Goal: Task Accomplishment & Management: Complete application form

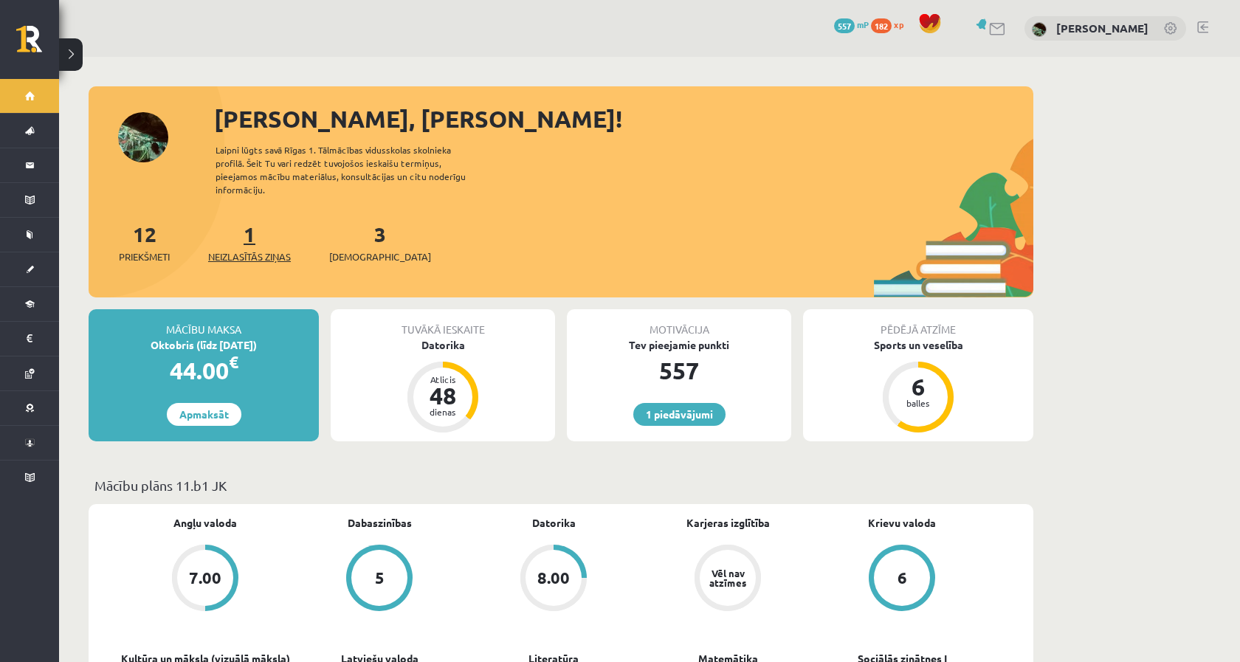
click at [258, 227] on link "1 Neizlasītās ziņas" at bounding box center [249, 243] width 83 height 44
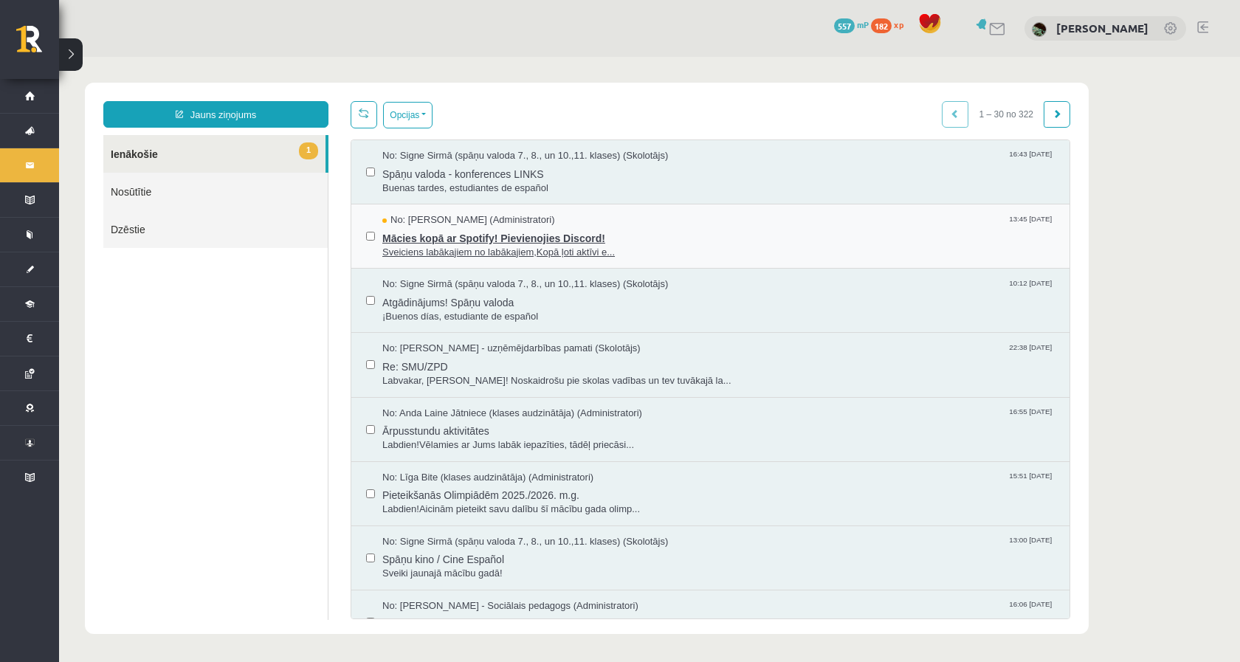
click at [390, 255] on span "Sveiciens labākajiem no labākajiem,Kopā ļoti aktīvi e..." at bounding box center [718, 253] width 672 height 14
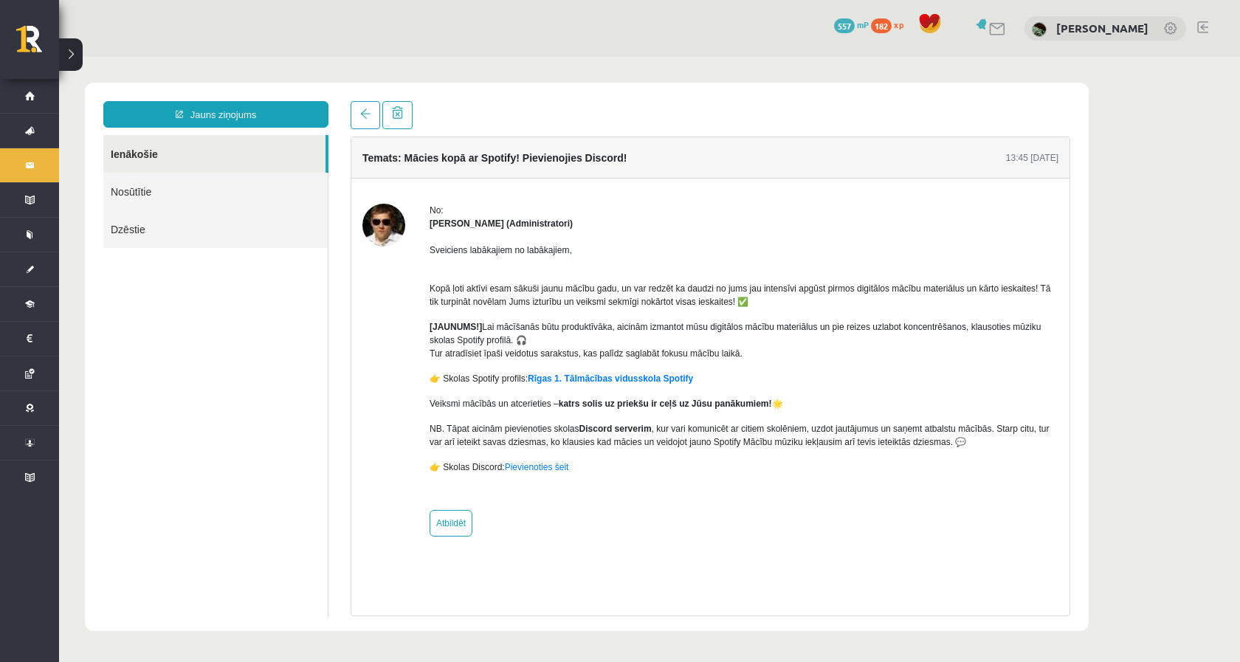
click at [360, 129] on div "Temats: Mācies kopā ar Spotify! Pievienojies Discord! 13:45 12/09/2025 No: Ivo …" at bounding box center [711, 358] width 742 height 515
click at [362, 125] on link at bounding box center [366, 115] width 30 height 28
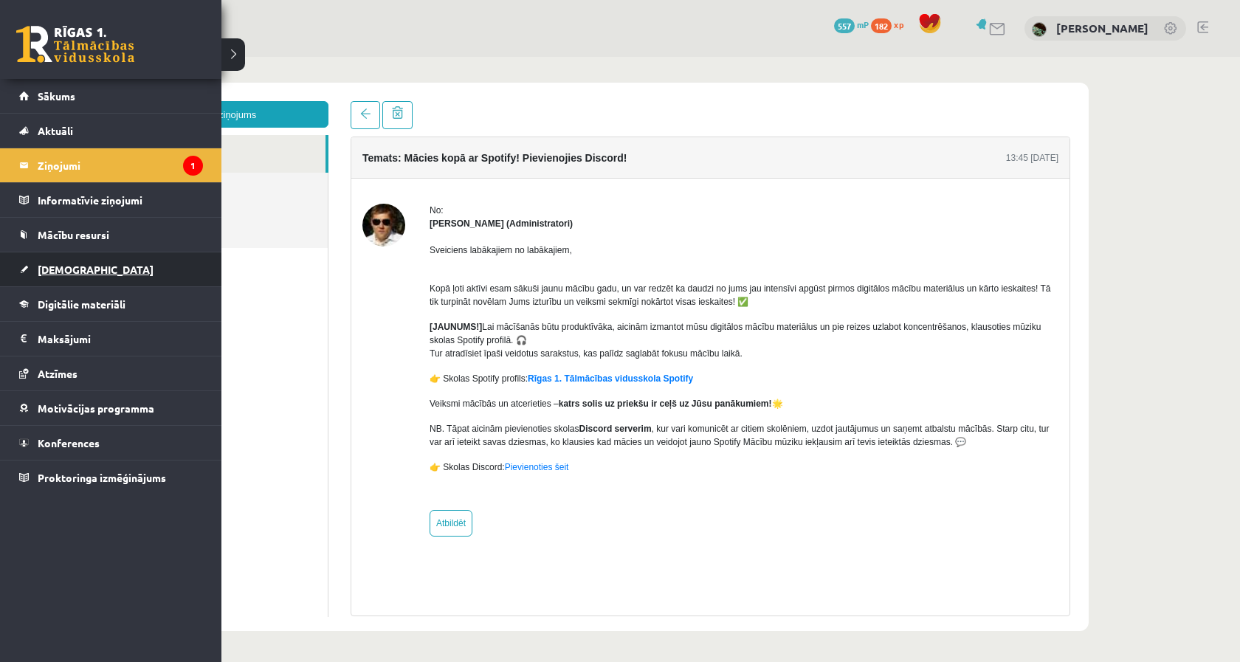
click at [52, 257] on link "[DEMOGRAPHIC_DATA]" at bounding box center [111, 269] width 184 height 34
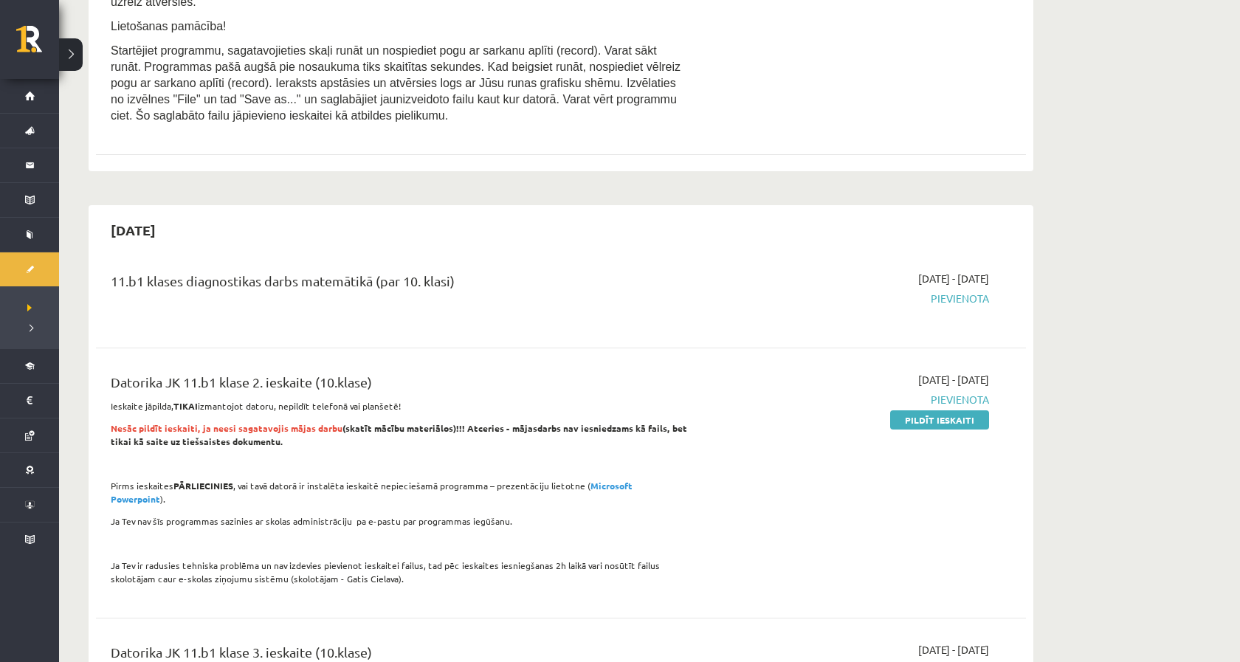
scroll to position [974, 0]
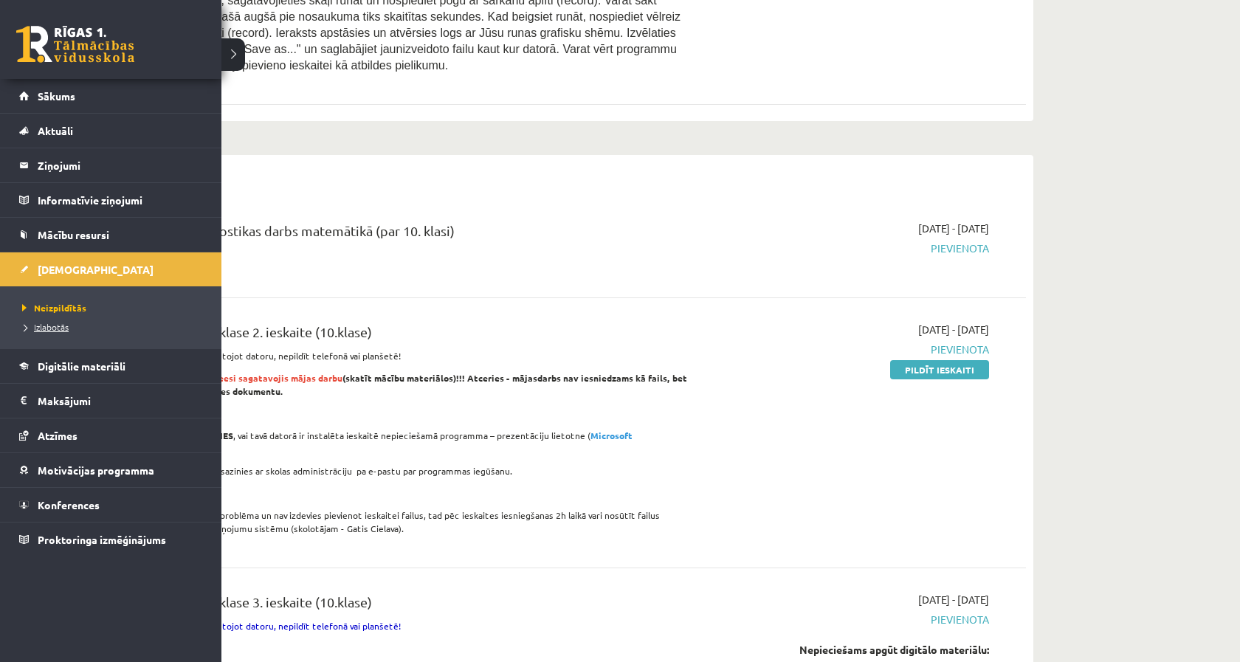
click at [31, 332] on link "Izlabotās" at bounding box center [112, 326] width 188 height 13
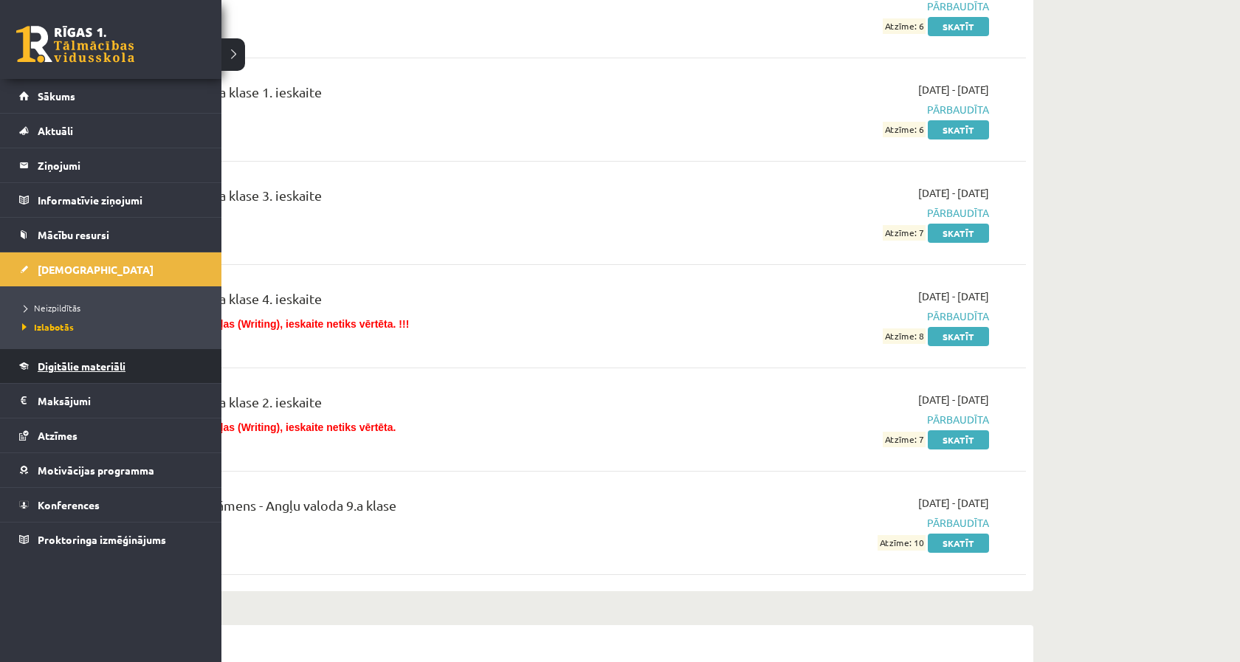
click at [55, 372] on link "Digitālie materiāli" at bounding box center [111, 366] width 184 height 34
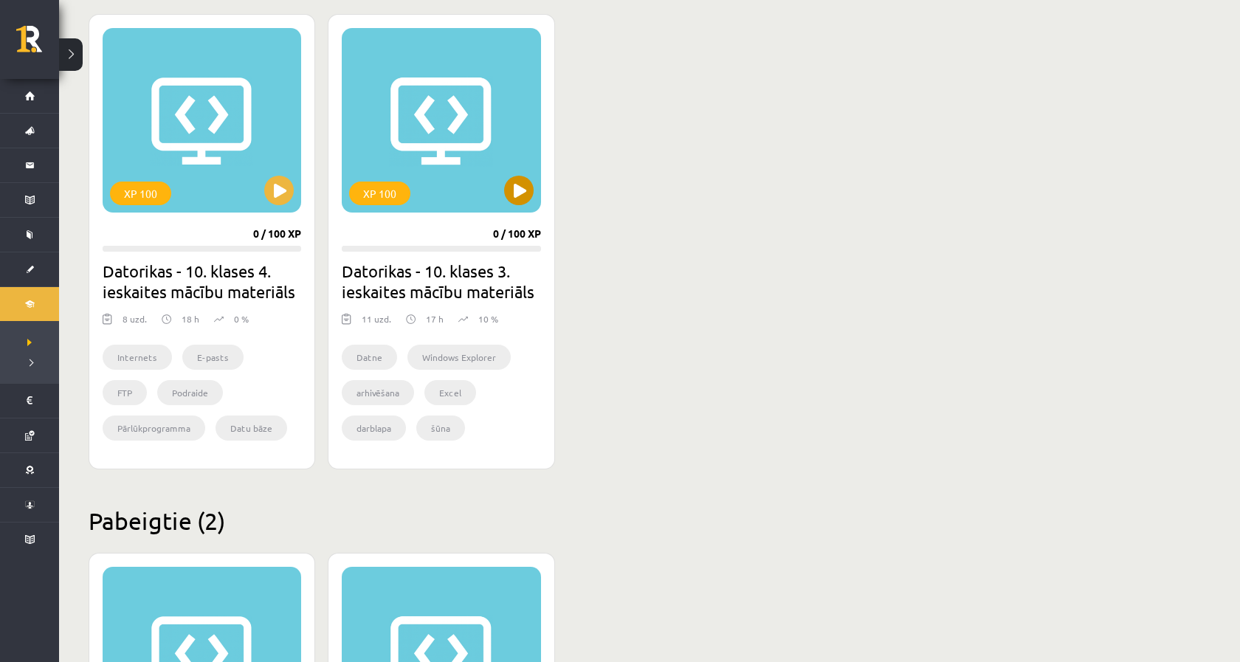
scroll to position [275, 0]
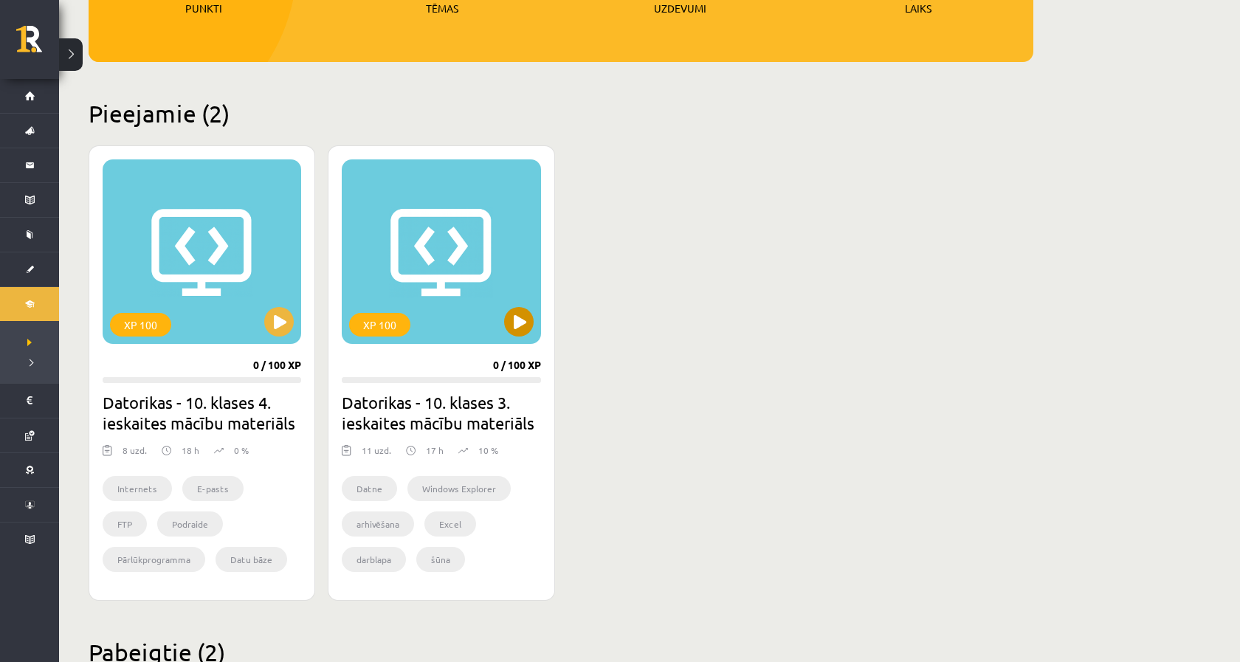
click at [439, 204] on div "XP 100" at bounding box center [441, 251] width 199 height 185
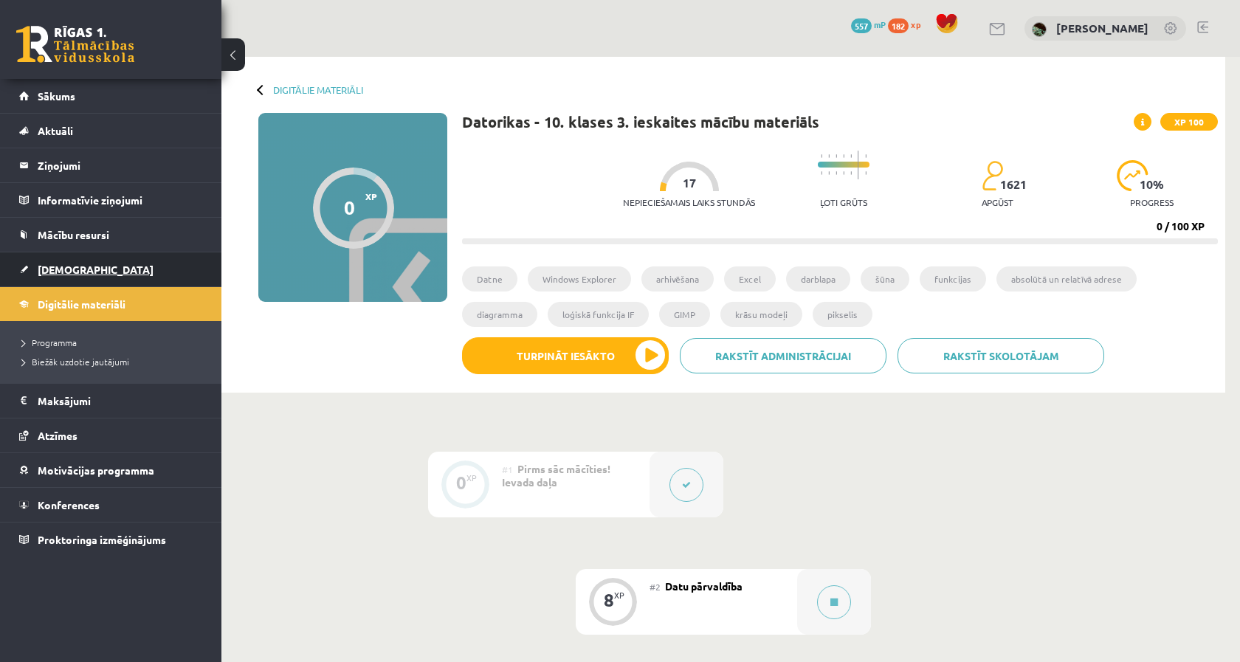
click at [81, 256] on link "[DEMOGRAPHIC_DATA]" at bounding box center [111, 269] width 184 height 34
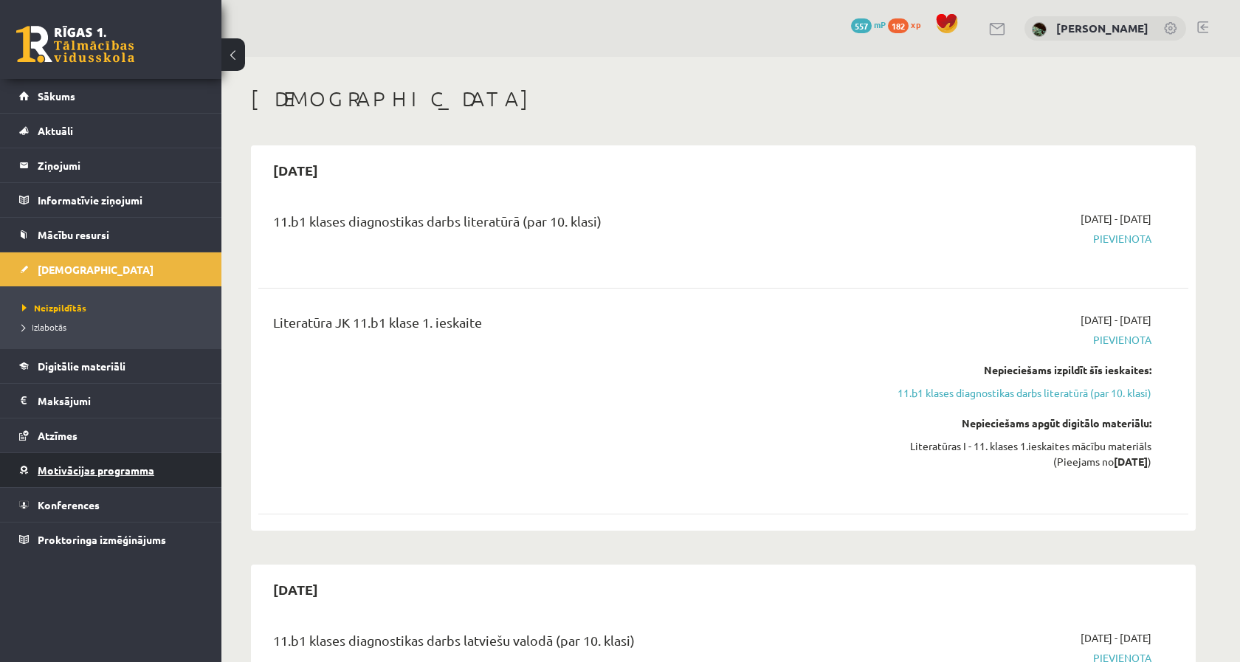
click at [72, 478] on link "Motivācijas programma" at bounding box center [111, 470] width 184 height 34
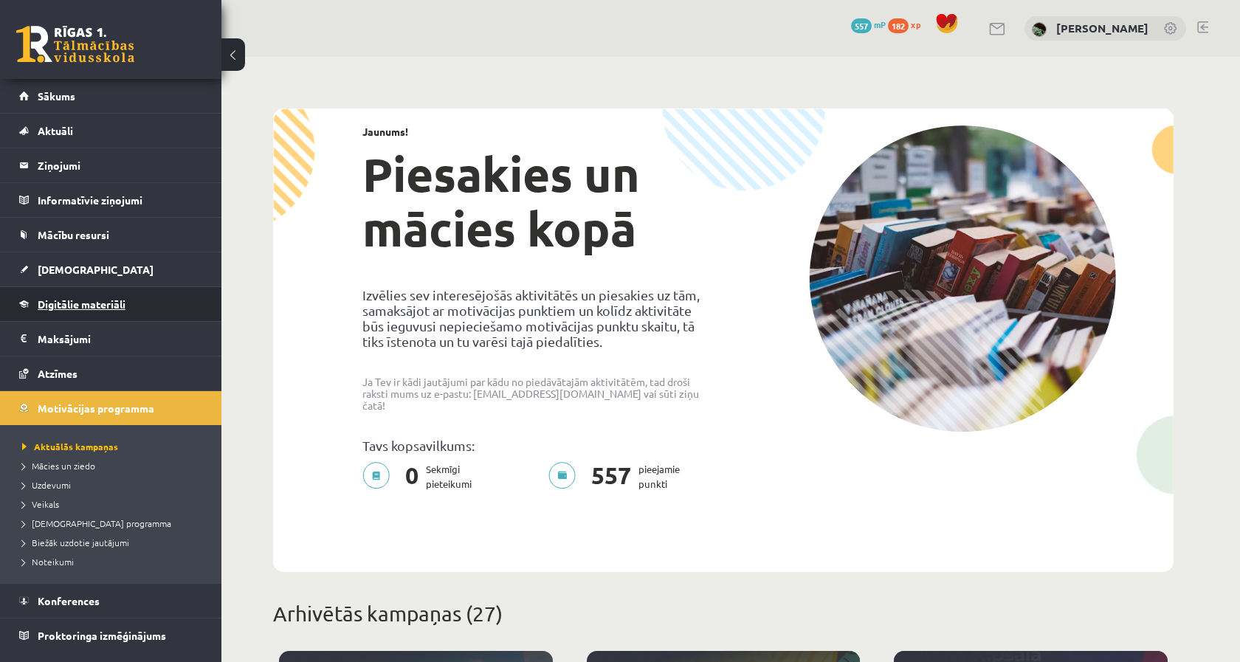
click at [100, 313] on link "Digitālie materiāli" at bounding box center [111, 304] width 184 height 34
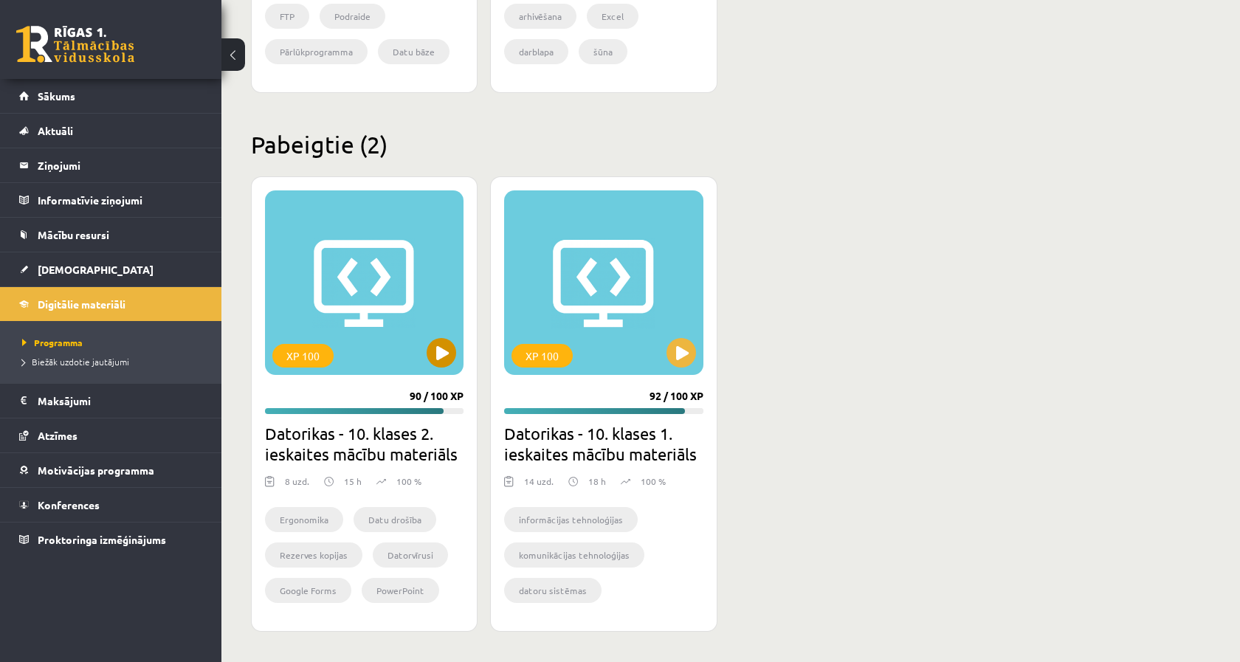
scroll to position [782, 0]
click at [455, 358] on button at bounding box center [442, 354] width 30 height 30
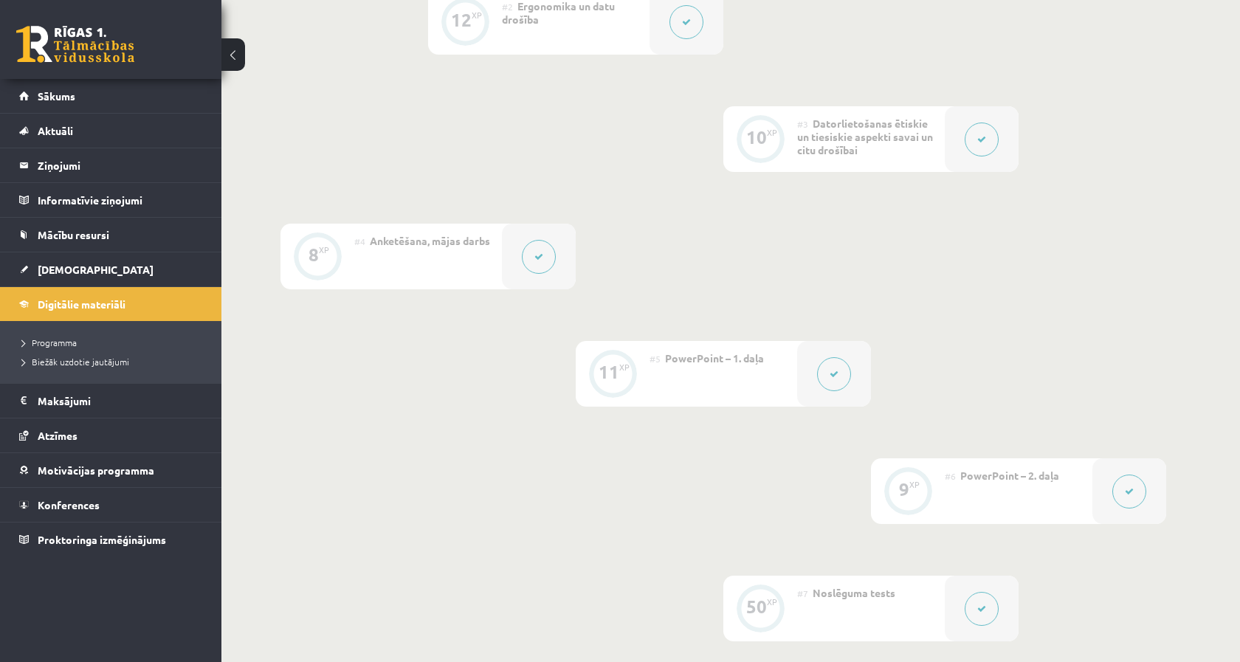
scroll to position [556, 0]
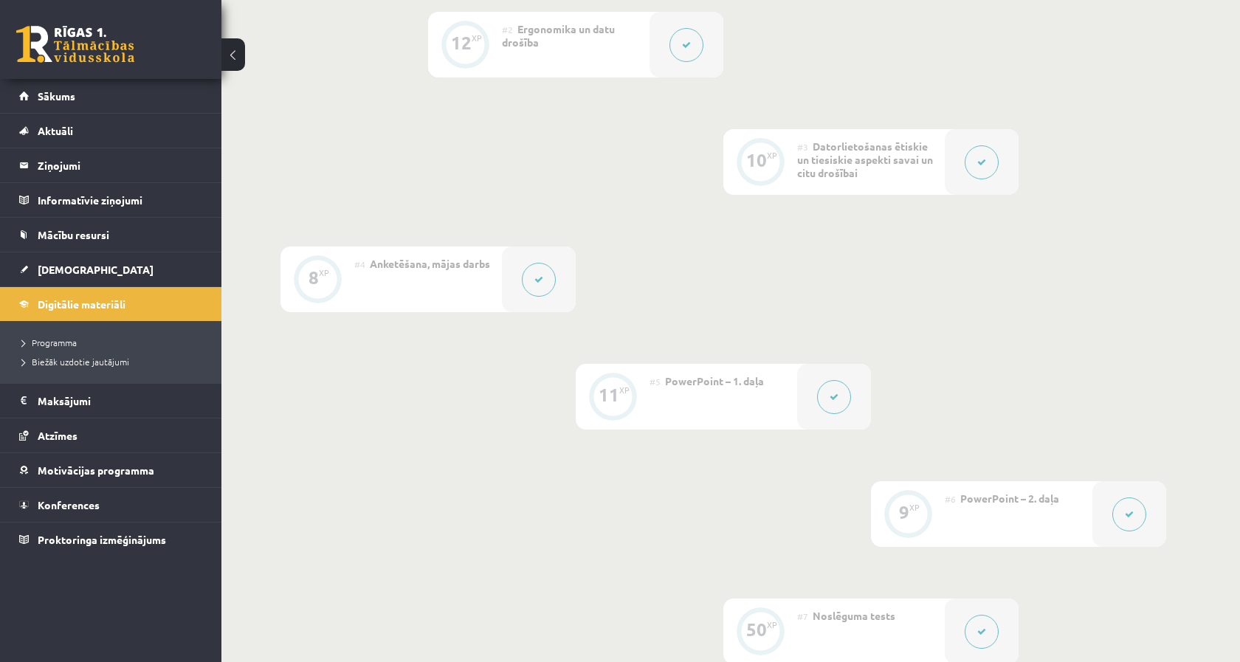
click at [529, 274] on button at bounding box center [539, 280] width 34 height 34
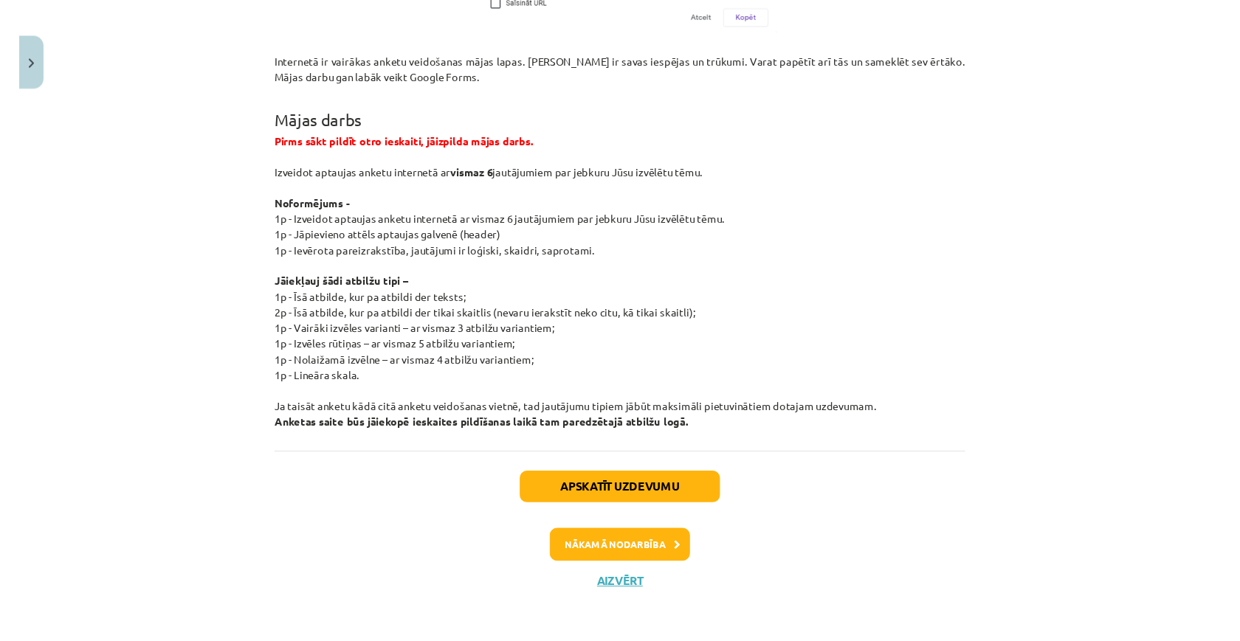
scroll to position [2711, 0]
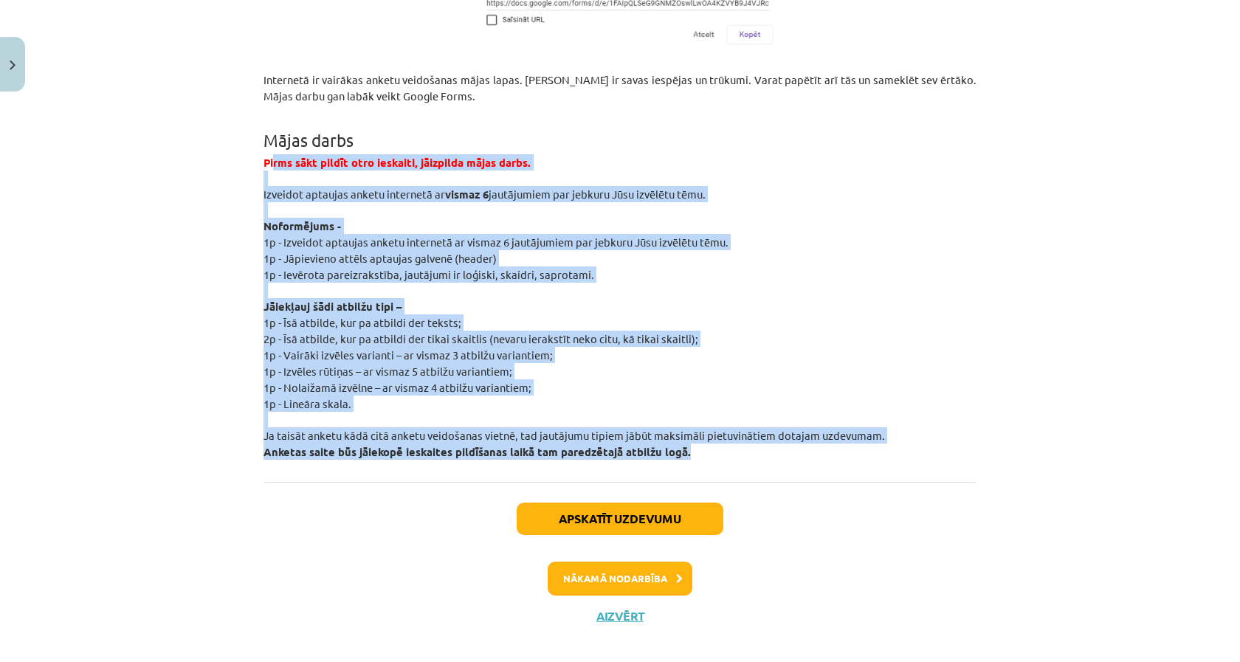
drag, startPoint x: 273, startPoint y: 151, endPoint x: 825, endPoint y: 440, distance: 623.4
click at [797, 298] on p "Jāiekļauj šādi atbilžu tipi –" at bounding box center [620, 306] width 713 height 16
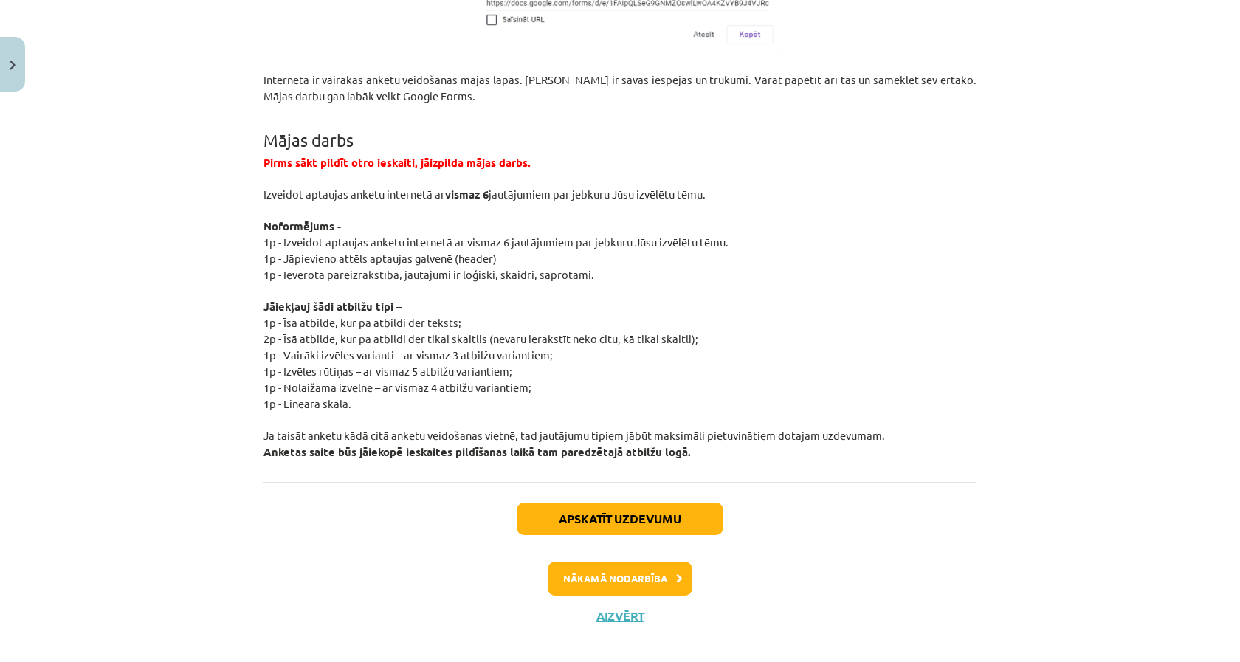
click at [18, 64] on button "Close" at bounding box center [12, 64] width 25 height 55
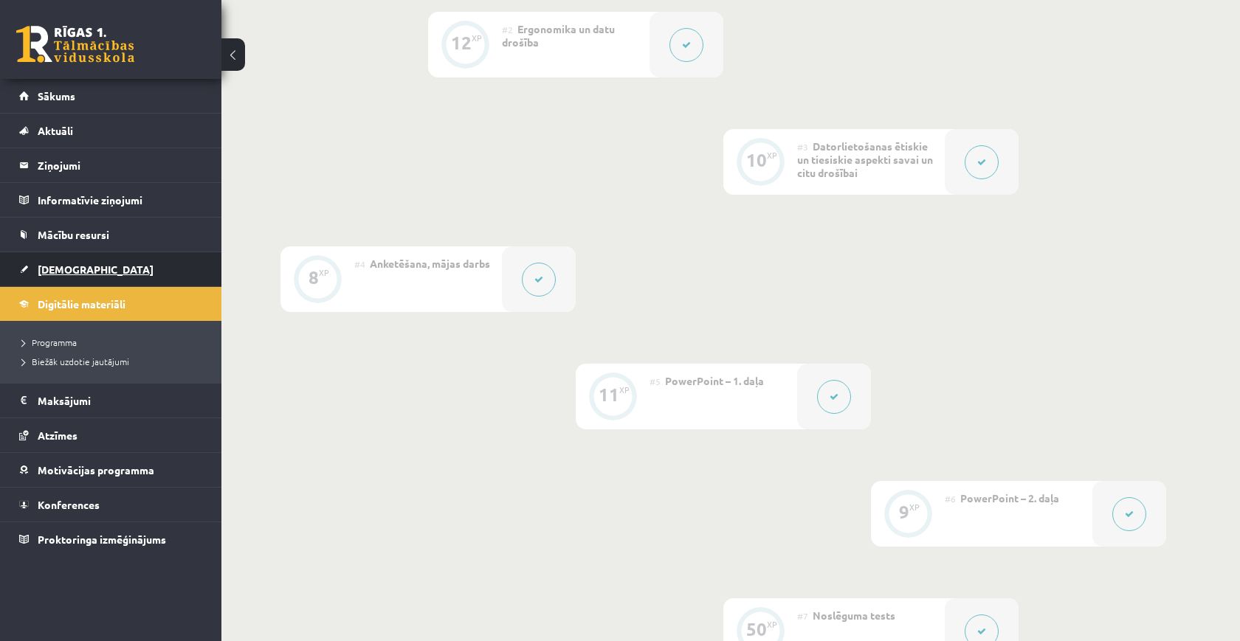
click at [49, 265] on span "[DEMOGRAPHIC_DATA]" at bounding box center [96, 269] width 116 height 13
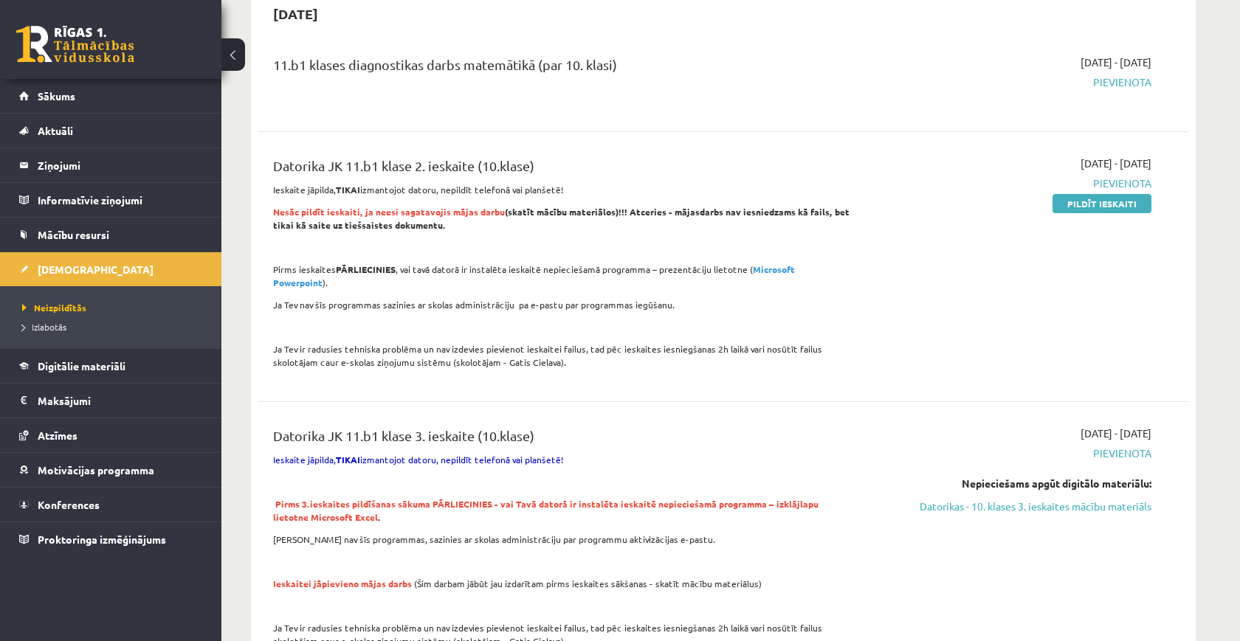
scroll to position [1171, 0]
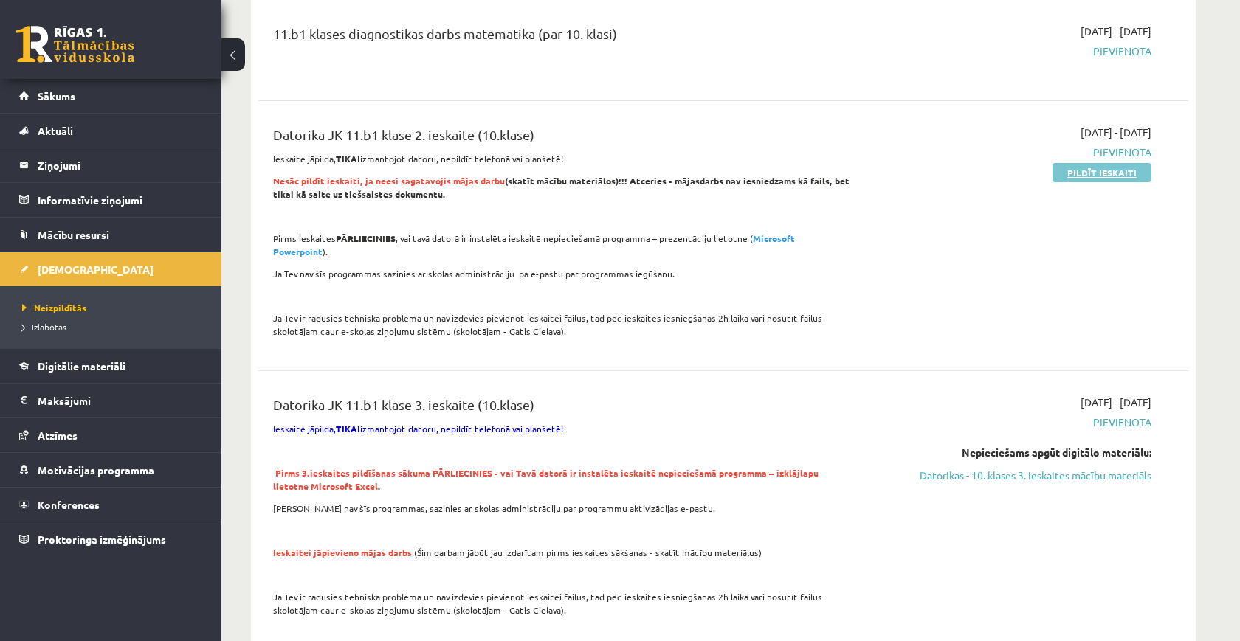
click at [1118, 168] on link "Pildīt ieskaiti" at bounding box center [1102, 172] width 99 height 19
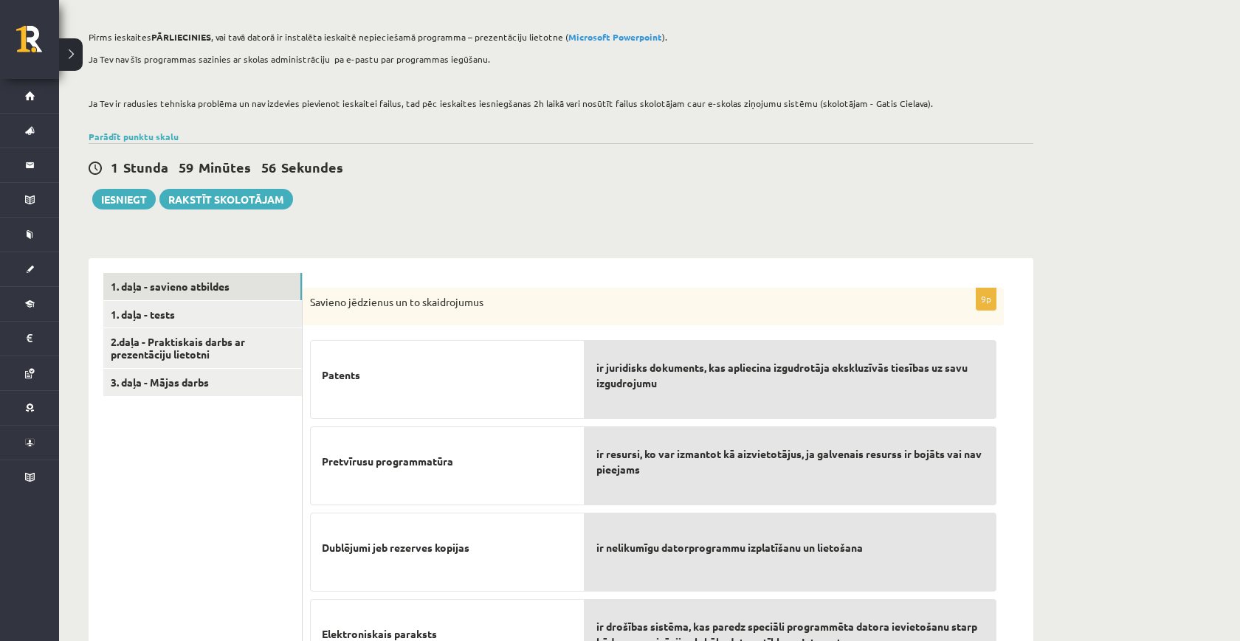
scroll to position [28, 0]
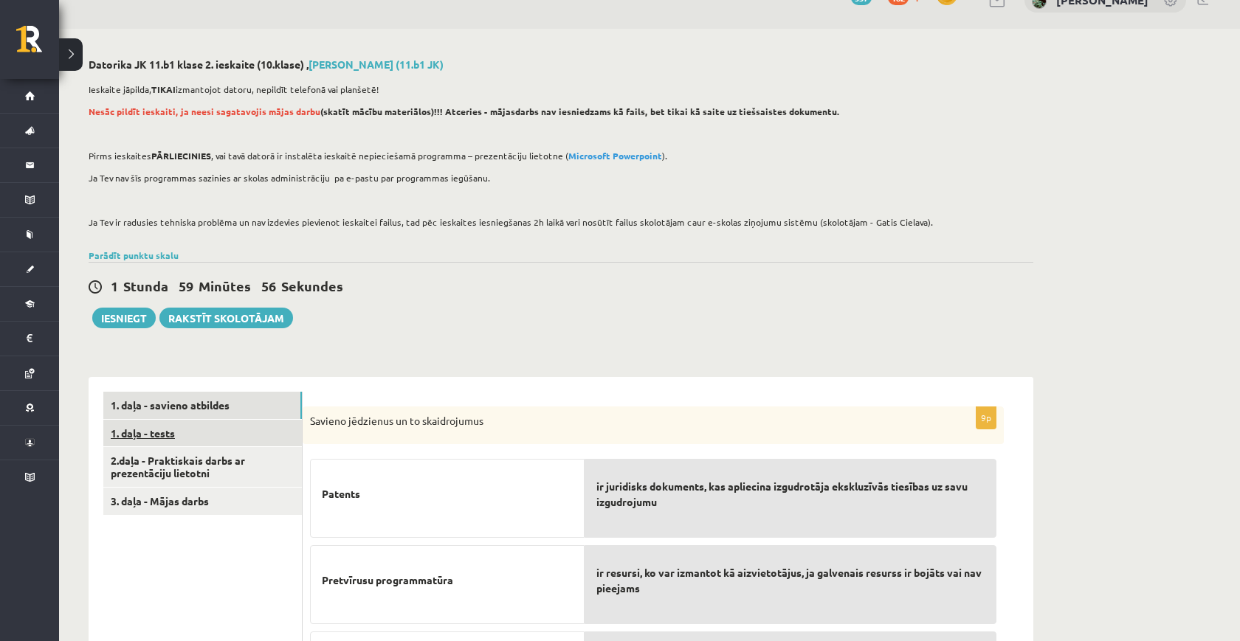
click at [202, 431] on link "1. daļa - tests" at bounding box center [202, 433] width 199 height 27
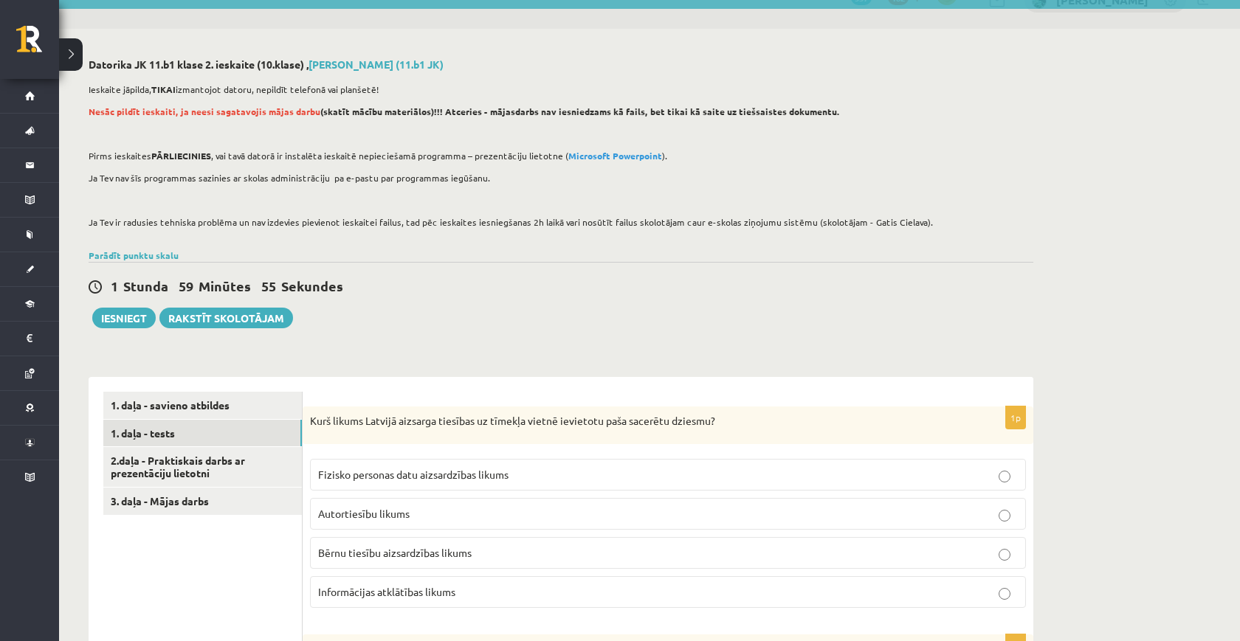
scroll to position [84, 0]
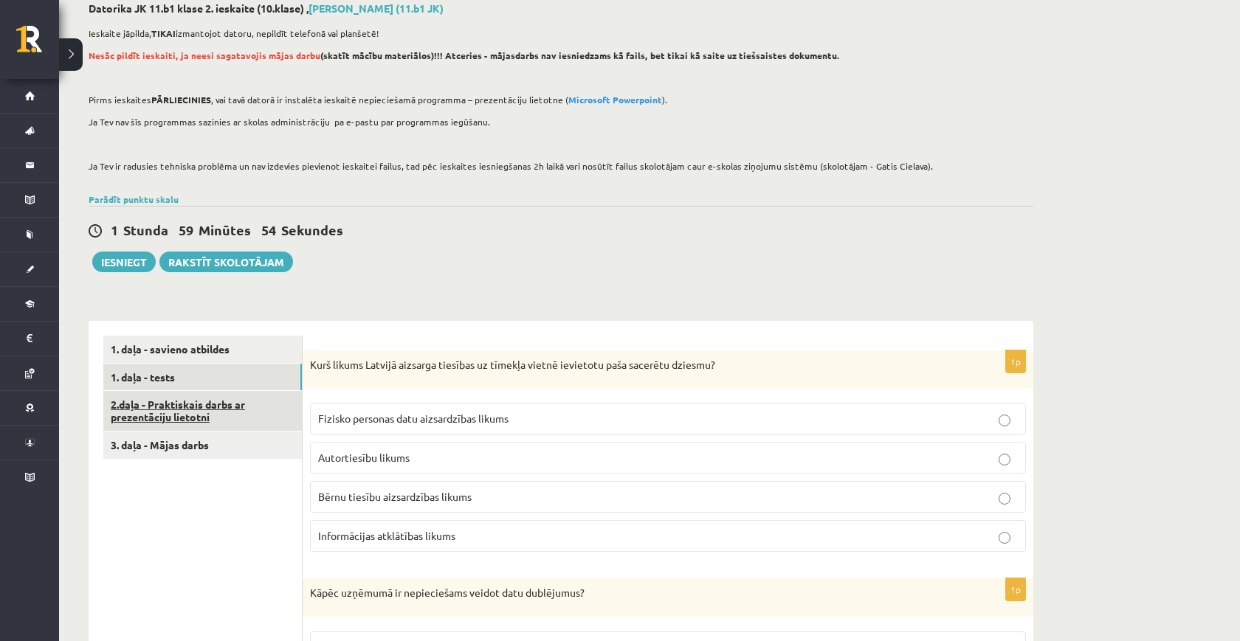
click at [288, 413] on link "2.daļa - Praktiskais darbs ar prezentāciju lietotni" at bounding box center [202, 411] width 199 height 40
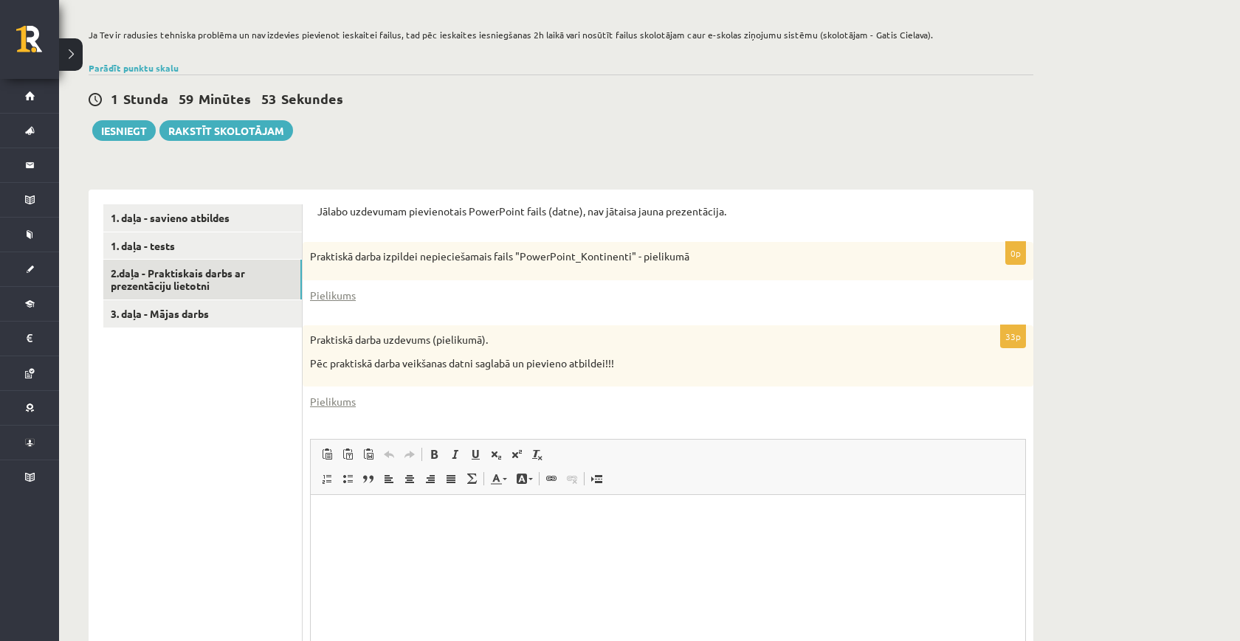
scroll to position [0, 0]
click at [250, 320] on link "3. daļa - Mājas darbs" at bounding box center [202, 313] width 199 height 27
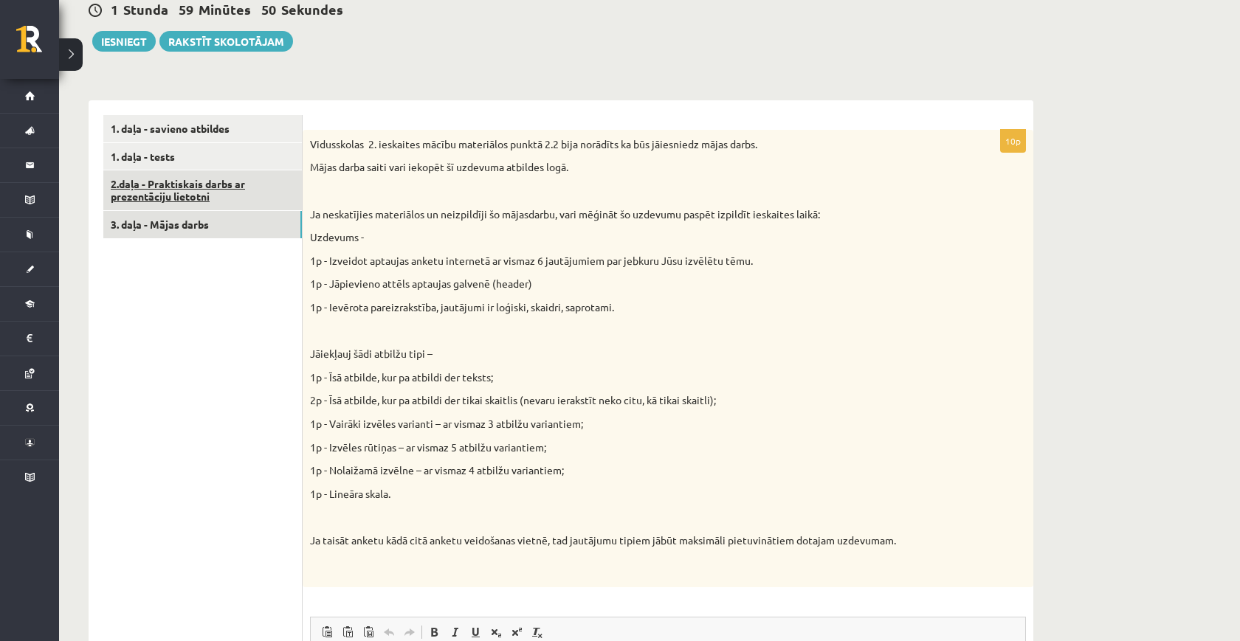
scroll to position [296, 0]
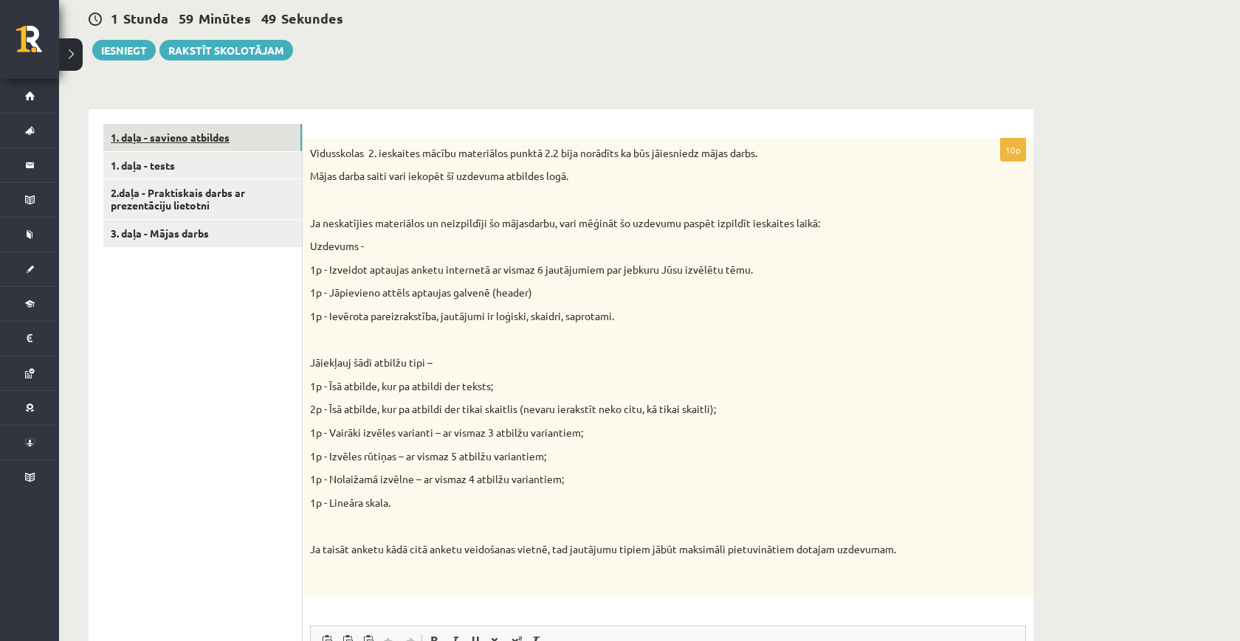
click at [227, 139] on link "1. daļa - savieno atbildes" at bounding box center [202, 137] width 199 height 27
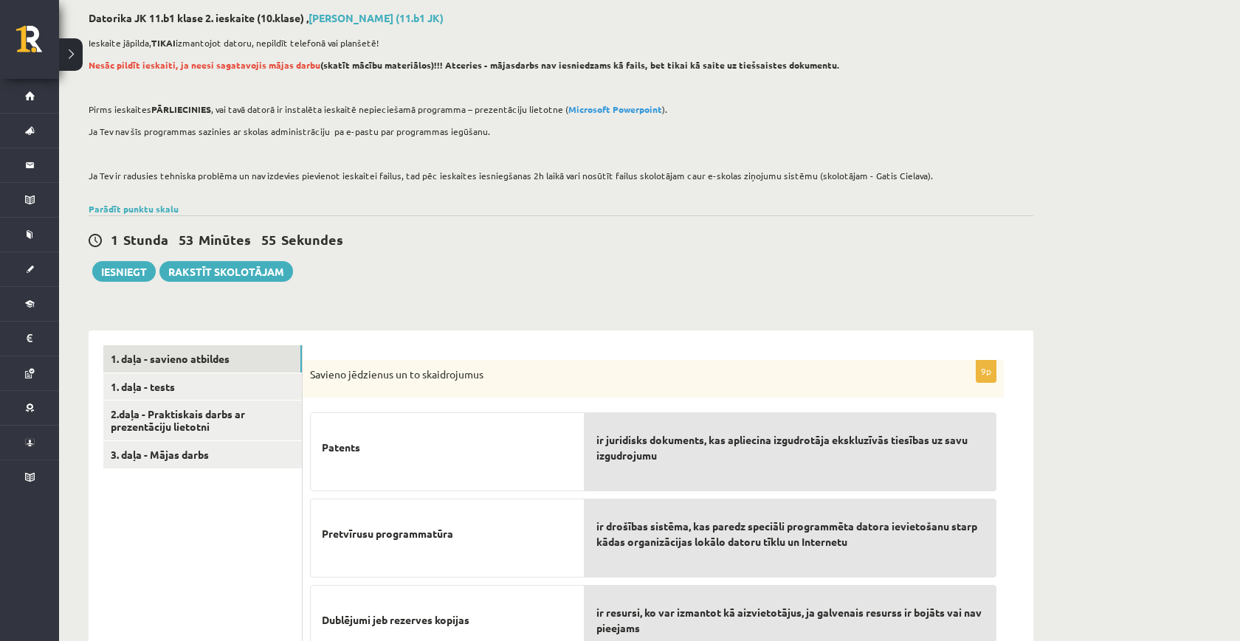
scroll to position [18, 0]
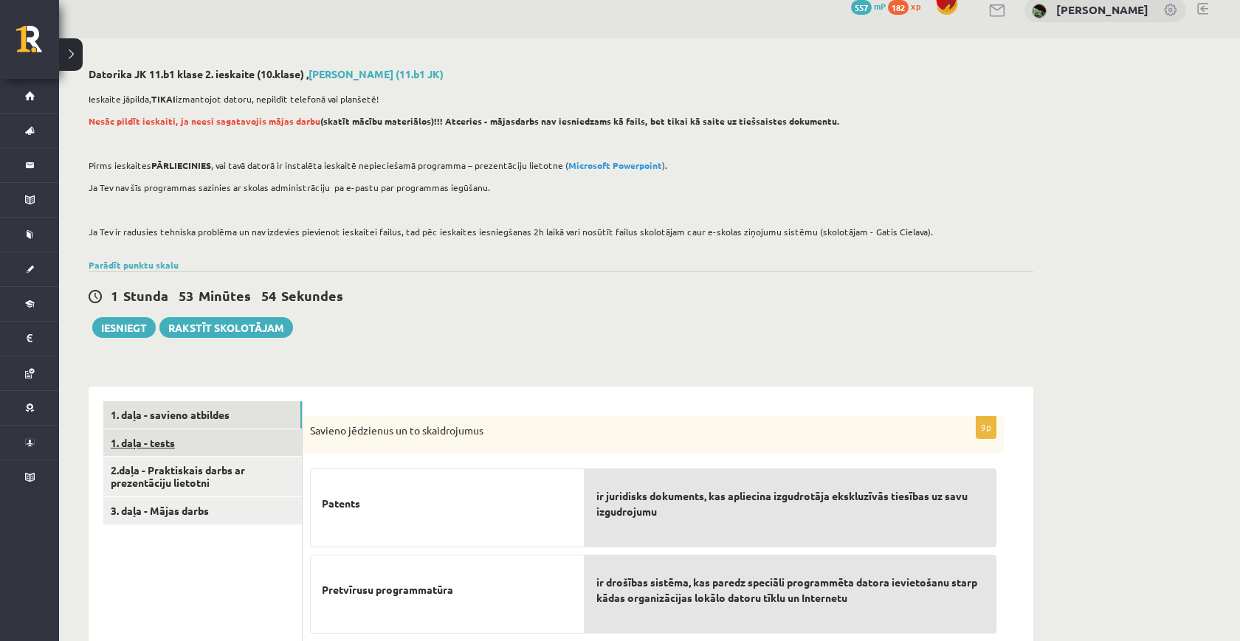
click at [221, 444] on link "1. daļa - tests" at bounding box center [202, 443] width 199 height 27
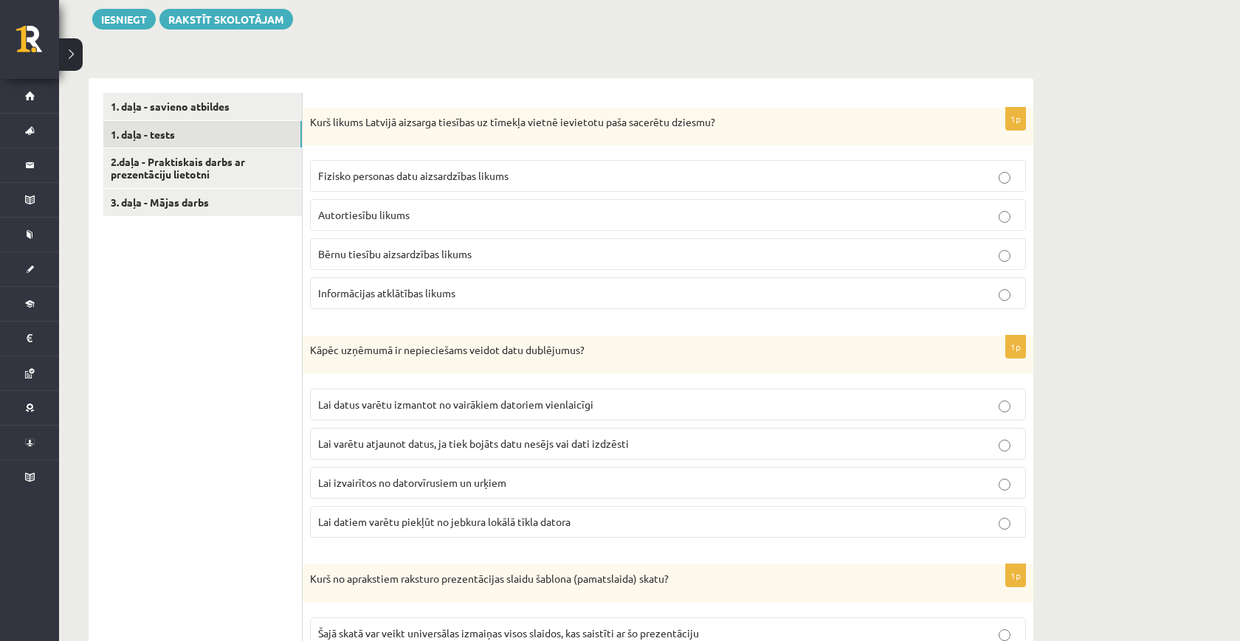
scroll to position [331, 0]
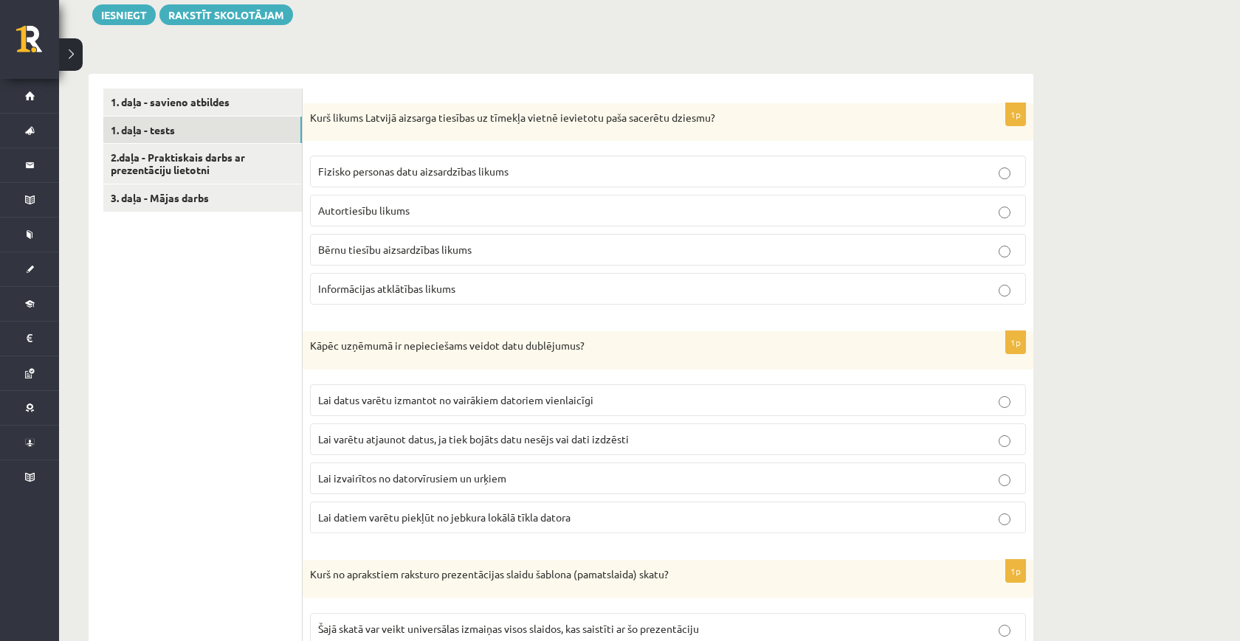
click at [619, 213] on p "Autortiesību likums" at bounding box center [668, 211] width 700 height 16
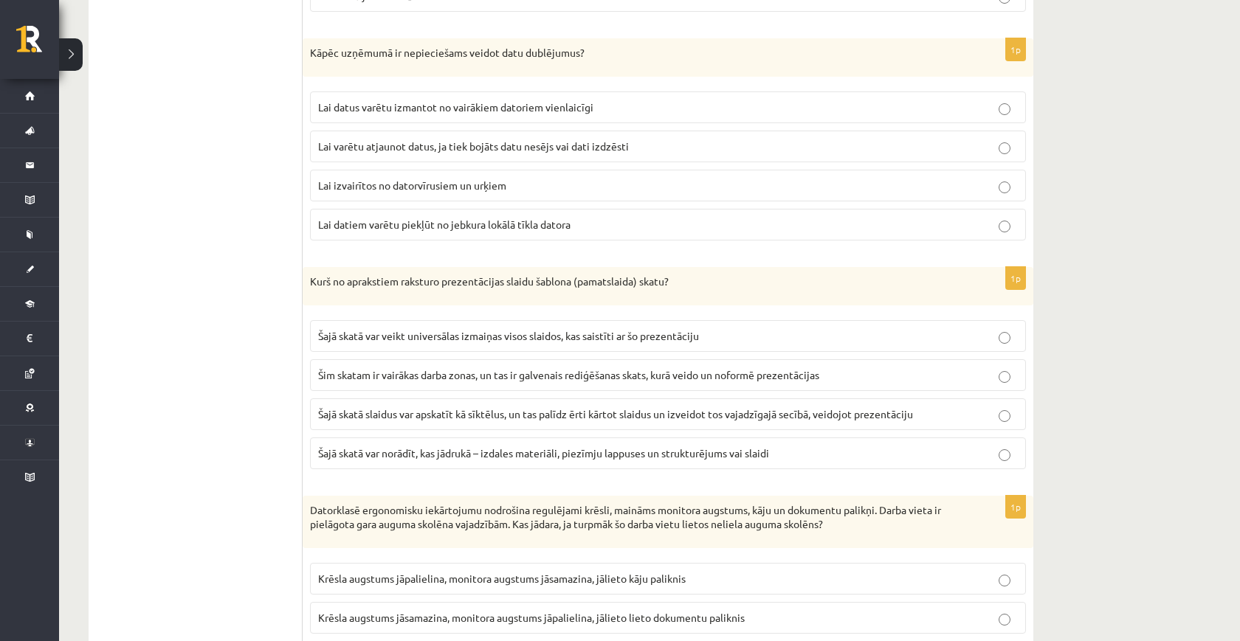
scroll to position [628, 0]
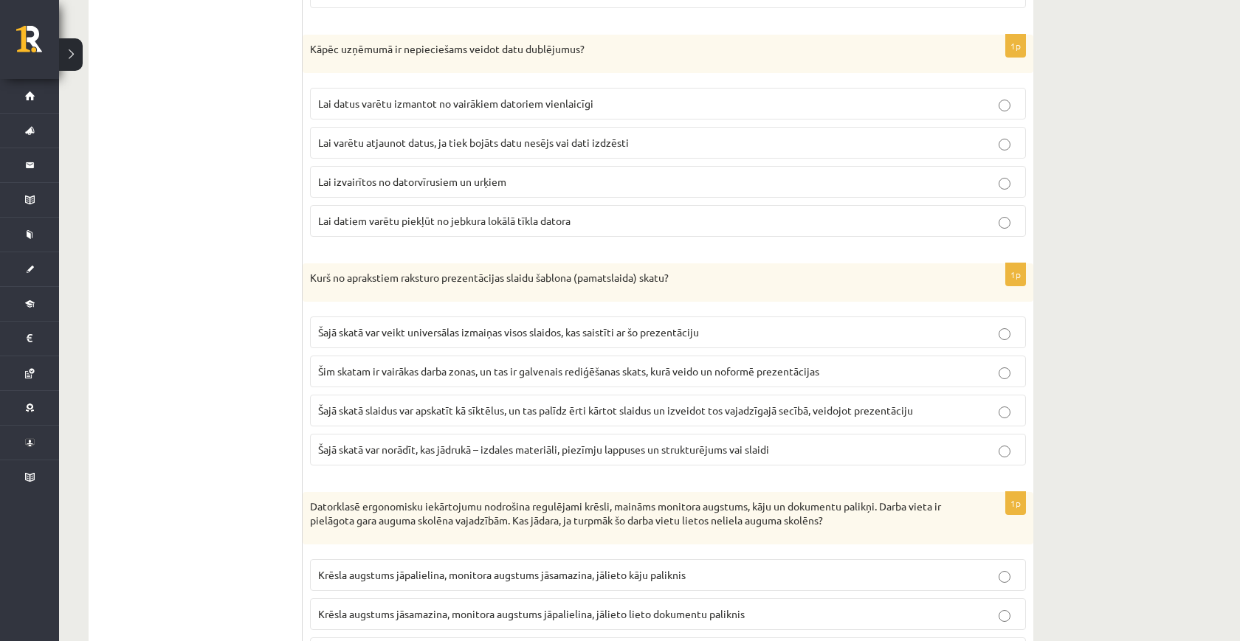
click at [608, 132] on label "Lai varētu atjaunot datus, ja tiek bojāts datu nesējs vai dati izdzēsti" at bounding box center [668, 143] width 716 height 32
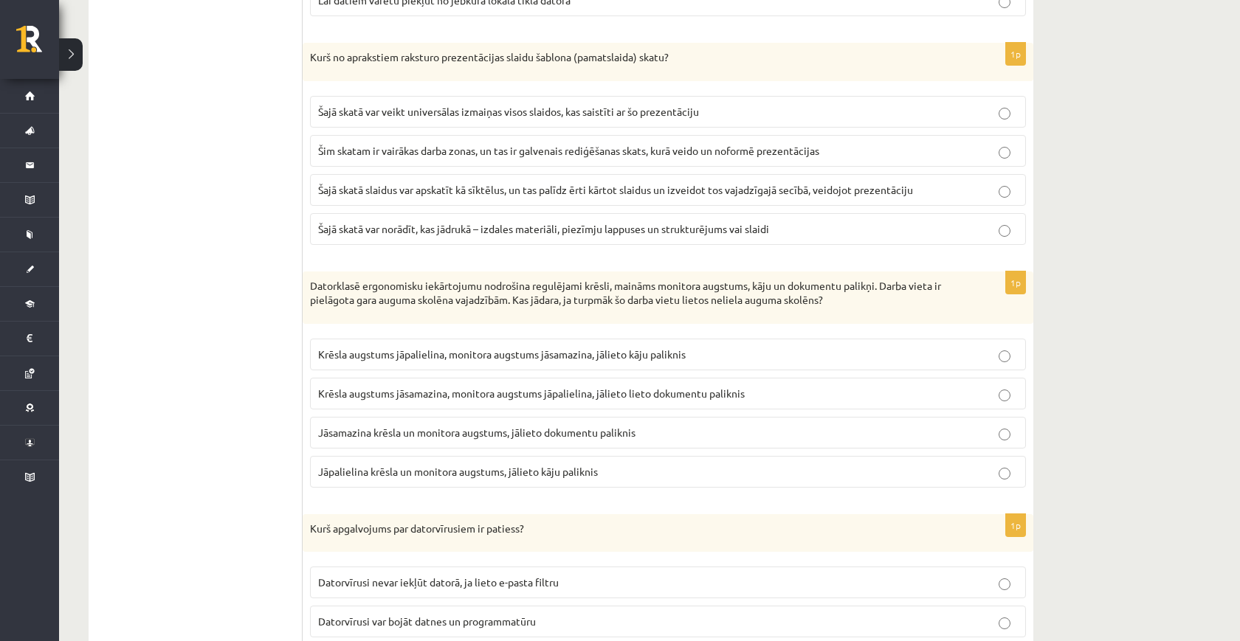
scroll to position [853, 0]
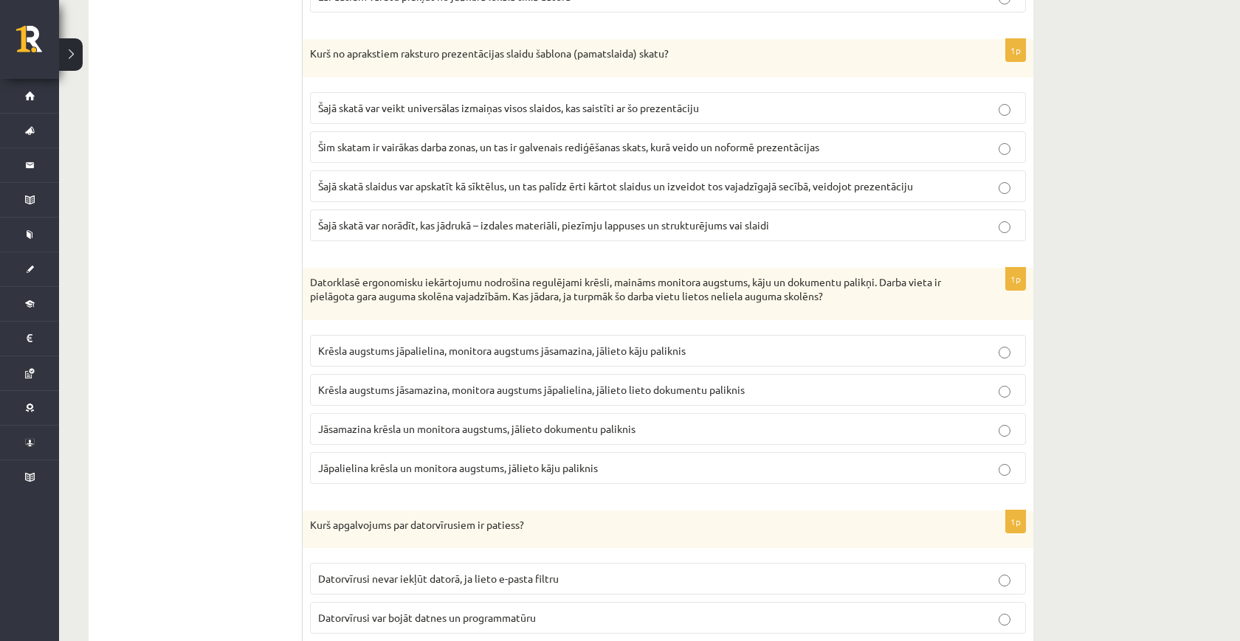
click at [556, 109] on span "Šajā skatā var veikt universālas izmaiņas visos slaidos, kas saistīti ar šo pre…" at bounding box center [508, 107] width 381 height 13
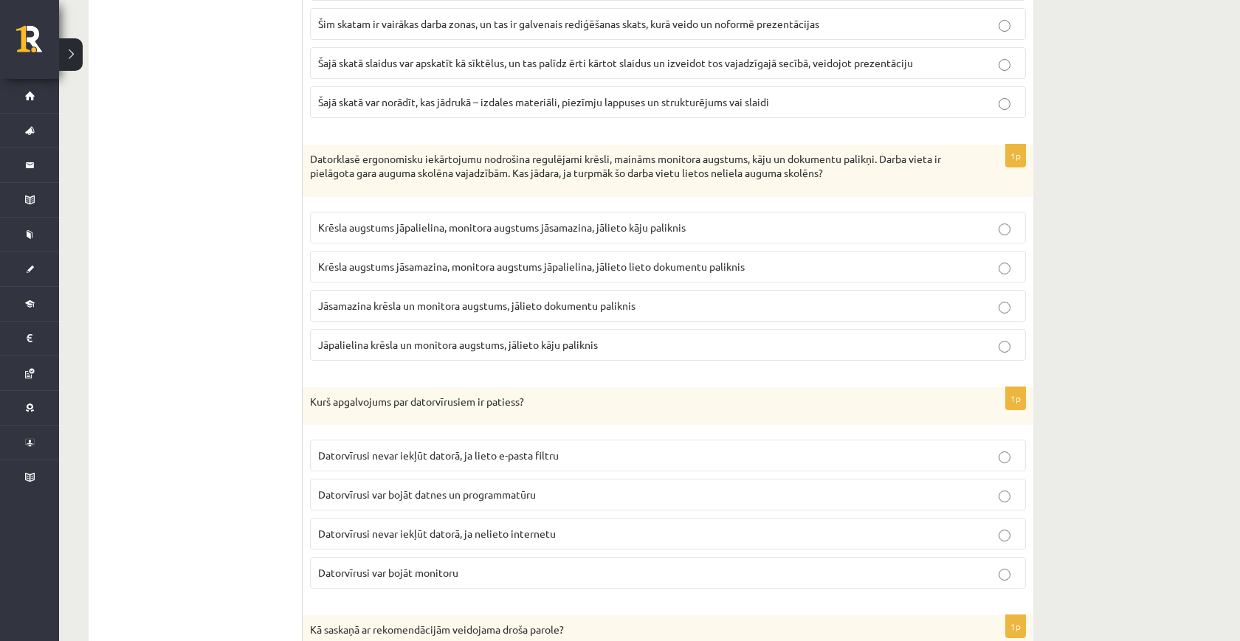
scroll to position [983, 0]
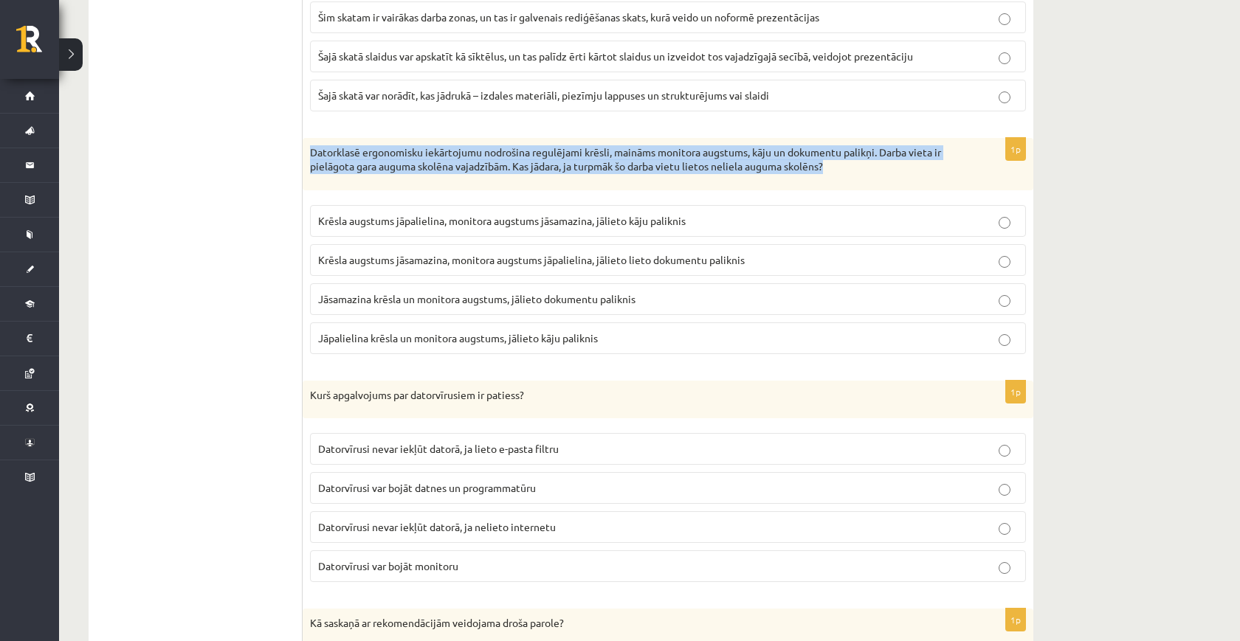
drag, startPoint x: 313, startPoint y: 151, endPoint x: 927, endPoint y: 163, distance: 614.3
click at [927, 163] on p "Datorklasē ergonomisku iekārtojumu nodrošina regulējami krēsli, maināms monitor…" at bounding box center [631, 159] width 642 height 29
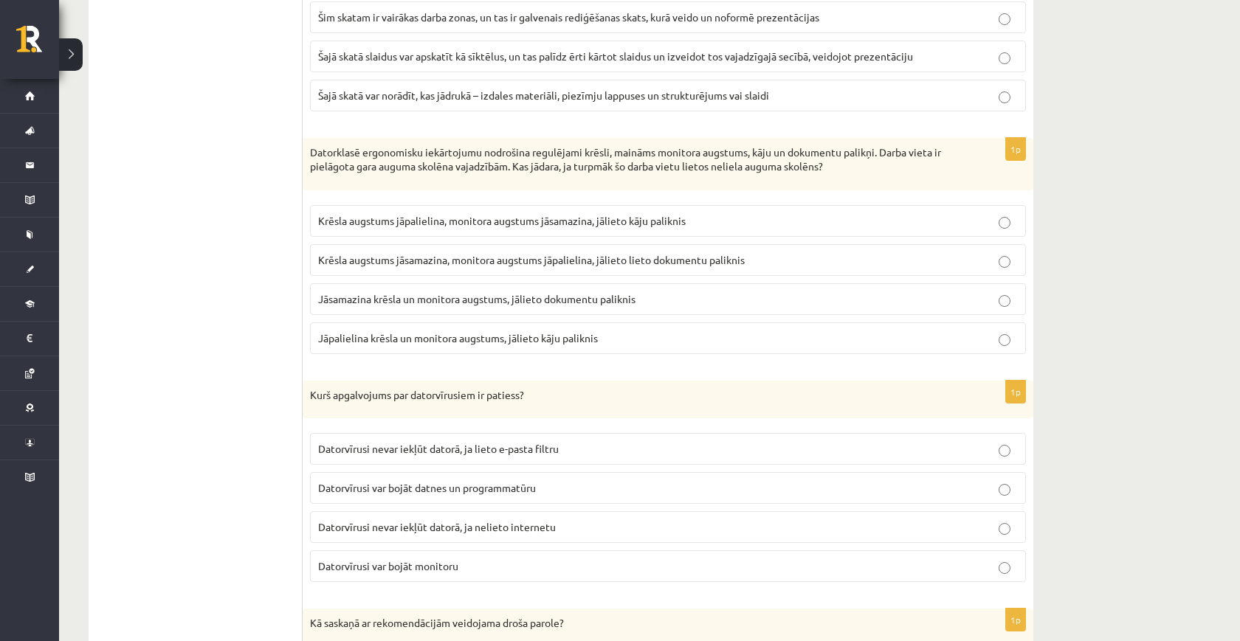
click at [484, 226] on p "Krēsla augstums jāpalielina, monitora augstums jāsamazina, jālieto kāju paliknis" at bounding box center [668, 221] width 700 height 16
click at [453, 306] on label "Jāsamazina krēsla un monitora augstums, jālieto dokumentu paliknis" at bounding box center [668, 299] width 716 height 32
click at [450, 334] on span "Jāpalielina krēsla un monitora augstums, jālieto kāju paliknis" at bounding box center [458, 337] width 280 height 13
click at [418, 297] on span "Jāsamazina krēsla un monitora augstums, jālieto dokumentu paliknis" at bounding box center [476, 298] width 317 height 13
click at [456, 224] on span "Krēsla augstums jāpalielina, monitora augstums jāsamazina, jālieto kāju paliknis" at bounding box center [502, 220] width 368 height 13
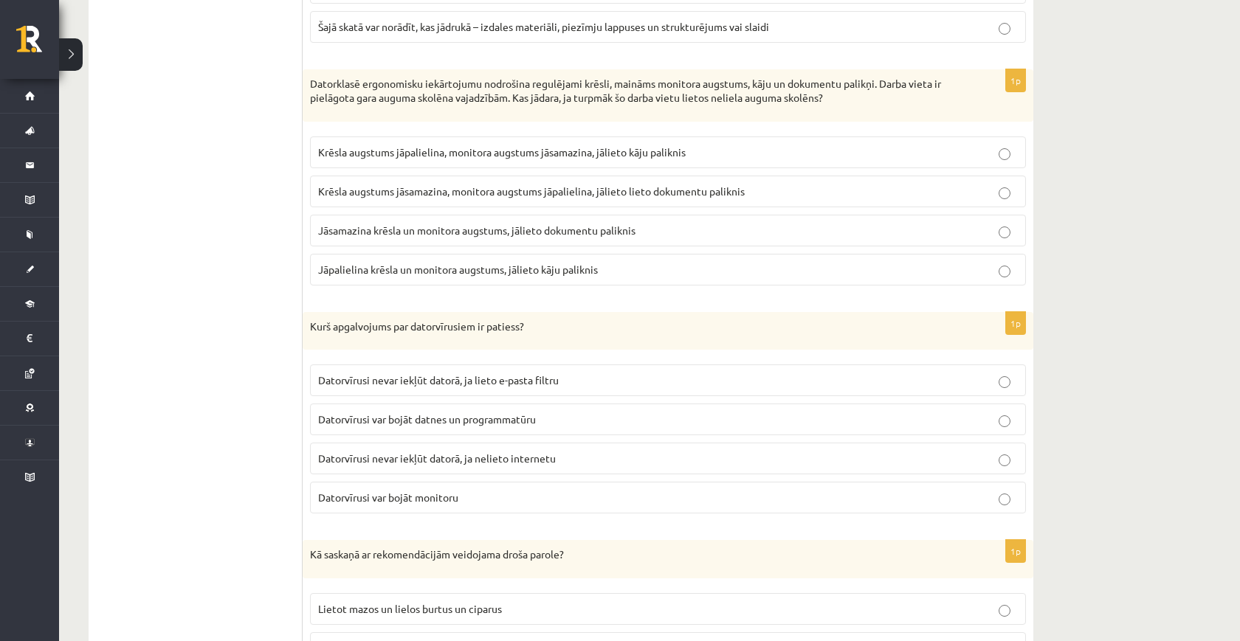
scroll to position [1056, 0]
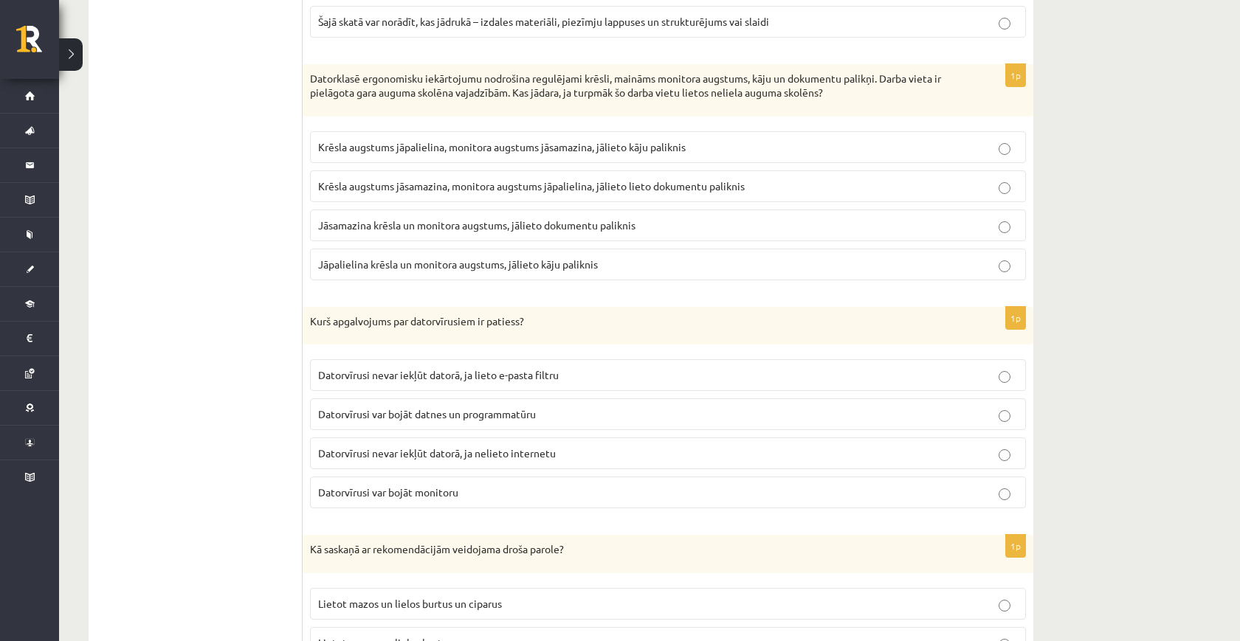
click at [497, 193] on label "Krēsla augstums jāsamazina, monitora augstums jāpalielina, jālieto lieto dokume…" at bounding box center [668, 187] width 716 height 32
click at [517, 230] on p "Jāsamazina krēsla un monitora augstums, jālieto dokumentu paliknis" at bounding box center [668, 226] width 700 height 16
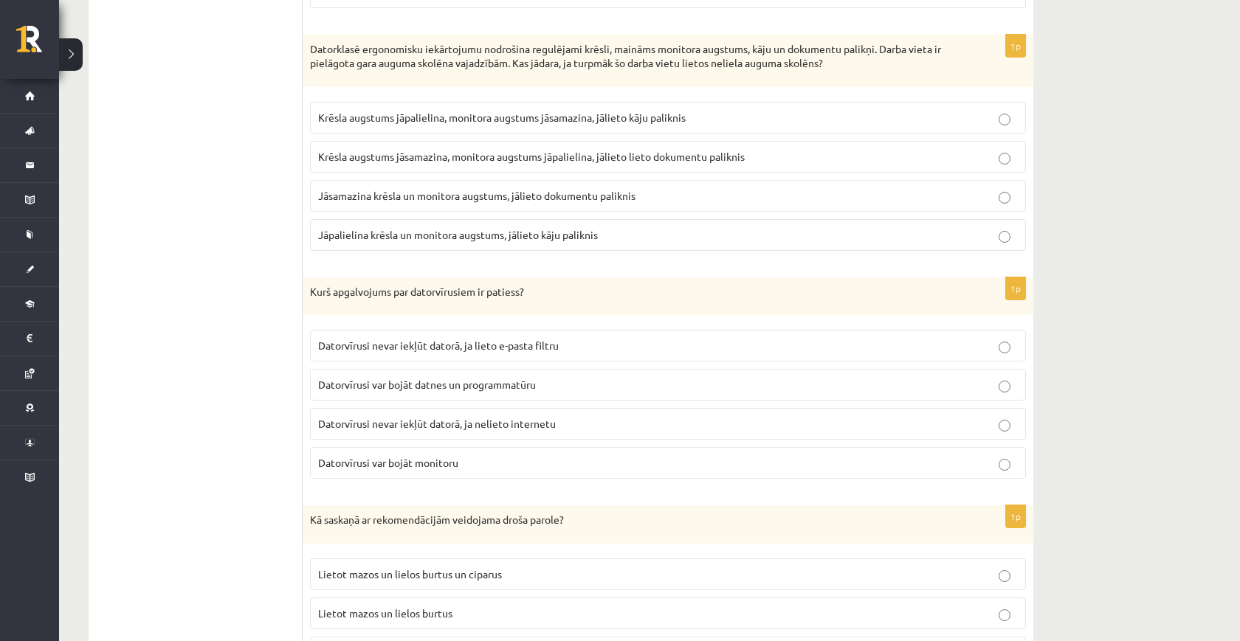
scroll to position [1092, 0]
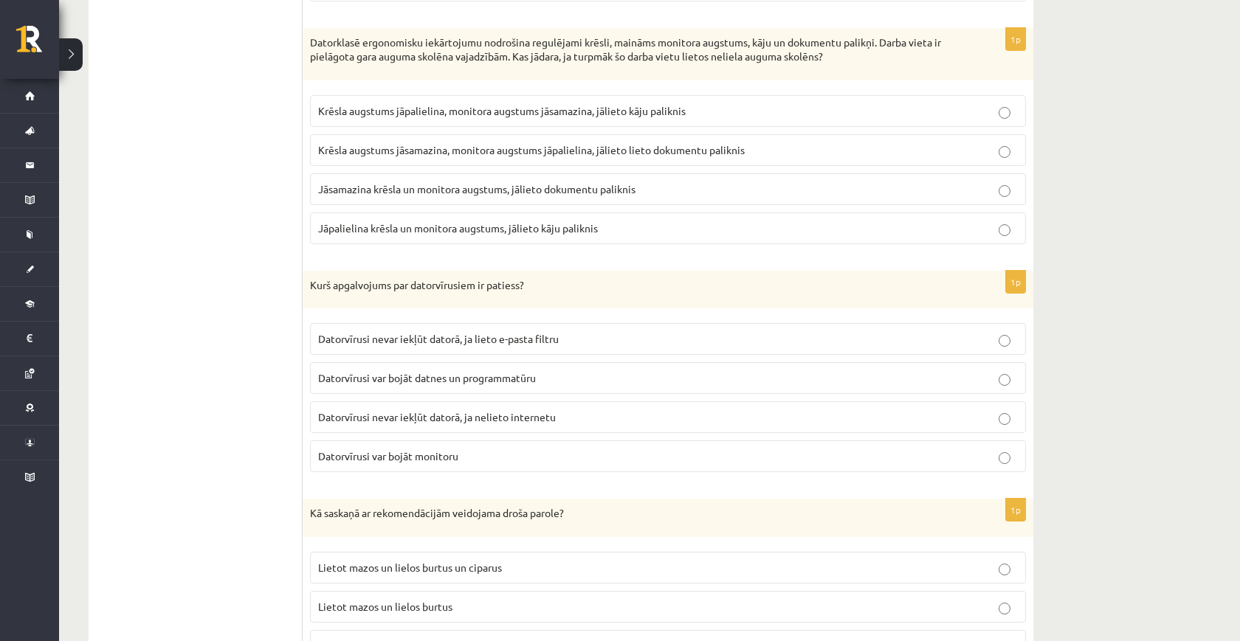
click at [513, 227] on span "Jāpalielina krēsla un monitora augstums, jālieto kāju paliknis" at bounding box center [458, 227] width 280 height 13
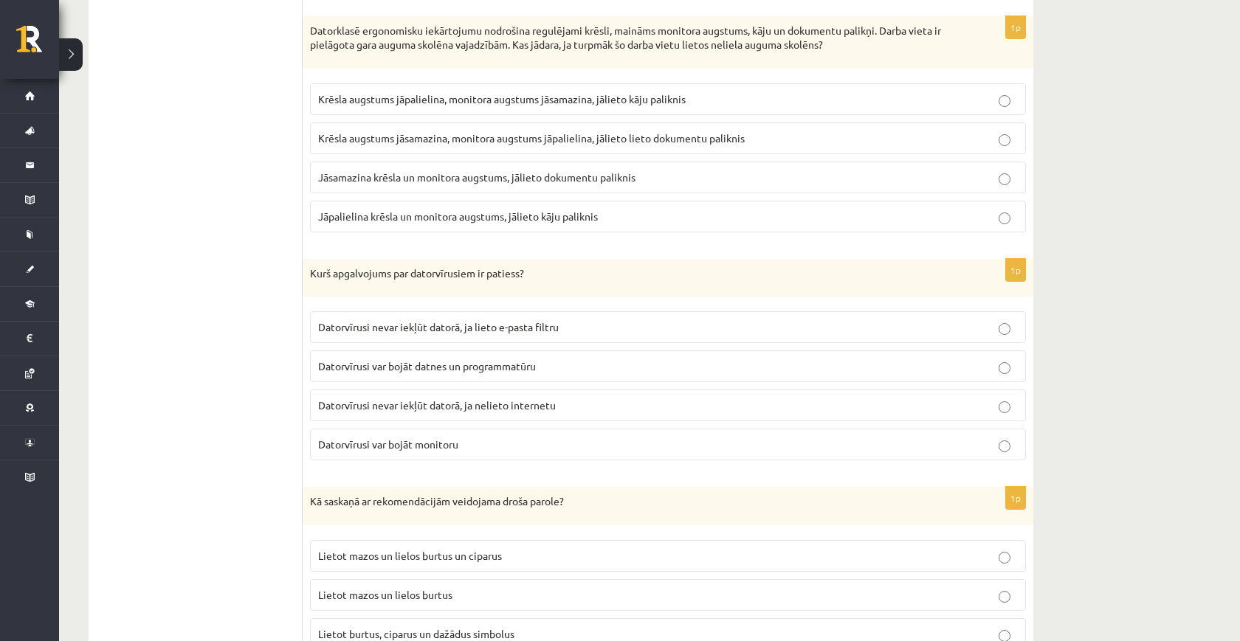
scroll to position [1109, 0]
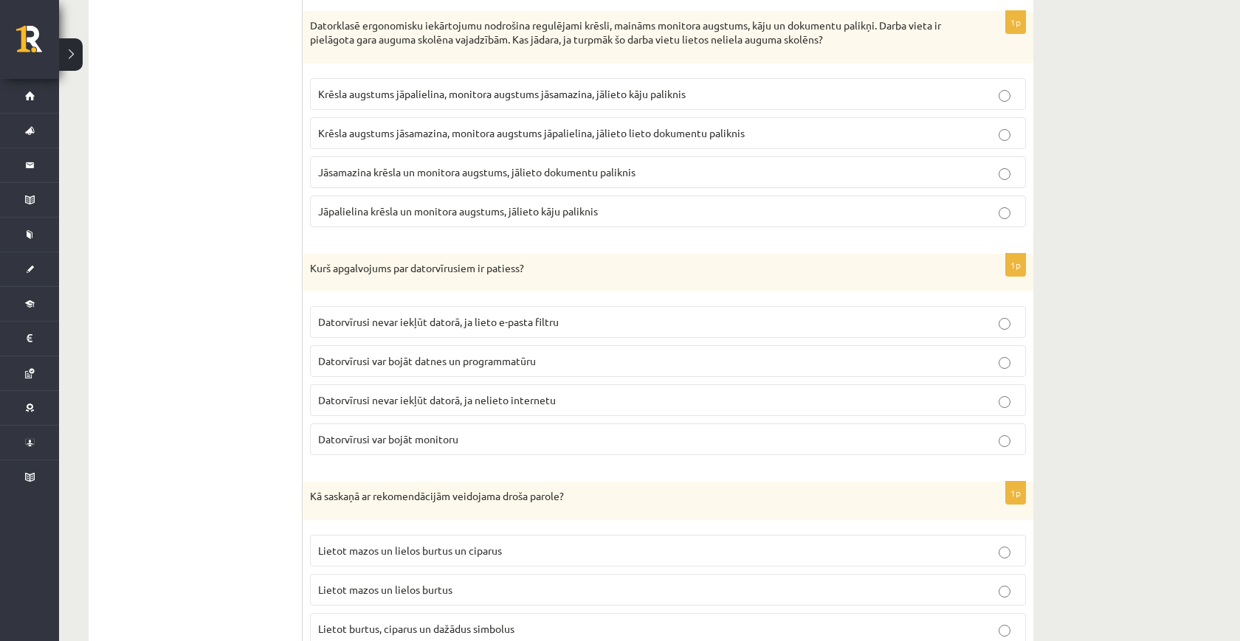
click at [404, 101] on label "Krēsla augstums jāpalielina, monitora augstums jāsamazina, jālieto kāju paliknis" at bounding box center [668, 94] width 716 height 32
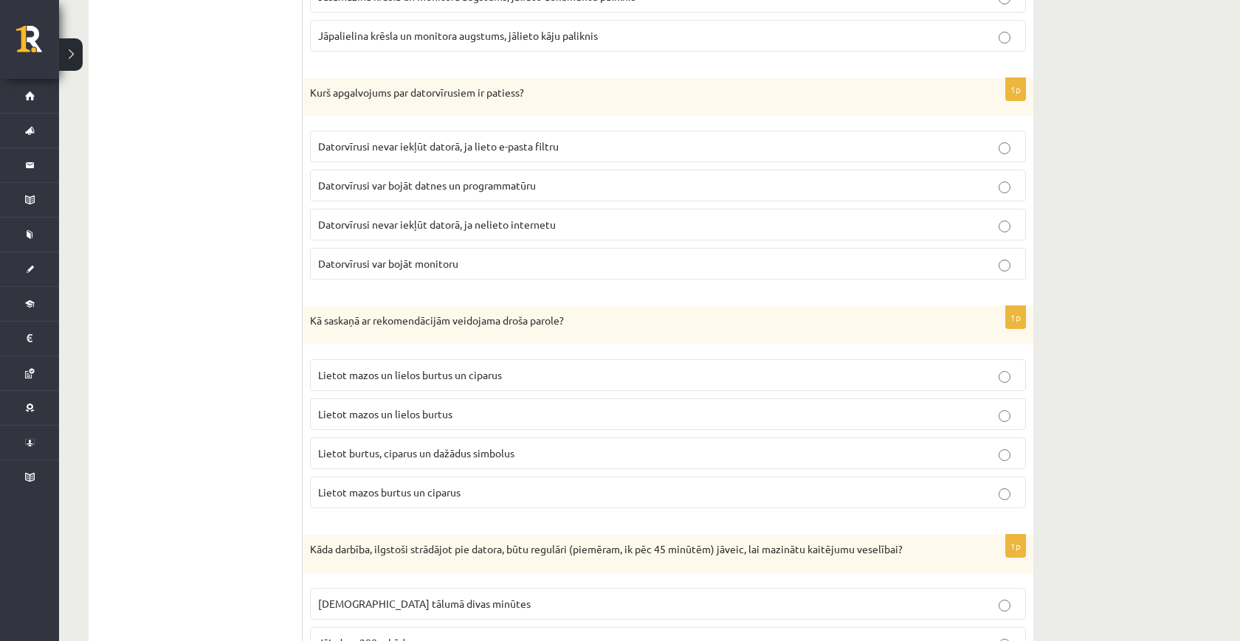
scroll to position [1303, 0]
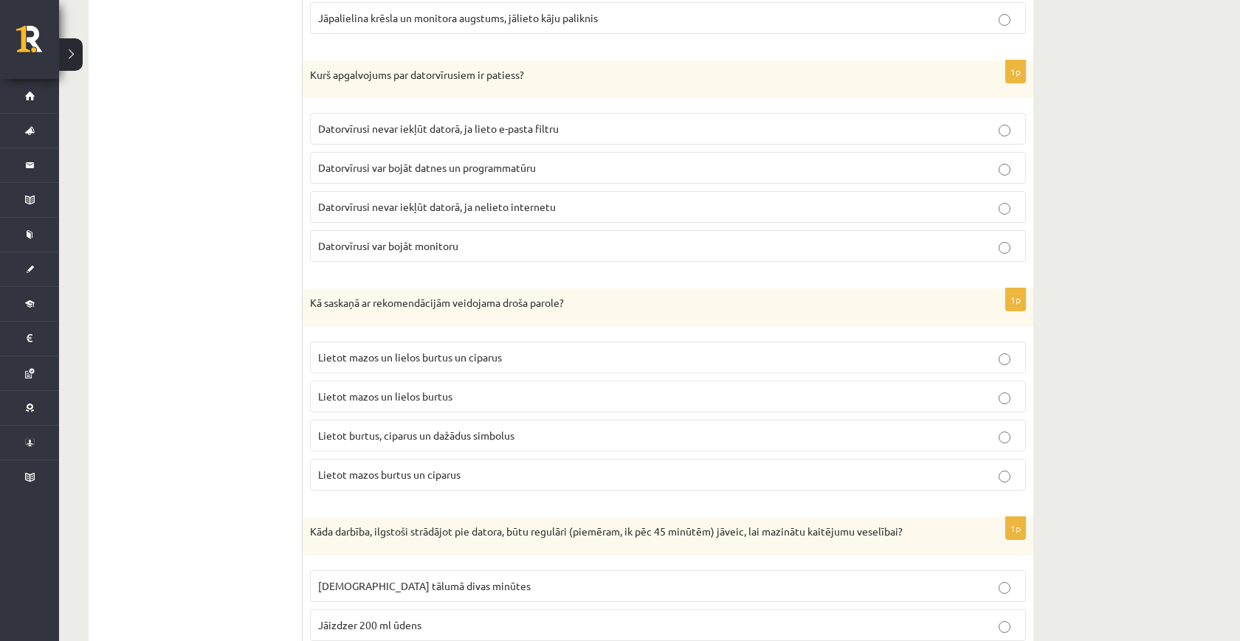
click at [396, 171] on p "Datorvīrusi var bojāt datnes un programmatūru" at bounding box center [668, 168] width 700 height 16
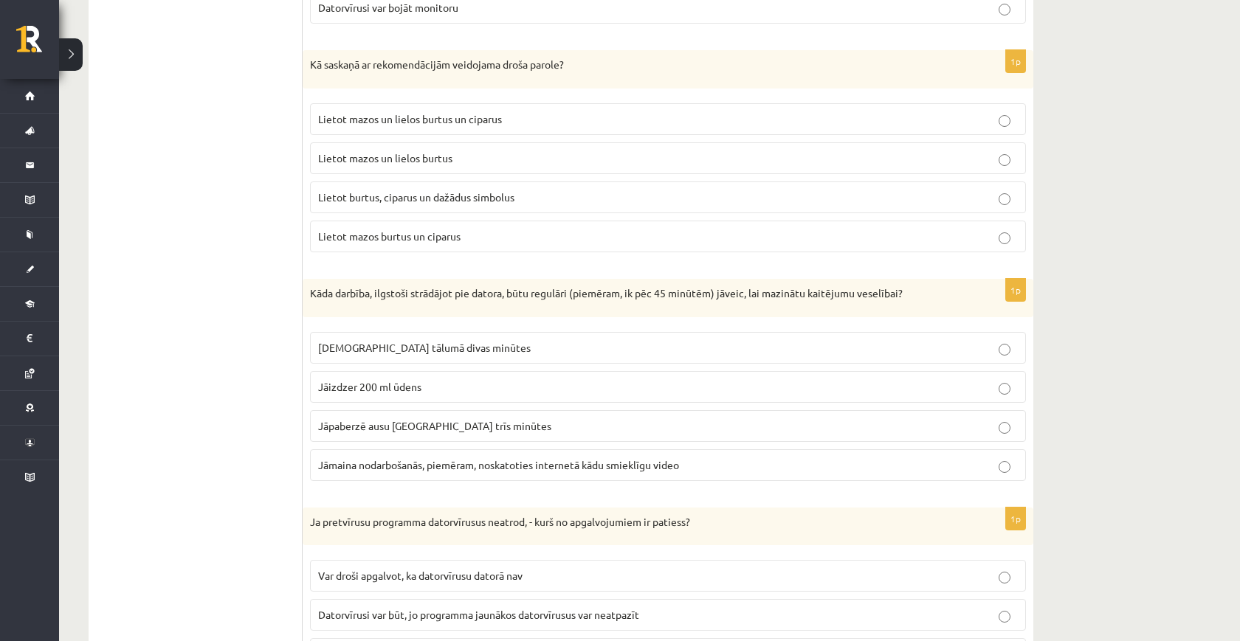
scroll to position [1552, 0]
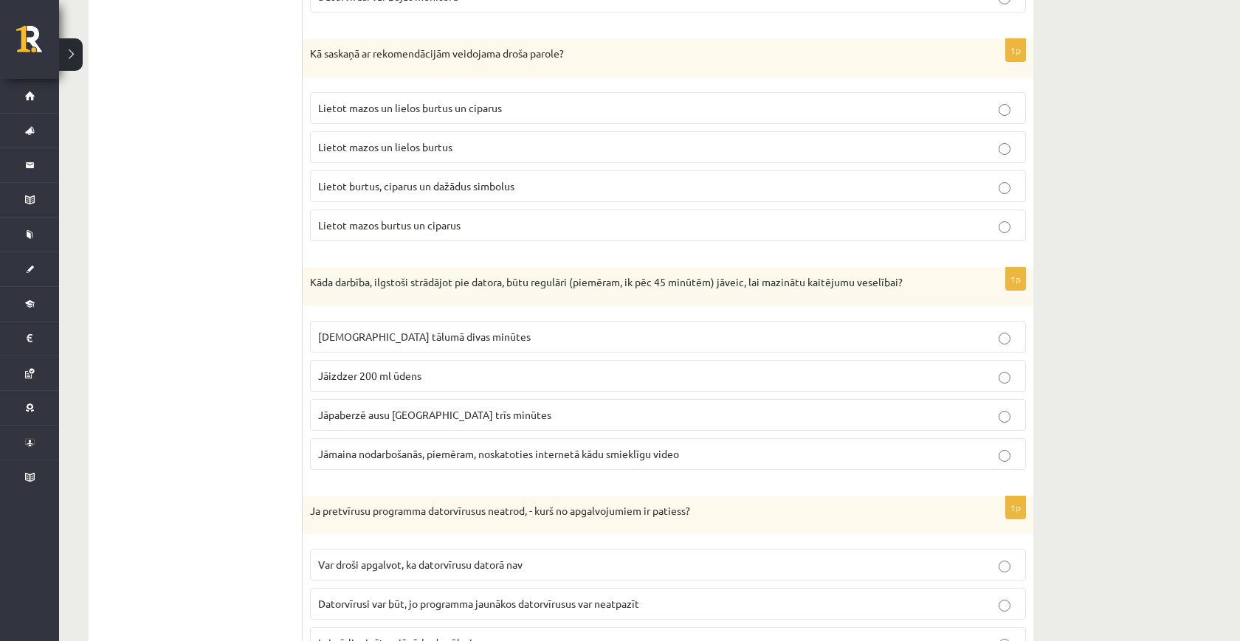
click at [585, 179] on p "Lietot burtus, ciparus un dažādus simbolus" at bounding box center [668, 187] width 700 height 16
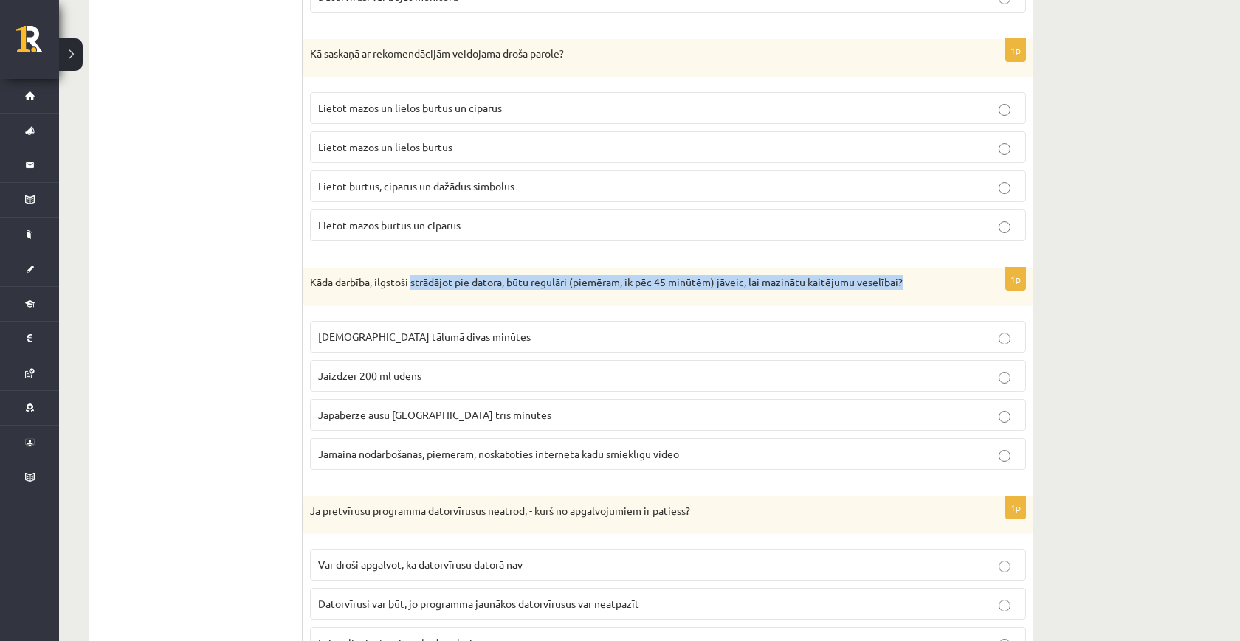
drag, startPoint x: 411, startPoint y: 276, endPoint x: 908, endPoint y: 277, distance: 496.8
click at [908, 277] on p "Kāda darbība, ilgstoši strādājot pie datora, būtu regulāri (piemēram, ik pēc 45…" at bounding box center [631, 282] width 642 height 15
drag, startPoint x: 908, startPoint y: 277, endPoint x: 729, endPoint y: 275, distance: 179.4
click at [729, 275] on p "Kāda darbība, ilgstoši strādājot pie datora, būtu regulāri (piemēram, ik pēc 45…" at bounding box center [631, 282] width 642 height 15
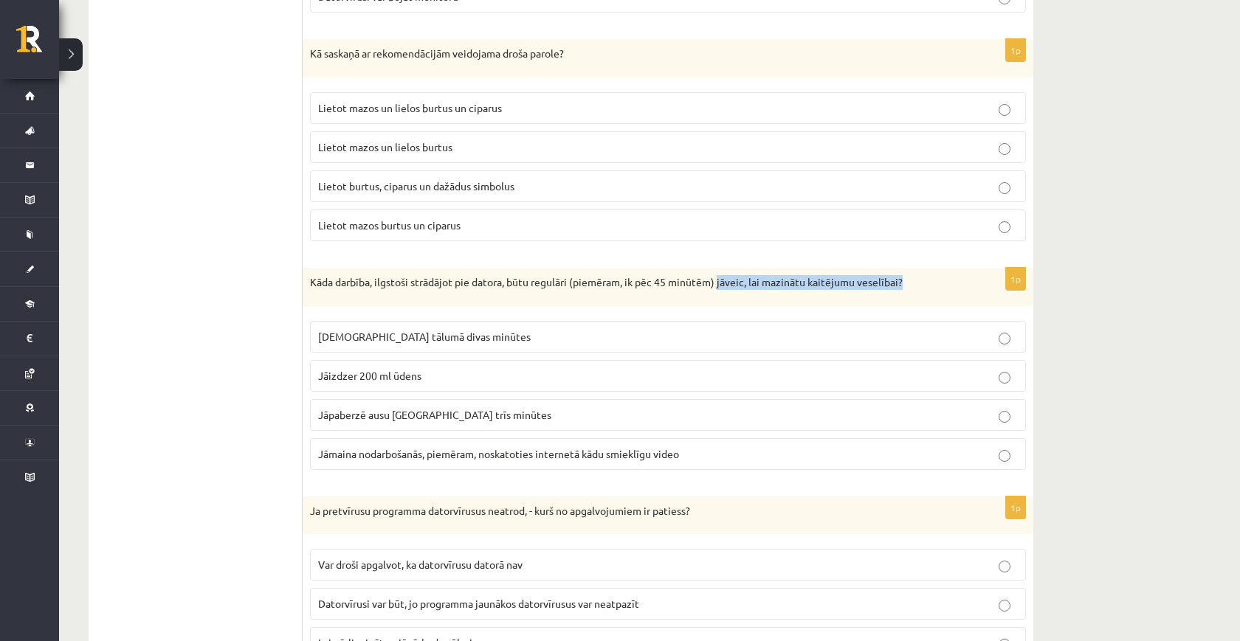
click at [729, 275] on p "Kāda darbība, ilgstoši strādājot pie datora, būtu regulāri (piemēram, ik pēc 45…" at bounding box center [631, 282] width 642 height 15
click at [515, 331] on p "Jāskatās tālumā divas minūtes" at bounding box center [668, 337] width 700 height 16
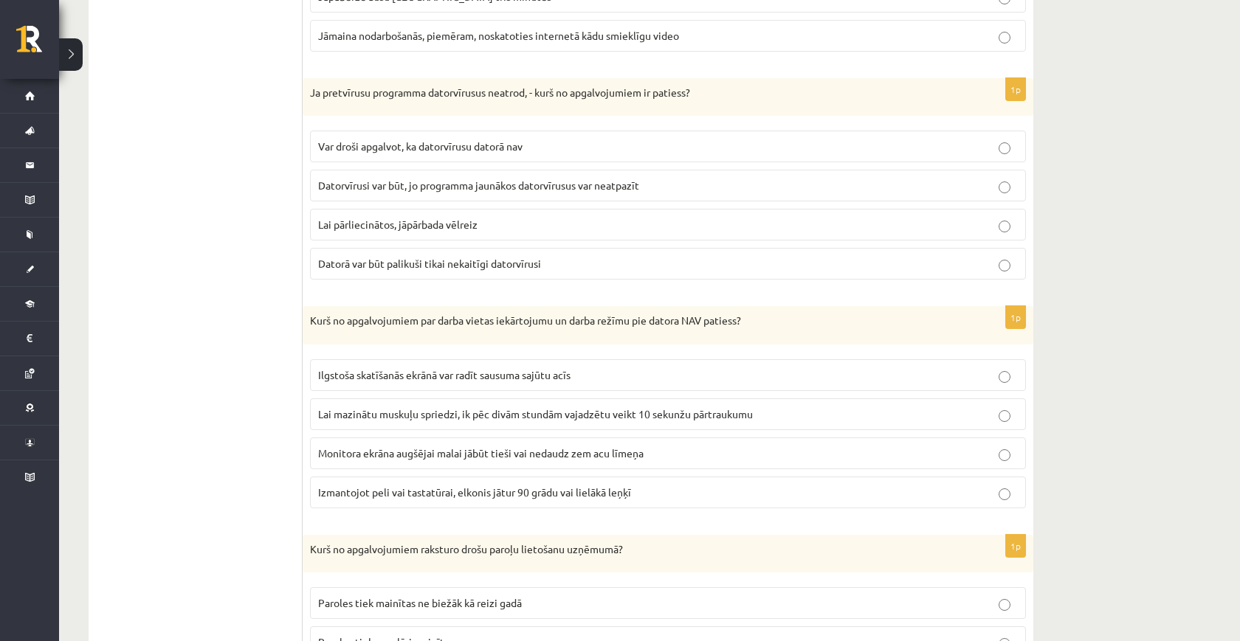
scroll to position [1980, 0]
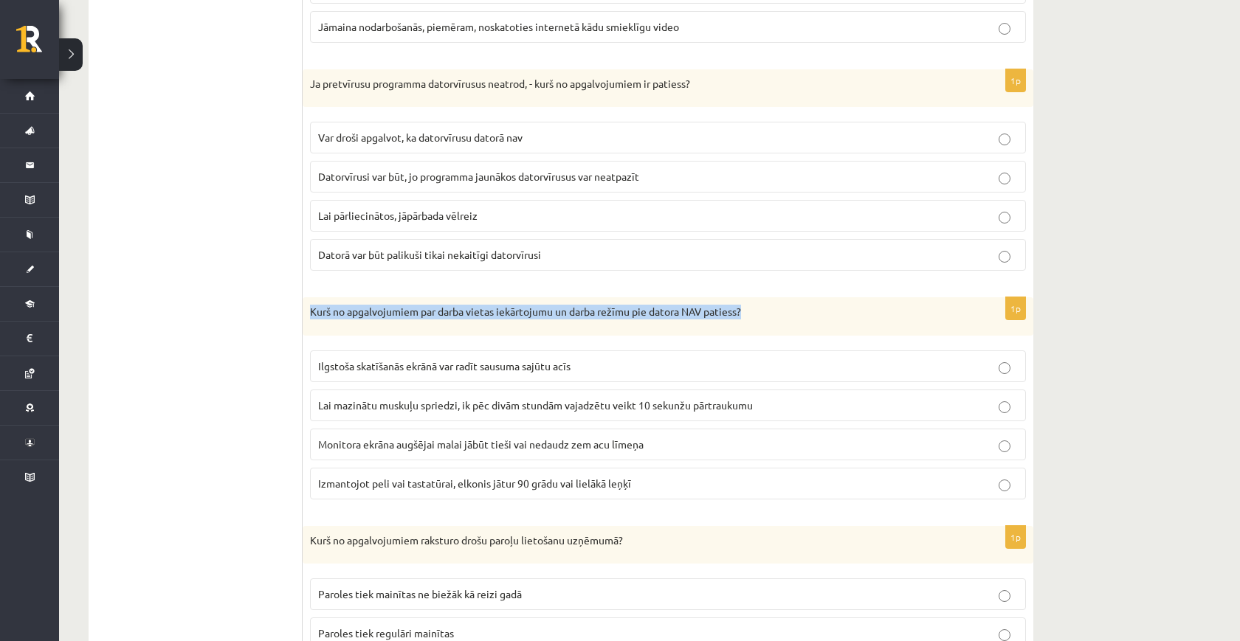
drag, startPoint x: 761, startPoint y: 308, endPoint x: 309, endPoint y: 306, distance: 451.8
click at [309, 306] on div "Kurš no apgalvojumiem par darba vietas iekārtojumu un darba režīmu pie datora N…" at bounding box center [668, 316] width 731 height 38
click at [295, 314] on ul "1. daļa - savieno atbildes 1. daļa - tests 2.daļa - Praktiskais darbs ar prezen…" at bounding box center [202, 275] width 199 height 3671
click at [571, 176] on span "Datorvīrusi var būt, jo programma jaunākos datorvīrusus var neatpazīt" at bounding box center [478, 176] width 321 height 13
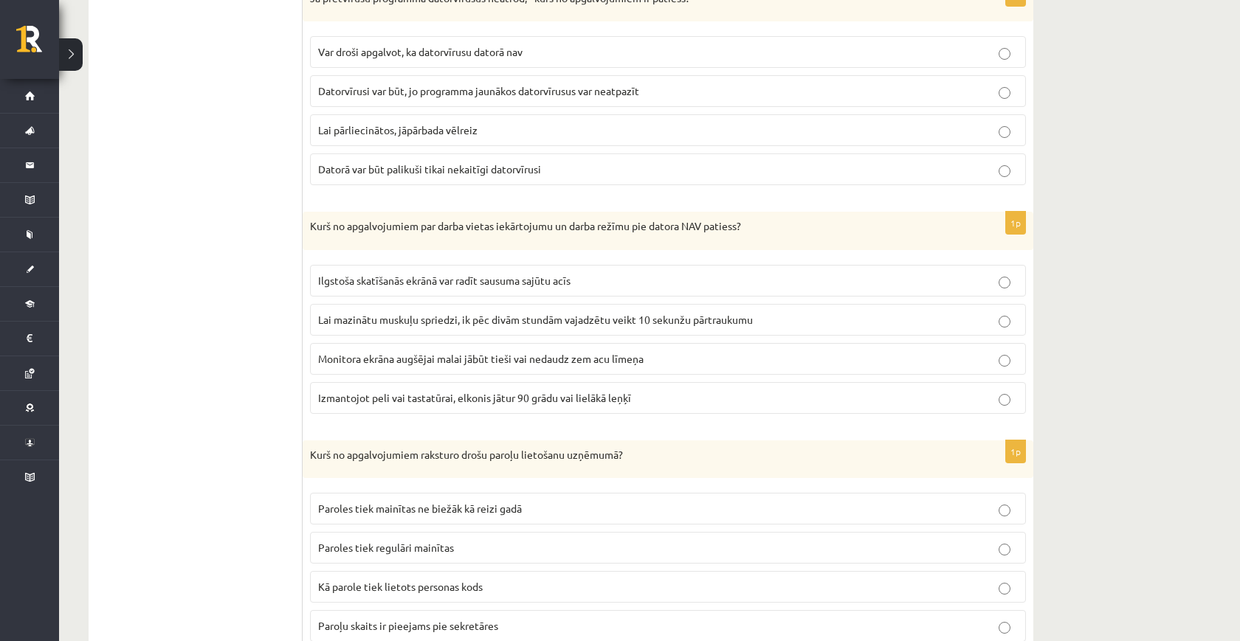
scroll to position [2071, 0]
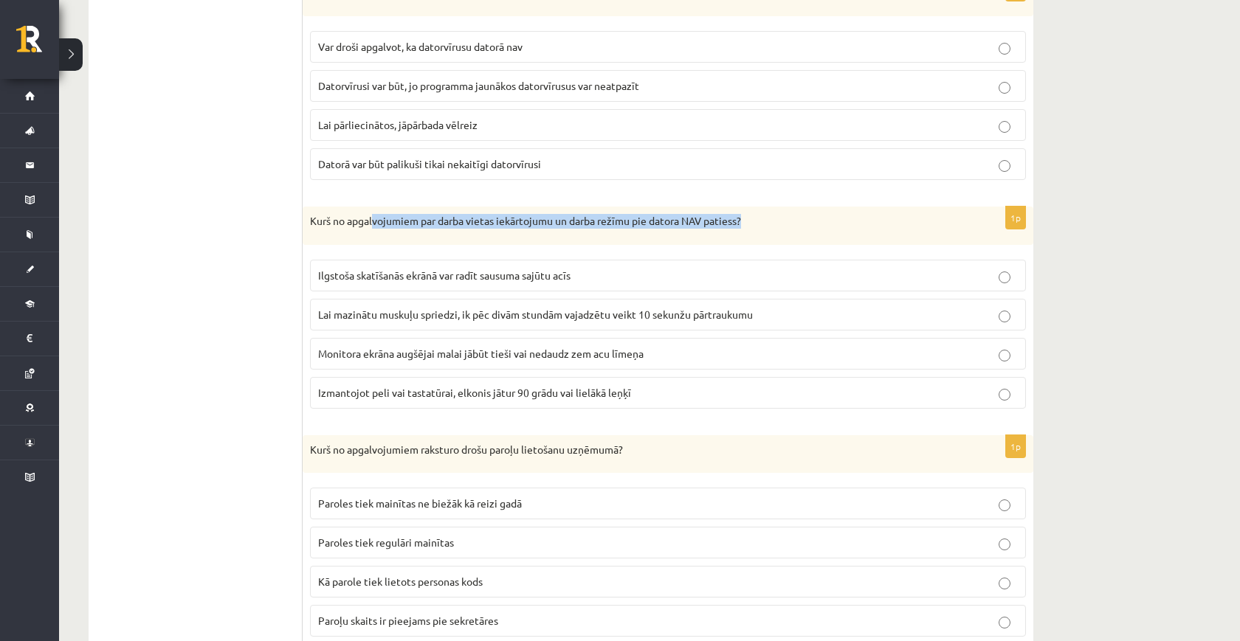
drag, startPoint x: 372, startPoint y: 220, endPoint x: 765, endPoint y: 218, distance: 392.7
click at [765, 218] on p "Kurš no apgalvojumiem par darba vietas iekārtojumu un darba režīmu pie datora N…" at bounding box center [631, 221] width 642 height 15
click at [427, 314] on span "Lai mazinātu muskuļu spriedzi, ik pēc divām stundām vajadzētu veikt 10 sekunžu …" at bounding box center [535, 314] width 435 height 13
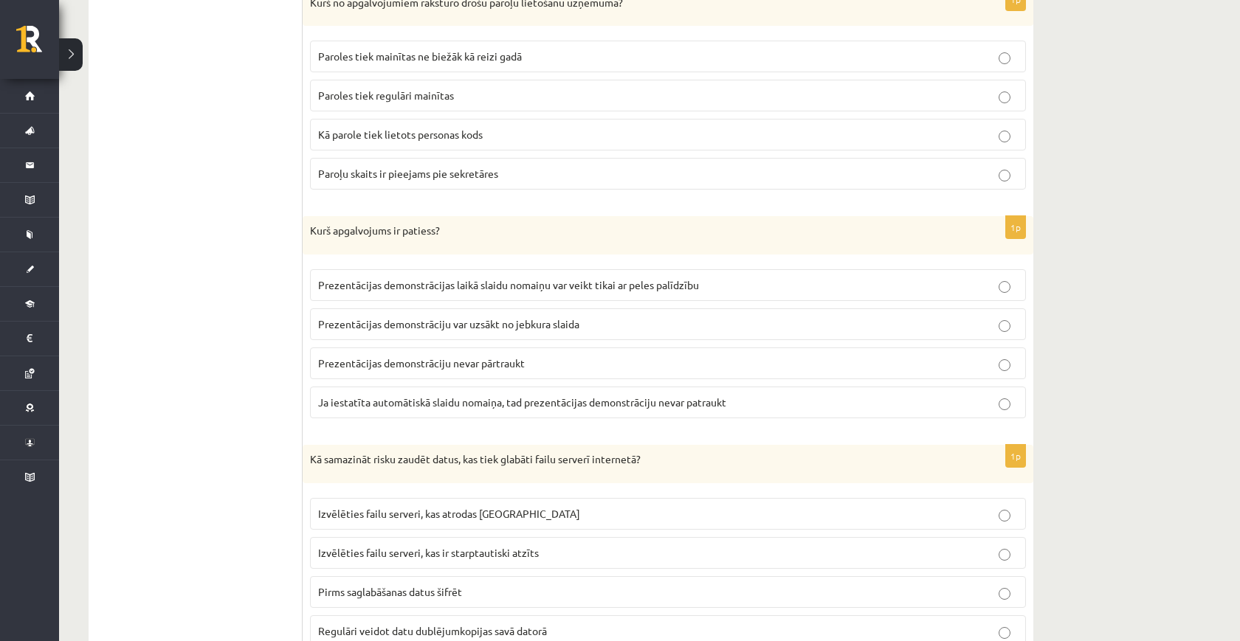
scroll to position [2509, 0]
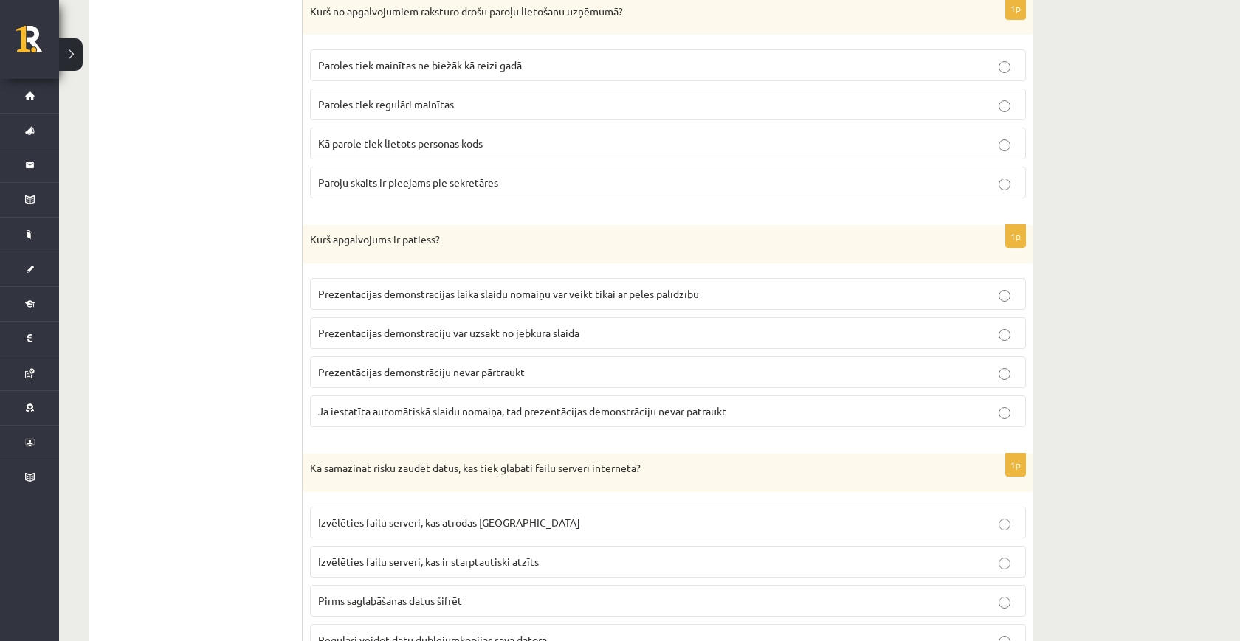
click at [435, 109] on label "Paroles tiek regulāri mainītas" at bounding box center [668, 105] width 716 height 32
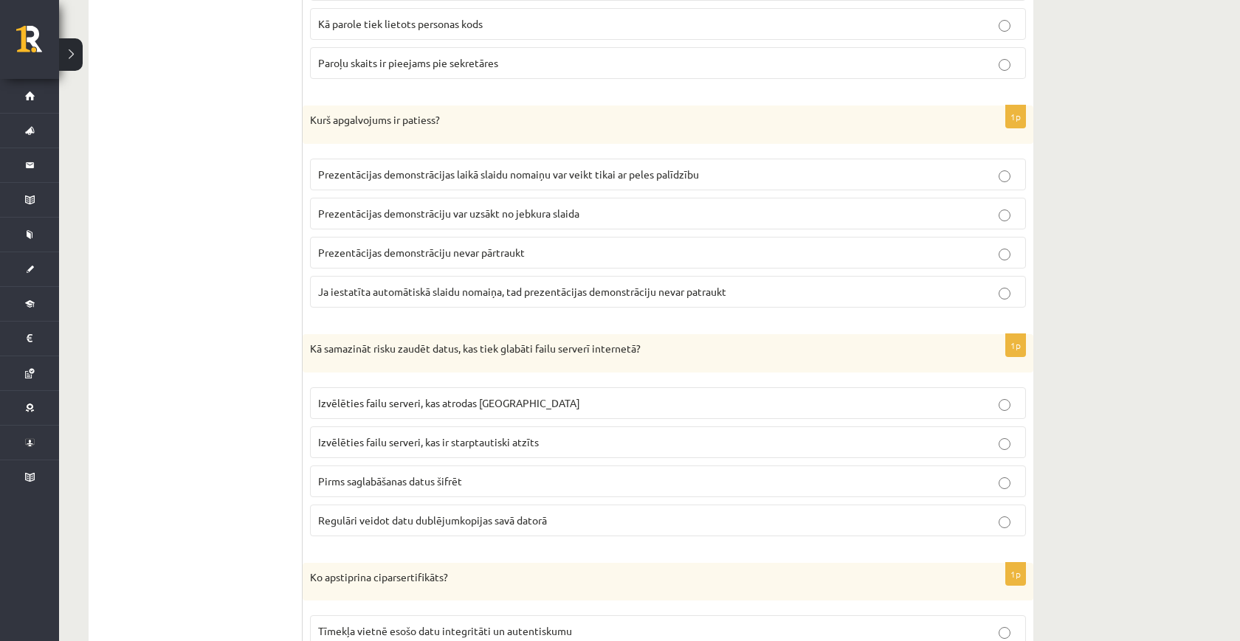
scroll to position [2630, 0]
click at [541, 216] on label "Prezentācijas demonstrāciju var uzsākt no jebkura slaida" at bounding box center [668, 212] width 716 height 32
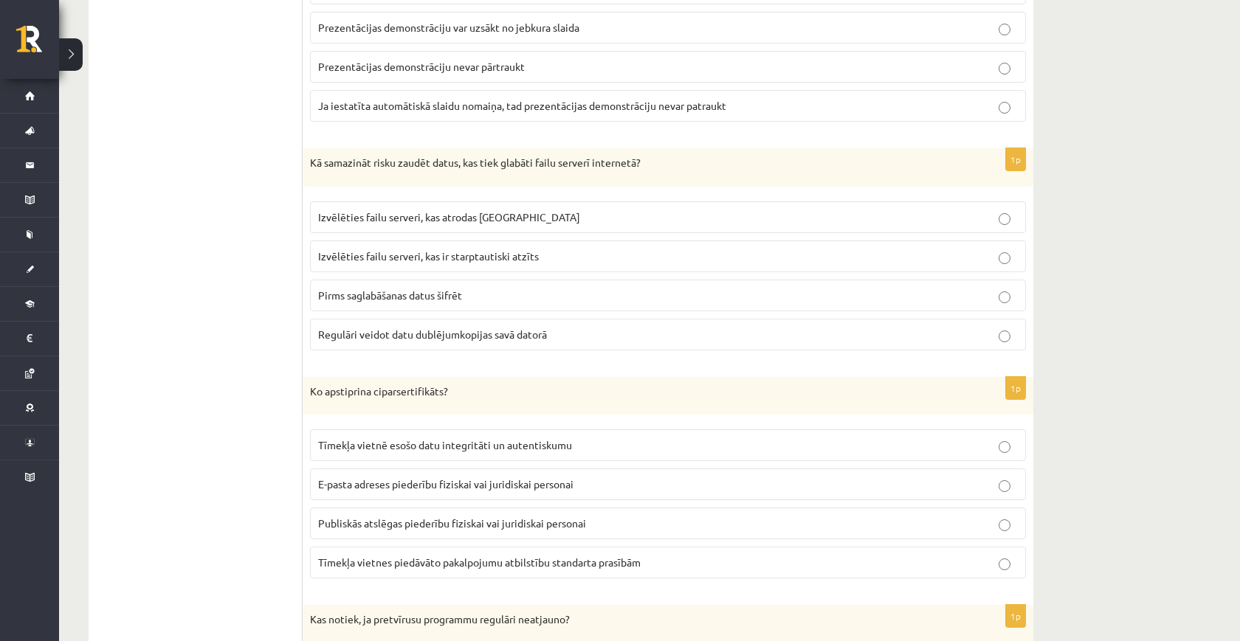
scroll to position [2815, 0]
click at [549, 297] on label "Pirms saglabāšanas datus šifrēt" at bounding box center [668, 295] width 716 height 32
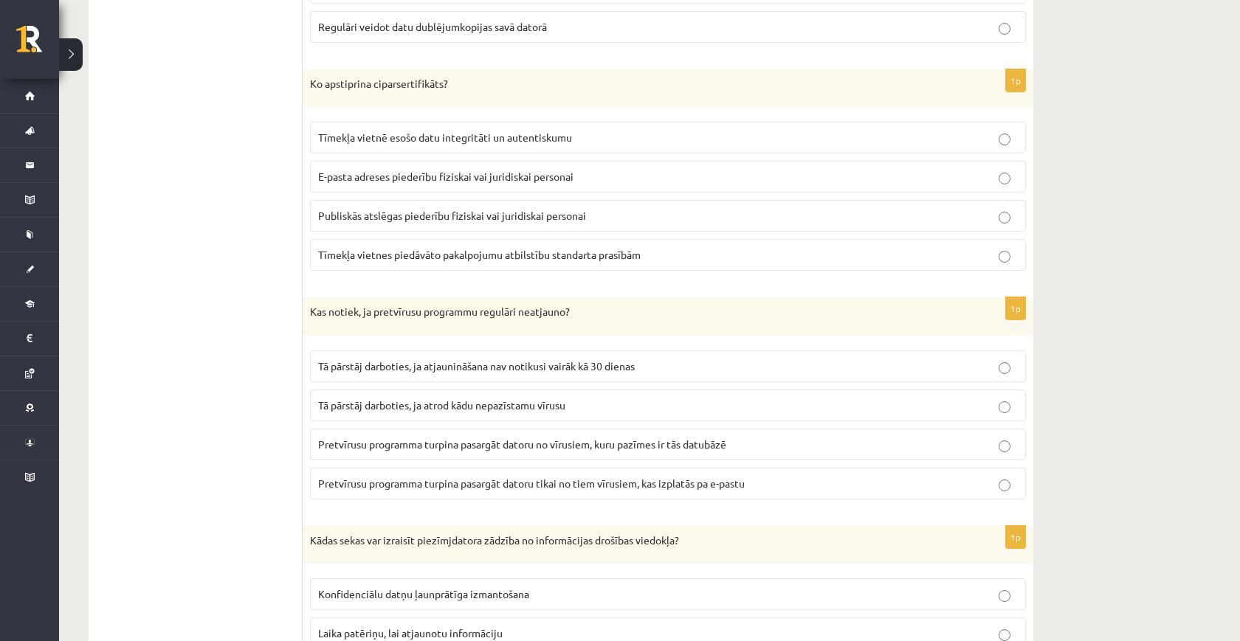
scroll to position [3122, 0]
click at [456, 200] on label "Publiskās atslēgas piederību fiziskai vai juridiskai personai" at bounding box center [668, 216] width 716 height 32
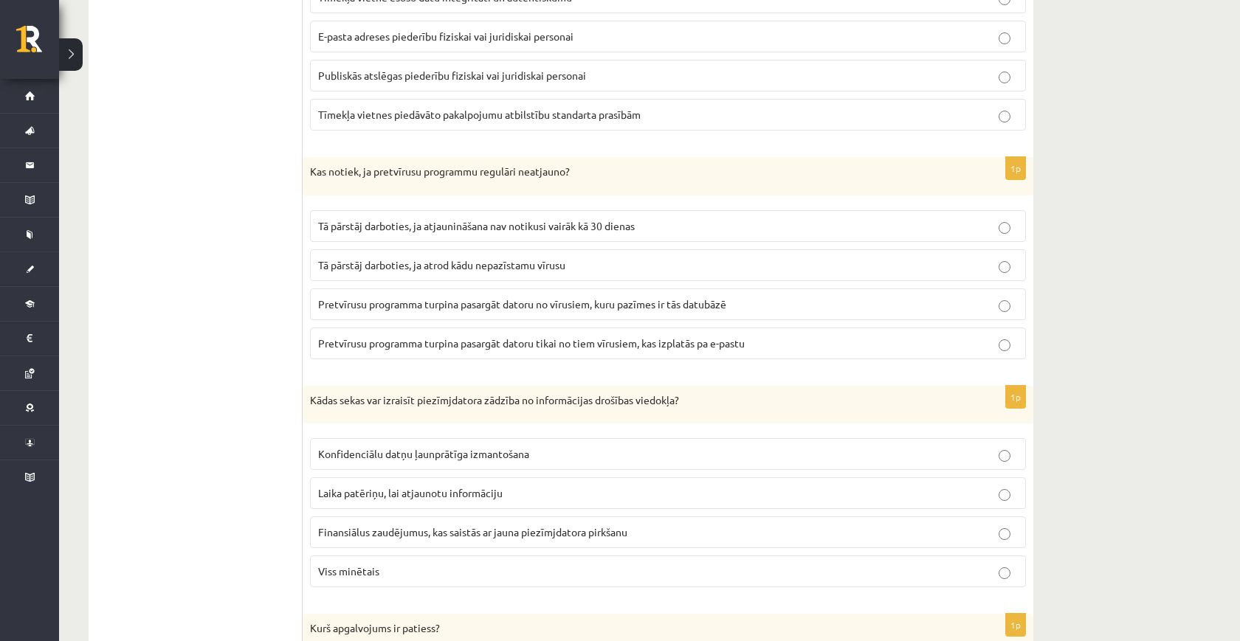
scroll to position [3258, 0]
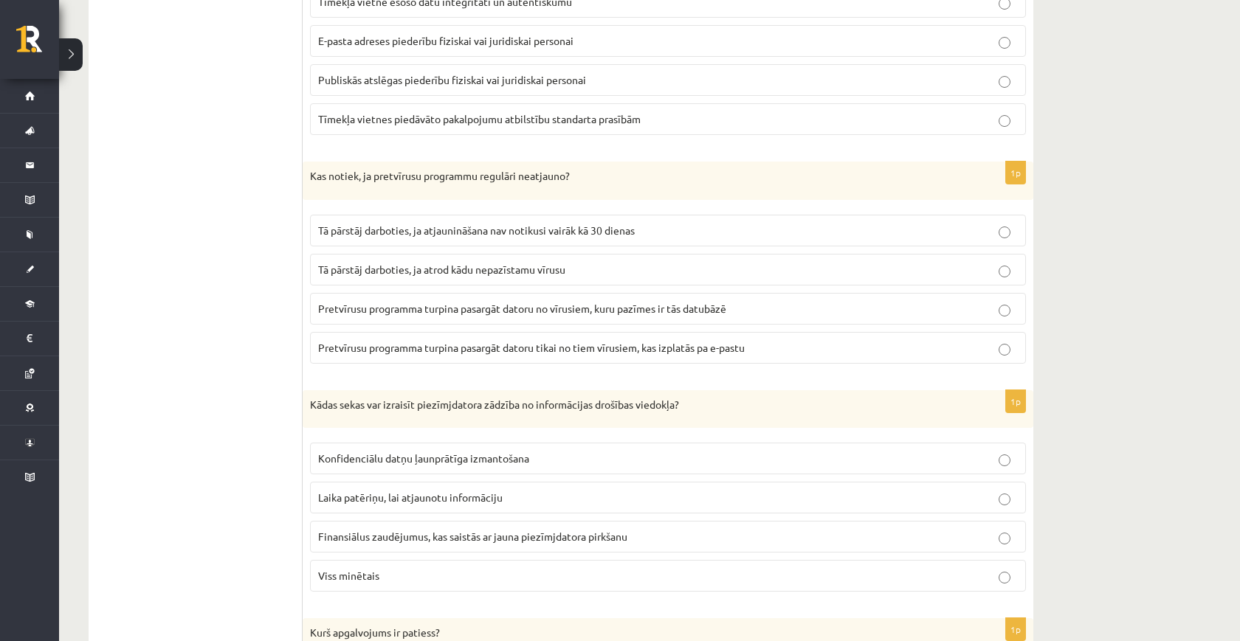
click at [444, 301] on p "Pretvīrusu programma turpina pasargāt datoru no vīrusiem, kuru pazīmes ir tās d…" at bounding box center [668, 309] width 700 height 16
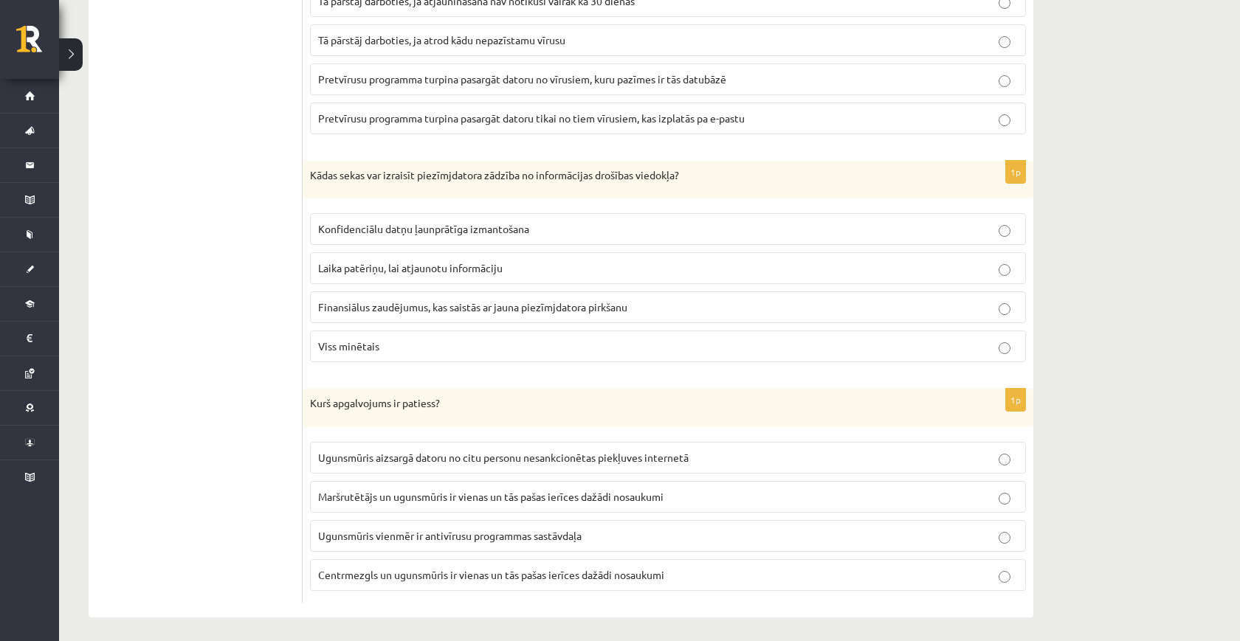
scroll to position [3487, 0]
click at [515, 331] on label "Viss minētais" at bounding box center [668, 347] width 716 height 32
click at [464, 443] on label "Ugunsmūris aizsargā datoru no citu personu nesankcionētas piekļuves internetā" at bounding box center [668, 459] width 716 height 32
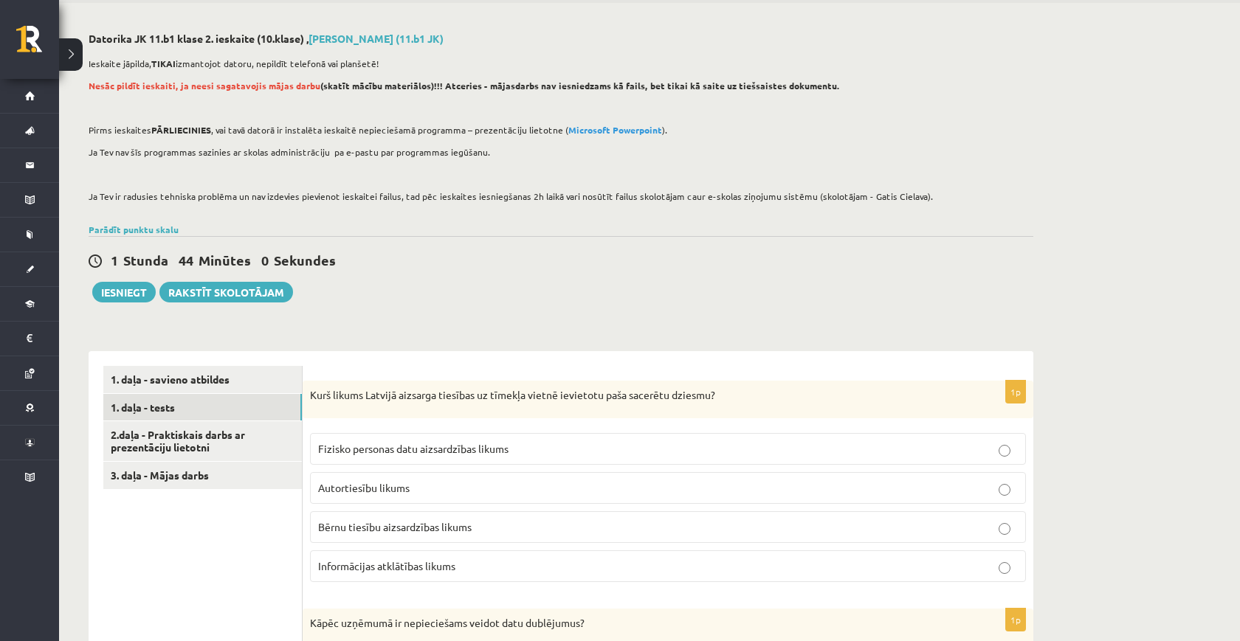
scroll to position [0, 0]
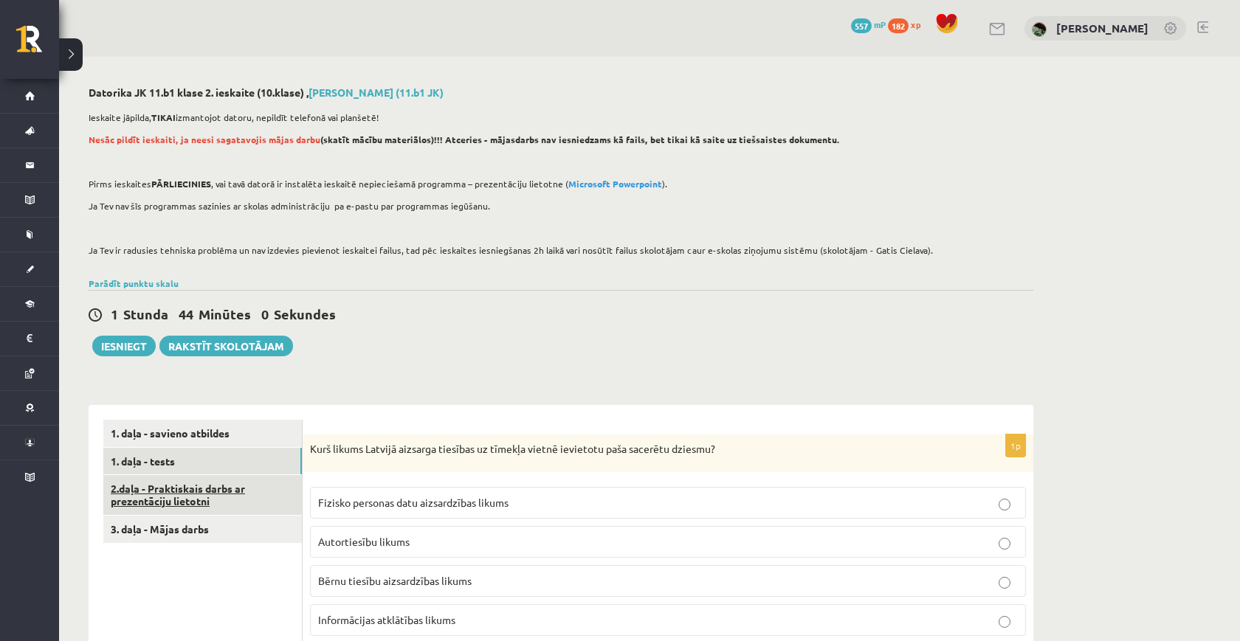
click at [196, 481] on link "2.daļa - Praktiskais darbs ar prezentāciju lietotni" at bounding box center [202, 495] width 199 height 40
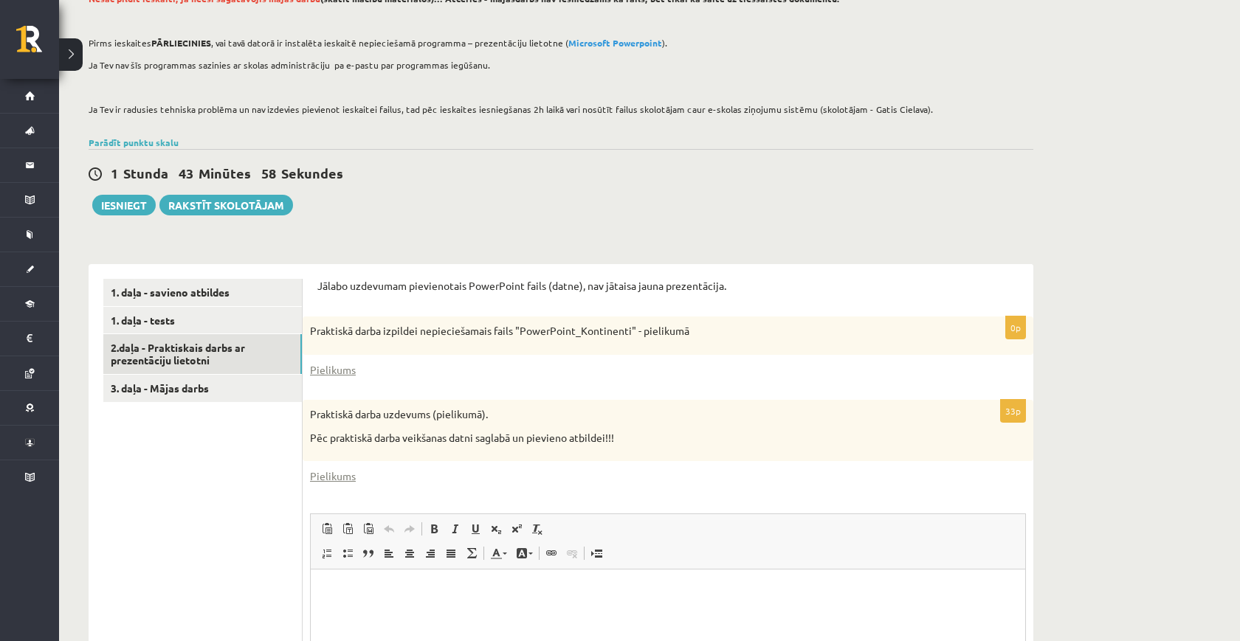
scroll to position [151, 0]
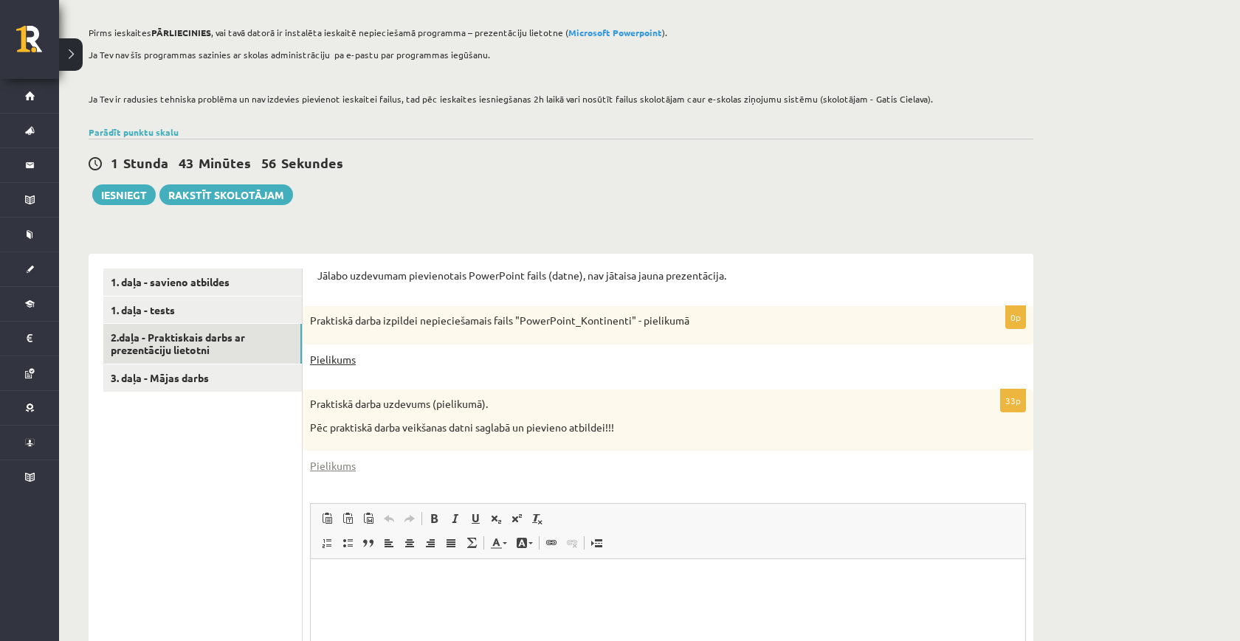
click at [336, 359] on link "Pielikums" at bounding box center [333, 360] width 46 height 16
click at [343, 469] on link "Pielikums" at bounding box center [333, 466] width 46 height 16
click at [221, 368] on link "3. daļa - Mājas darbs" at bounding box center [202, 378] width 199 height 27
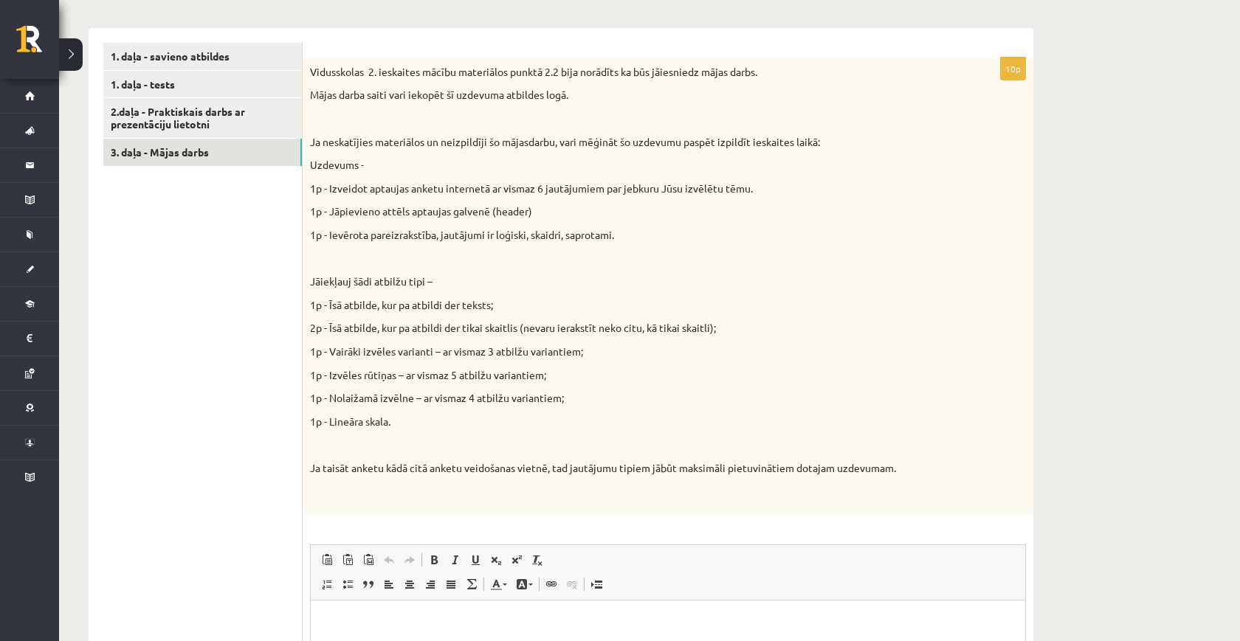
scroll to position [0, 0]
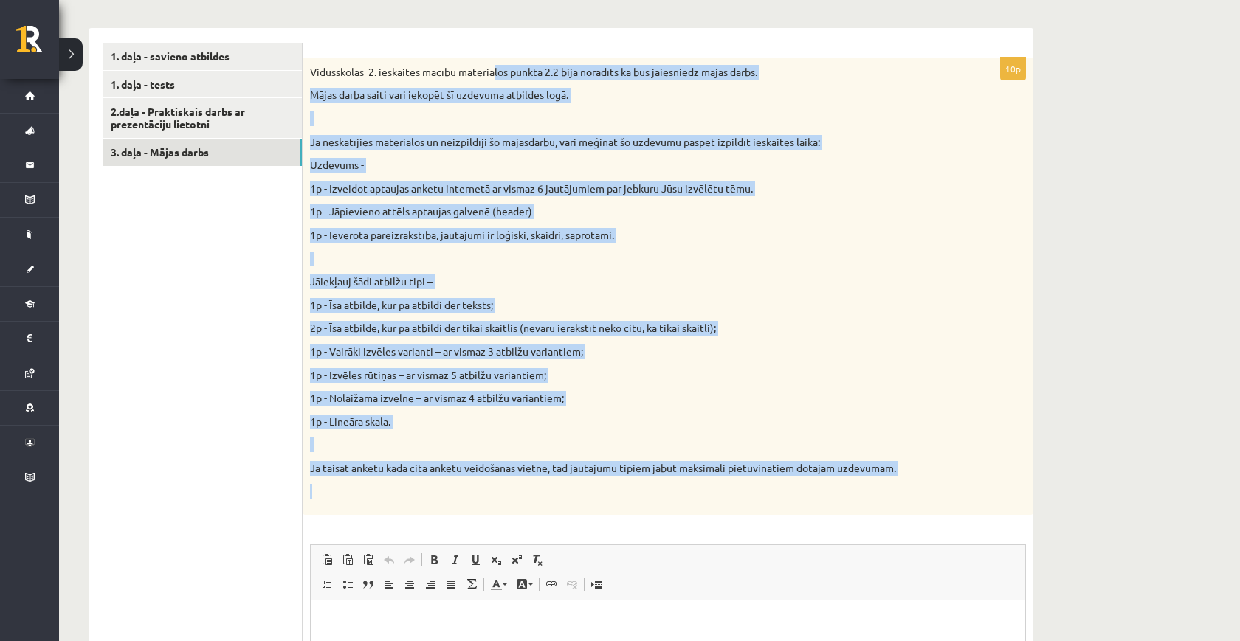
drag, startPoint x: 495, startPoint y: 66, endPoint x: 732, endPoint y: 487, distance: 482.5
click at [732, 487] on div "Vidusskolas 2. ieskaites mācību materiālos punktā 2.2 bija norādīts ka būs jāie…" at bounding box center [668, 287] width 731 height 458
click at [732, 487] on p at bounding box center [631, 491] width 642 height 15
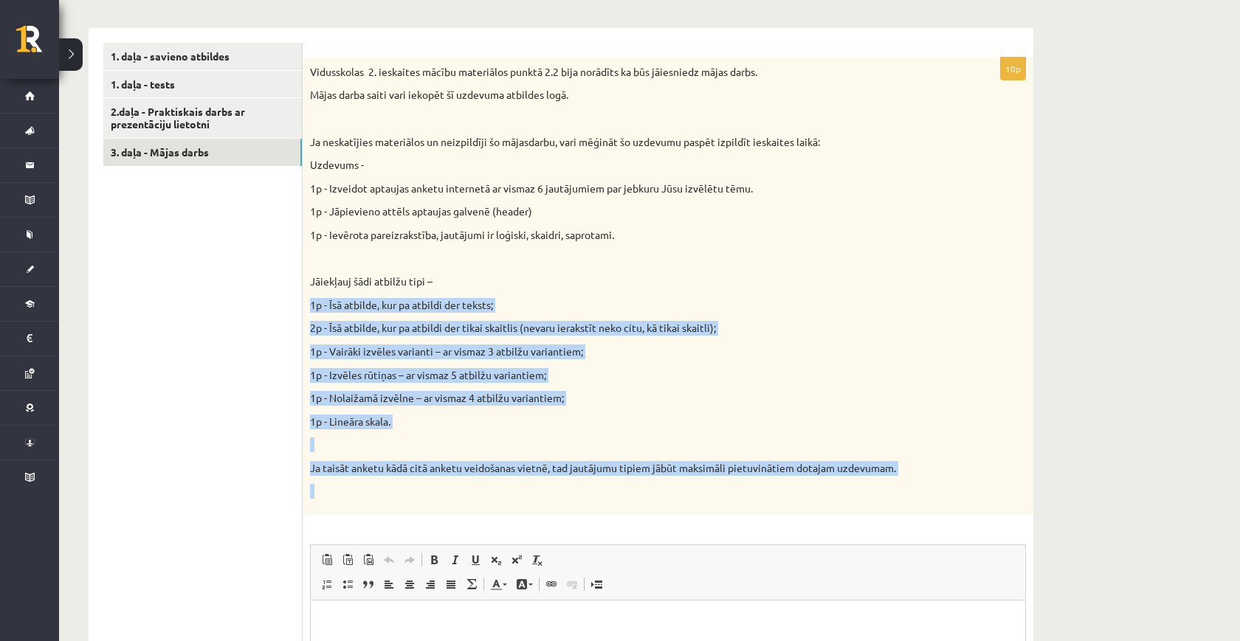
drag, startPoint x: 732, startPoint y: 487, endPoint x: 464, endPoint y: 288, distance: 334.0
click at [464, 288] on div "Vidusskolas 2. ieskaites mācību materiālos punktā 2.2 bija norādīts ka būs jāie…" at bounding box center [668, 287] width 731 height 458
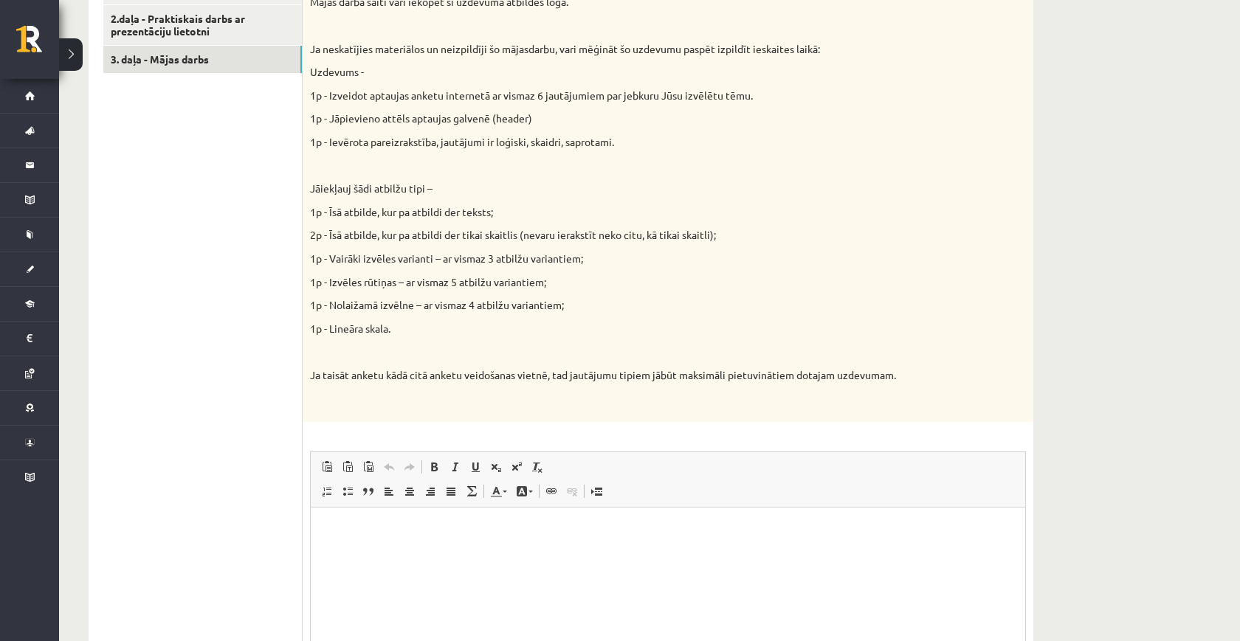
scroll to position [555, 0]
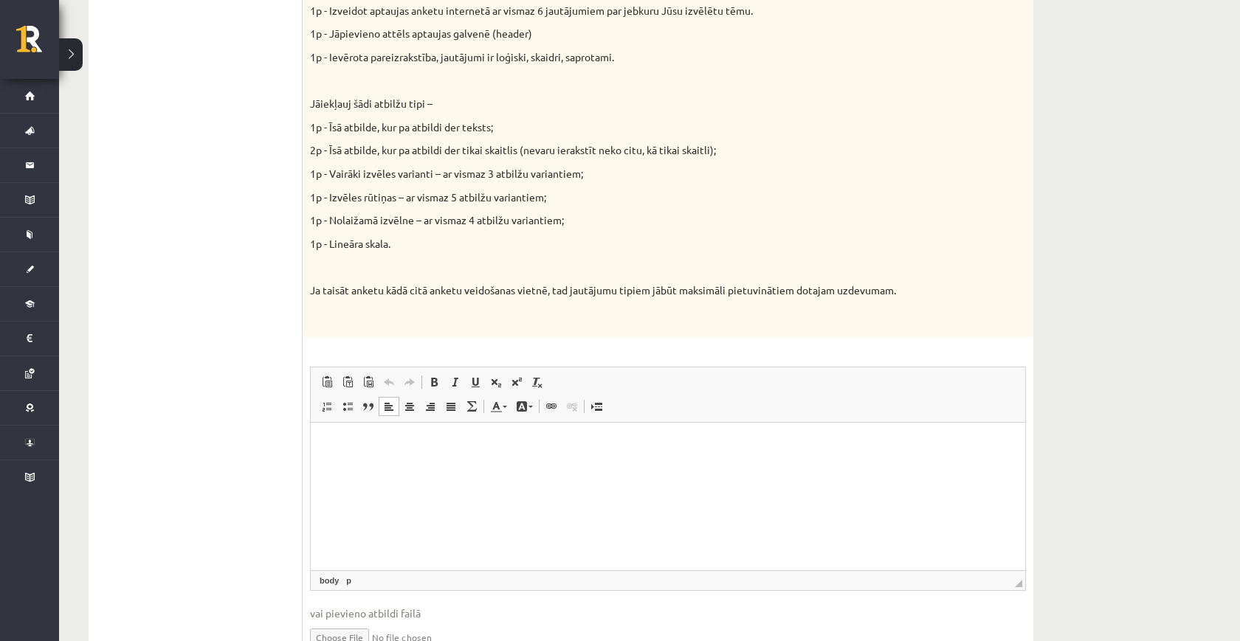
click at [457, 468] on html at bounding box center [668, 445] width 715 height 45
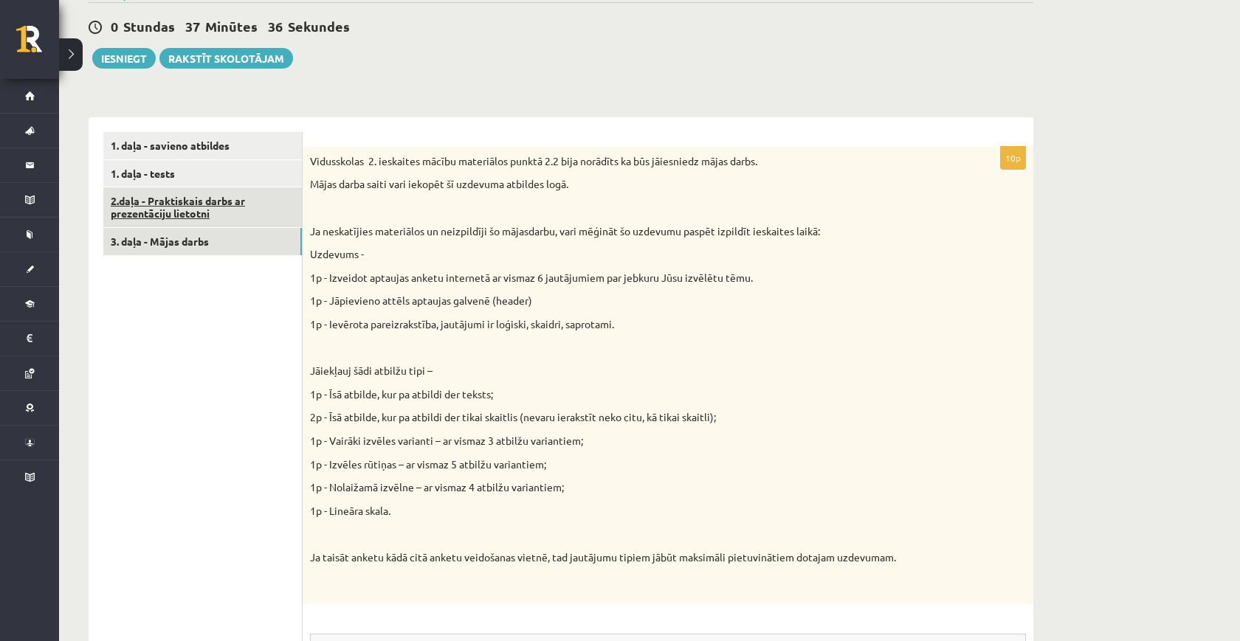
click at [186, 190] on link "2.daļa - Praktiskais darbs ar prezentāciju lietotni" at bounding box center [202, 207] width 199 height 40
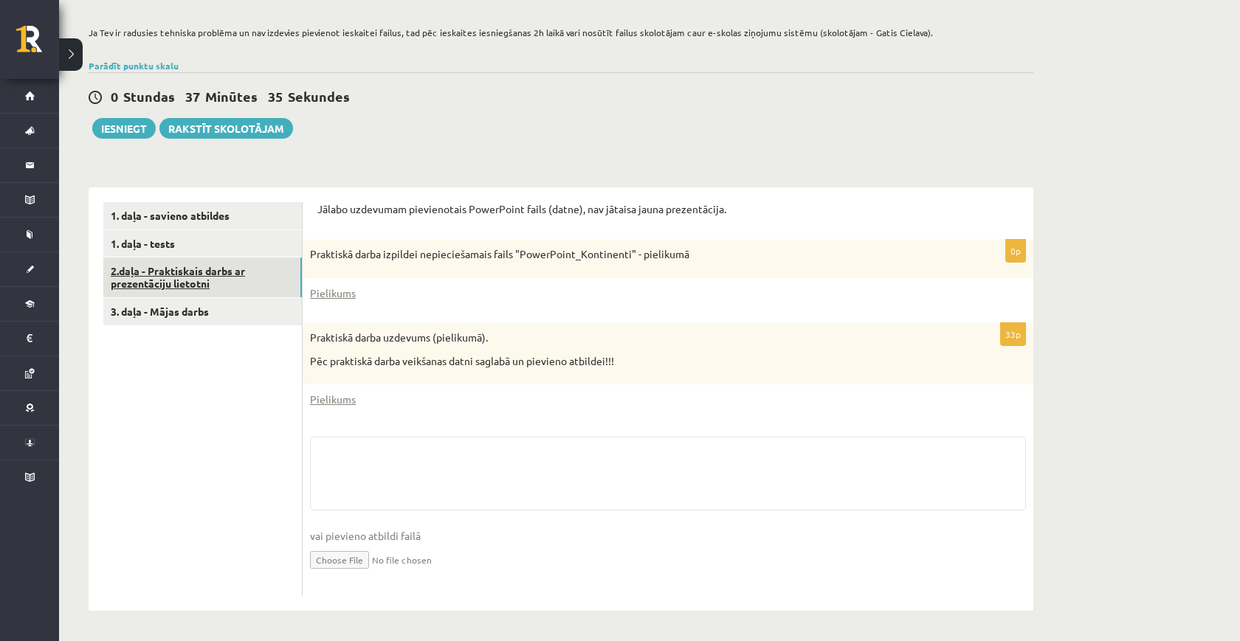
scroll to position [216, 0]
click at [583, 474] on textarea at bounding box center [668, 475] width 716 height 74
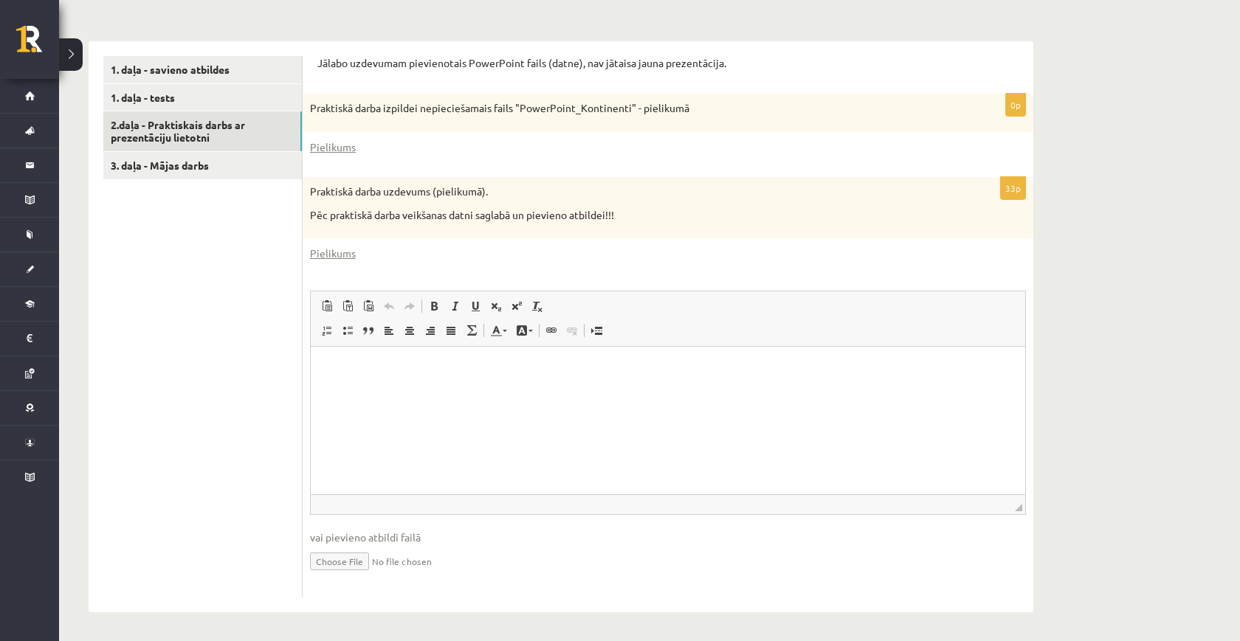
scroll to position [363, 0]
click at [337, 560] on input "file" at bounding box center [668, 561] width 716 height 30
type input "**********"
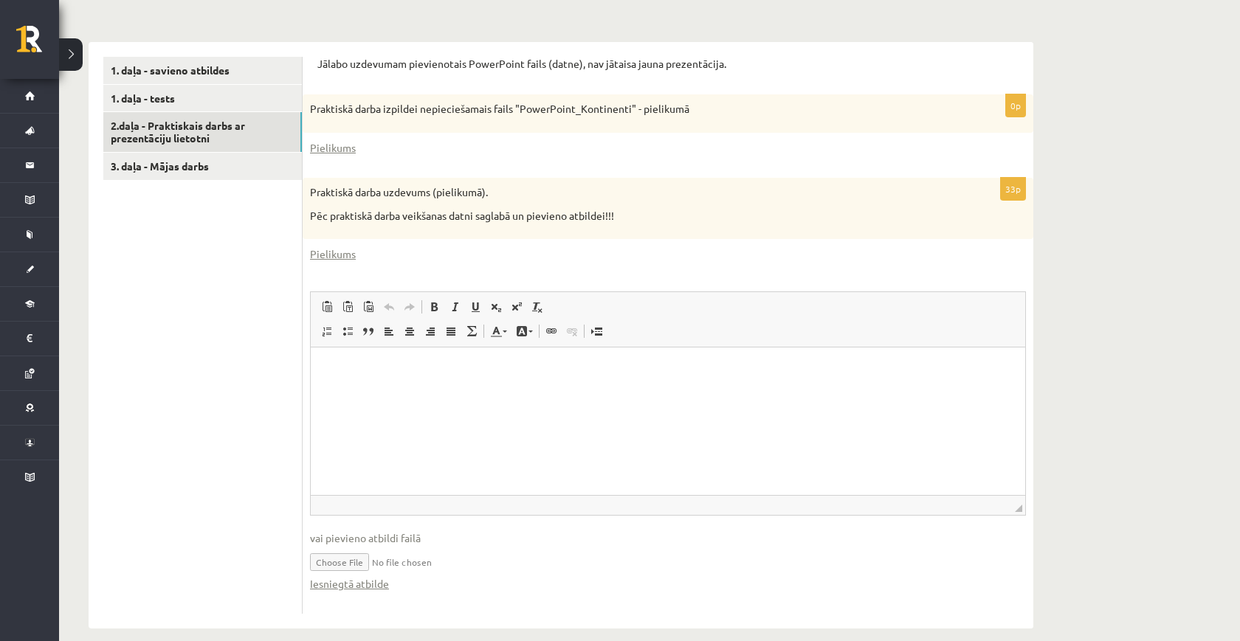
click at [420, 393] on html at bounding box center [668, 370] width 715 height 45
click at [234, 97] on link "1. daļa - tests" at bounding box center [202, 98] width 199 height 27
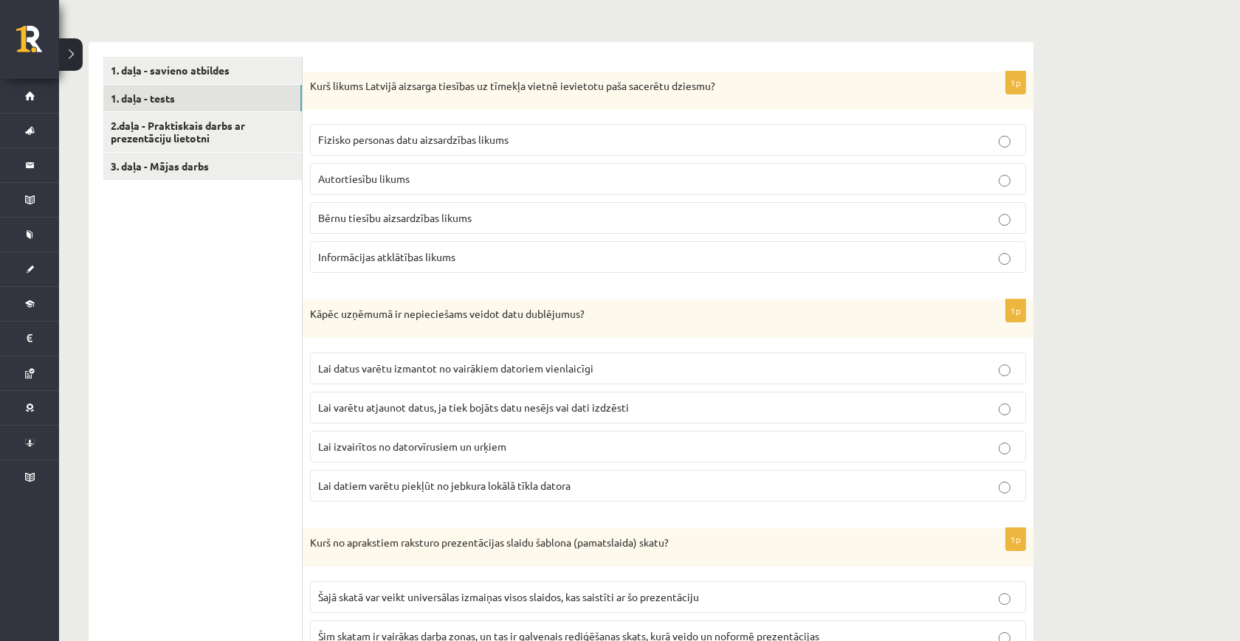
click at [230, 72] on link "1. daļa - savieno atbildes" at bounding box center [202, 70] width 199 height 27
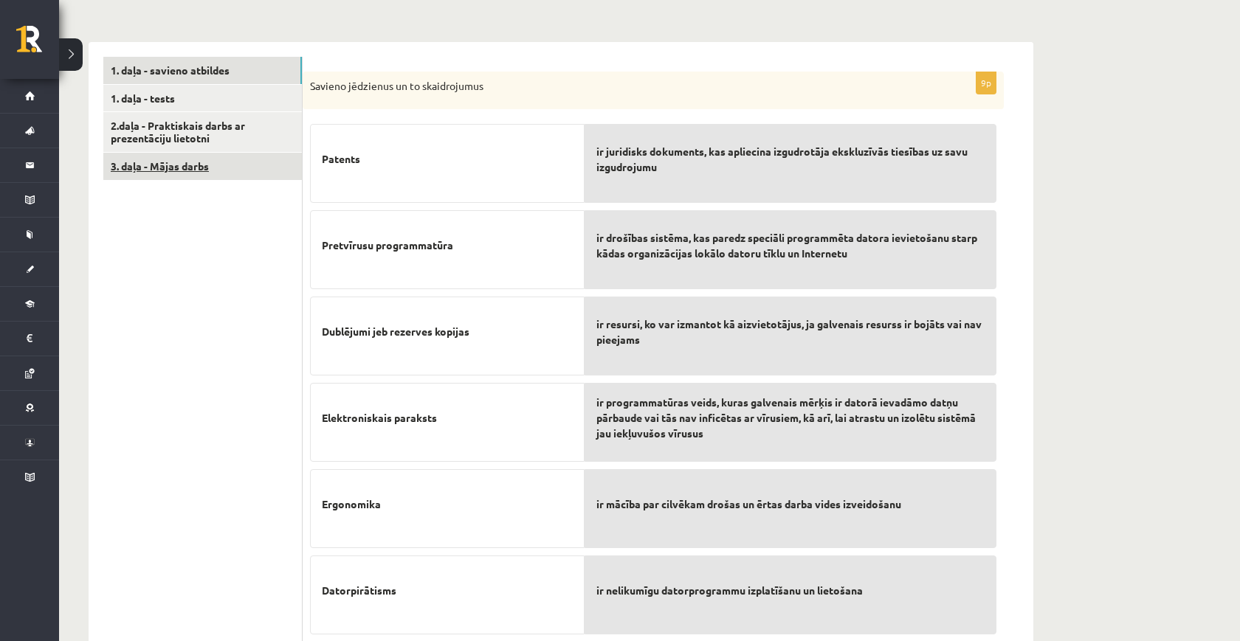
click at [212, 157] on link "3. daļa - Mājas darbs" at bounding box center [202, 166] width 199 height 27
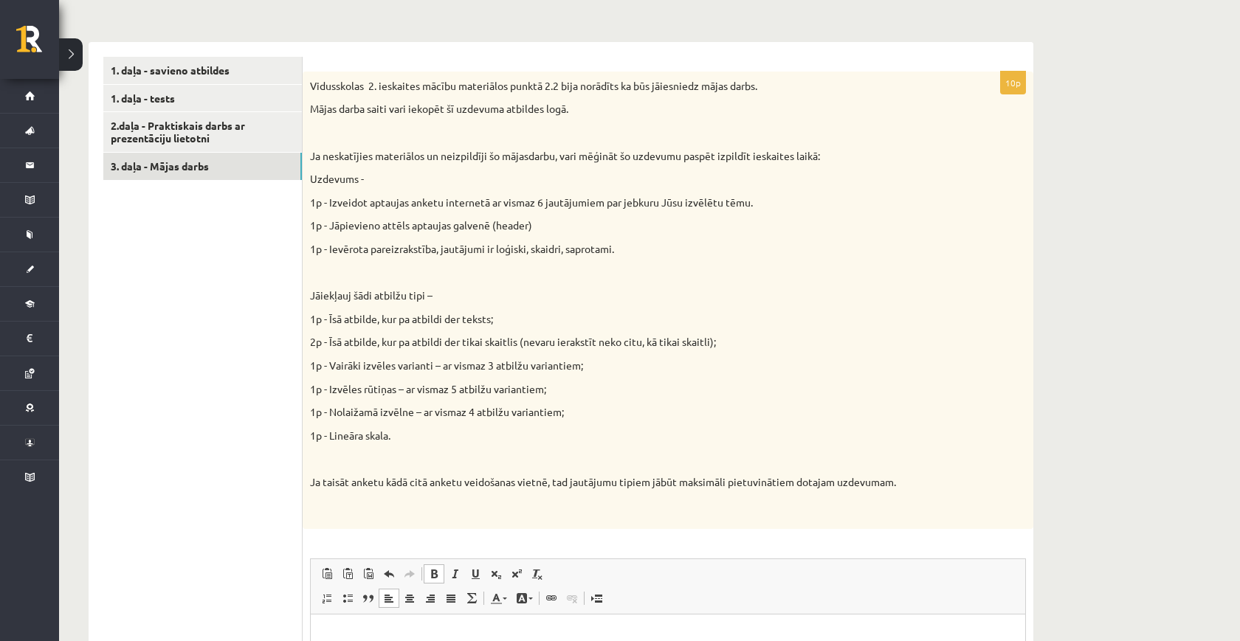
click at [439, 572] on link "Bold Keyboard shortcut Command+B" at bounding box center [434, 574] width 21 height 19
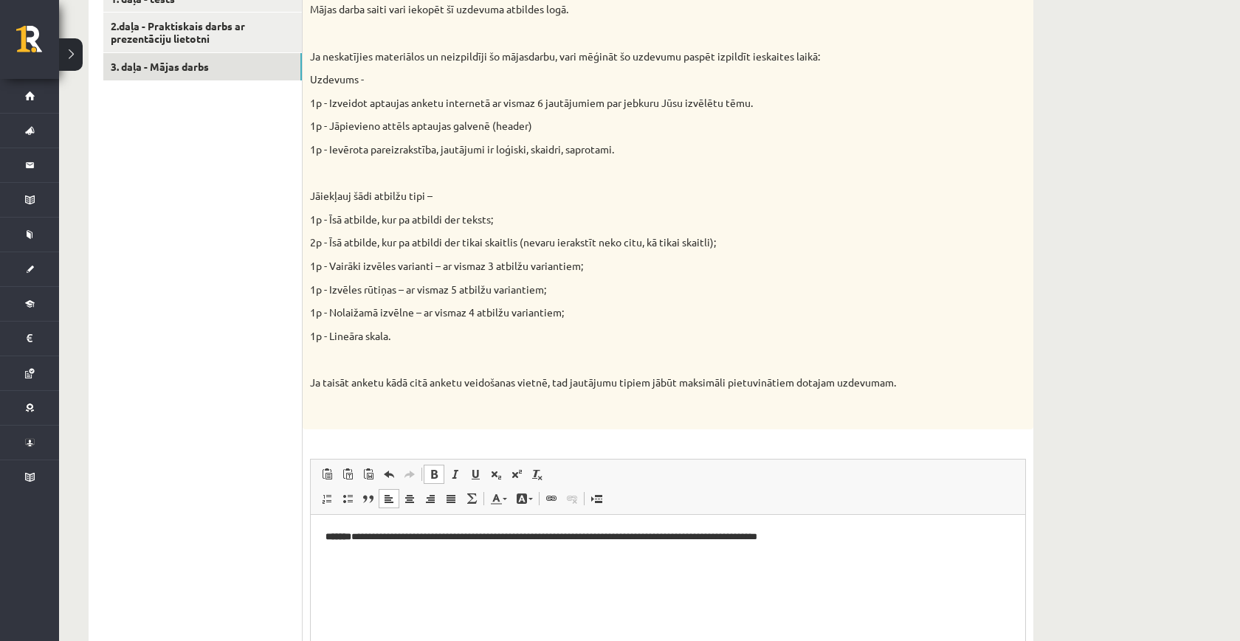
scroll to position [524, 0]
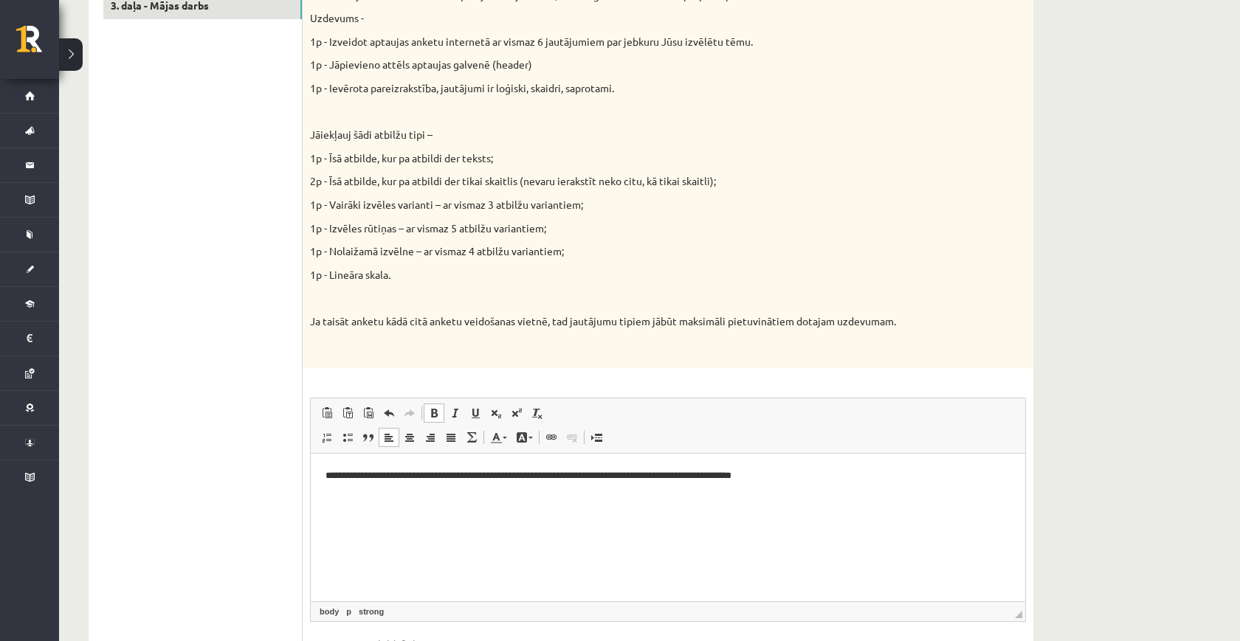
click at [560, 484] on html "**********" at bounding box center [668, 476] width 715 height 44
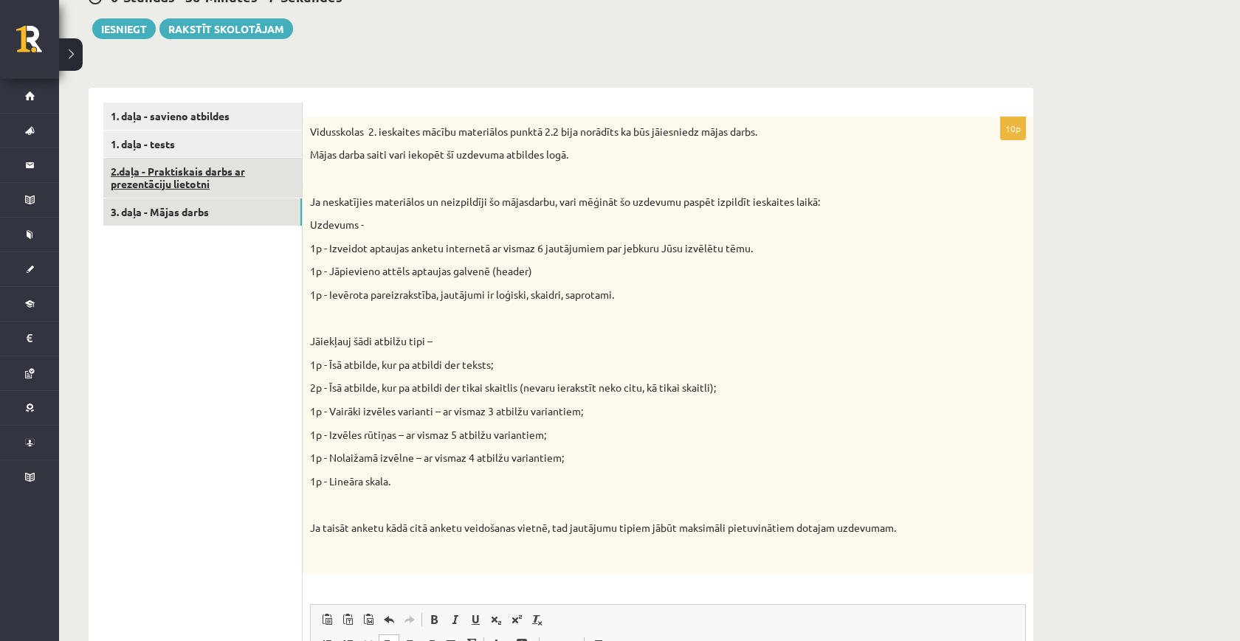
click at [211, 183] on link "2.daļa - Praktiskais darbs ar prezentāciju lietotni" at bounding box center [202, 178] width 199 height 40
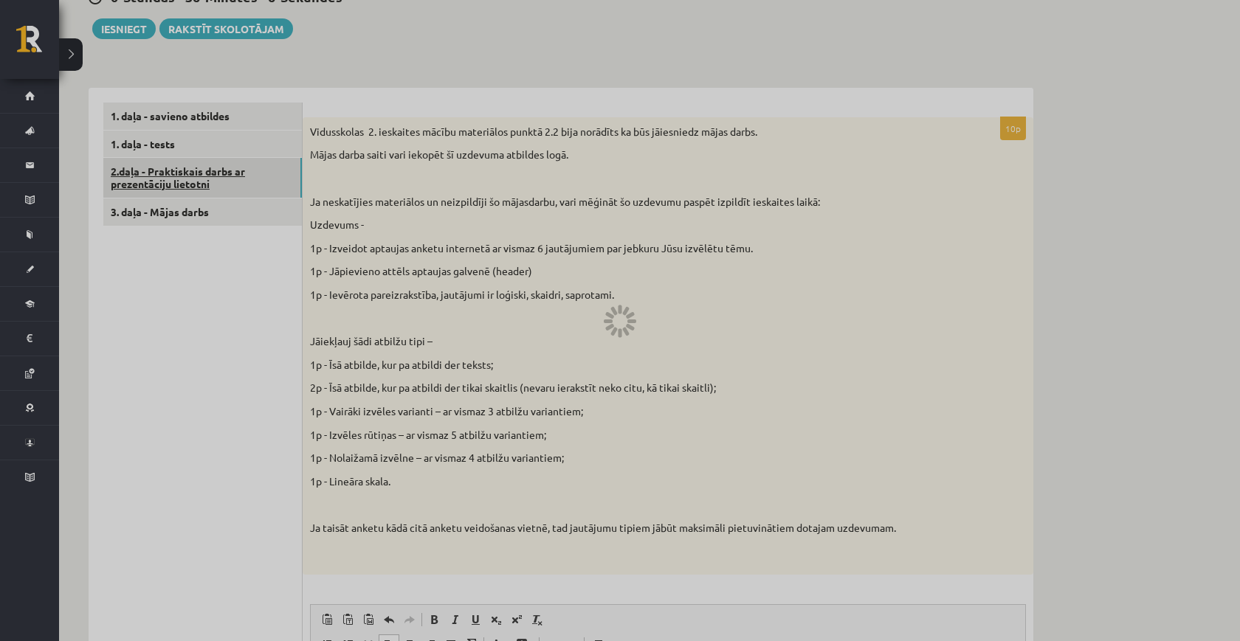
scroll to position [232, 0]
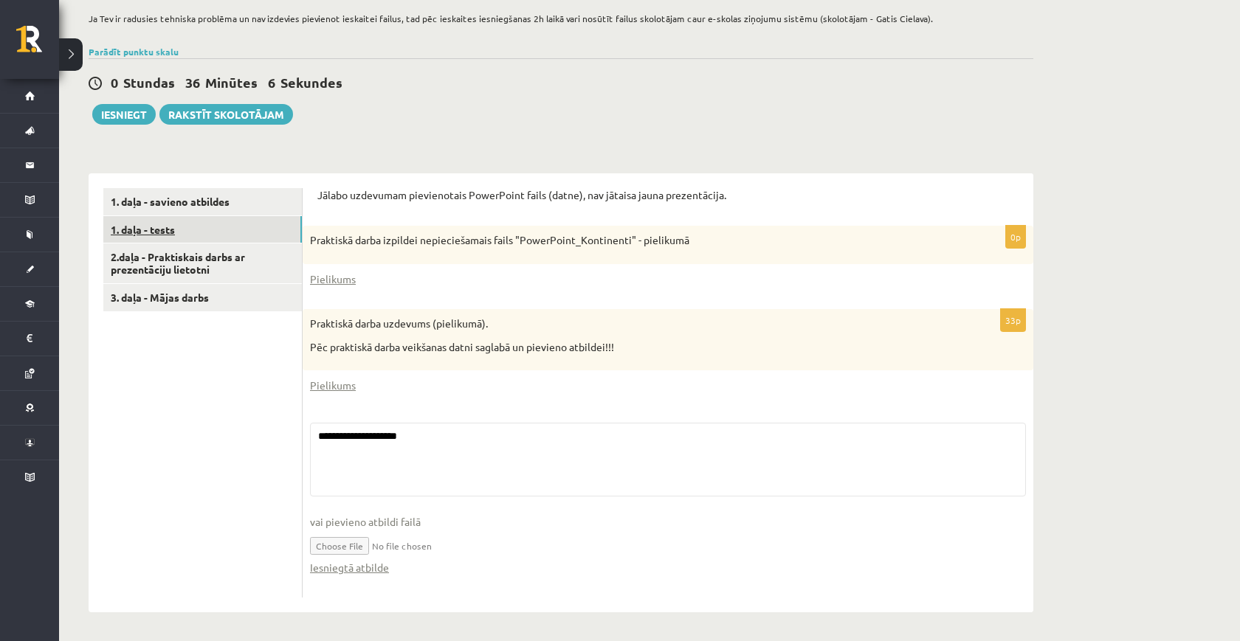
click at [212, 238] on link "1. daļa - tests" at bounding box center [202, 229] width 199 height 27
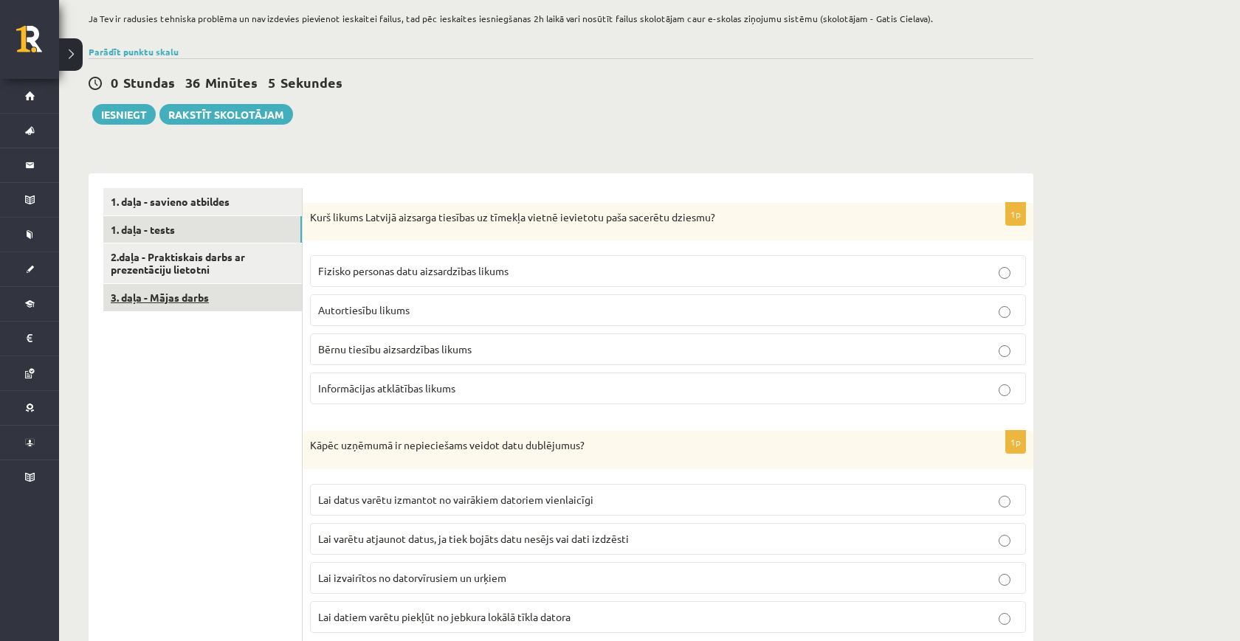
click at [205, 297] on link "3. daļa - Mājas darbs" at bounding box center [202, 297] width 199 height 27
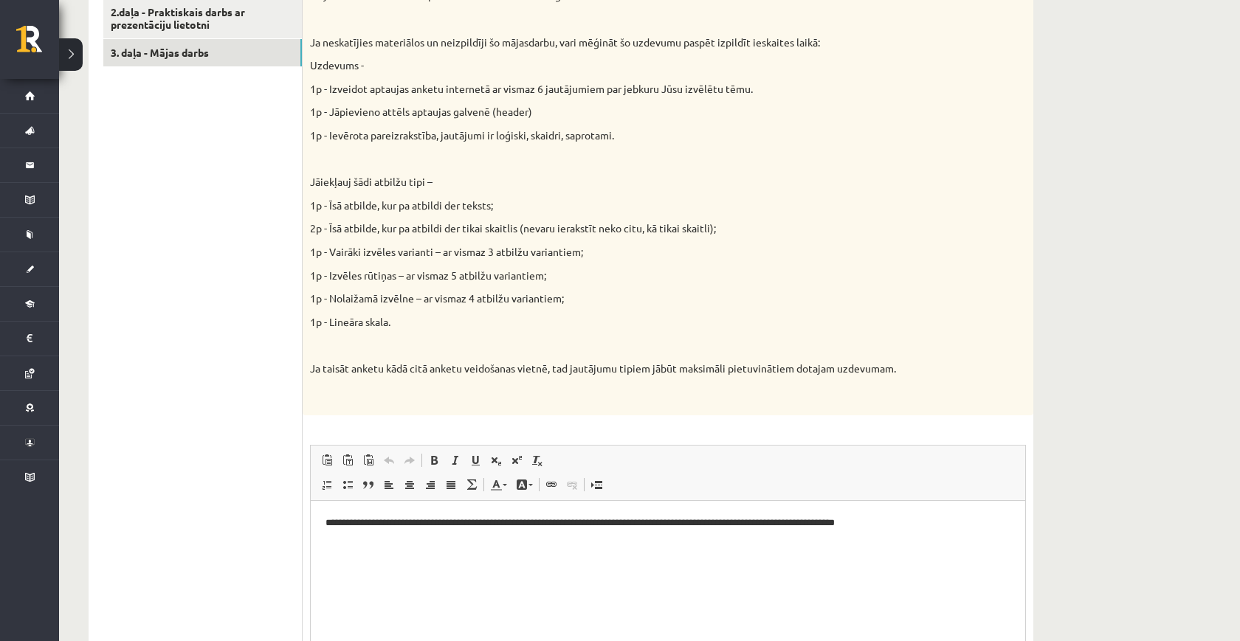
scroll to position [0, 0]
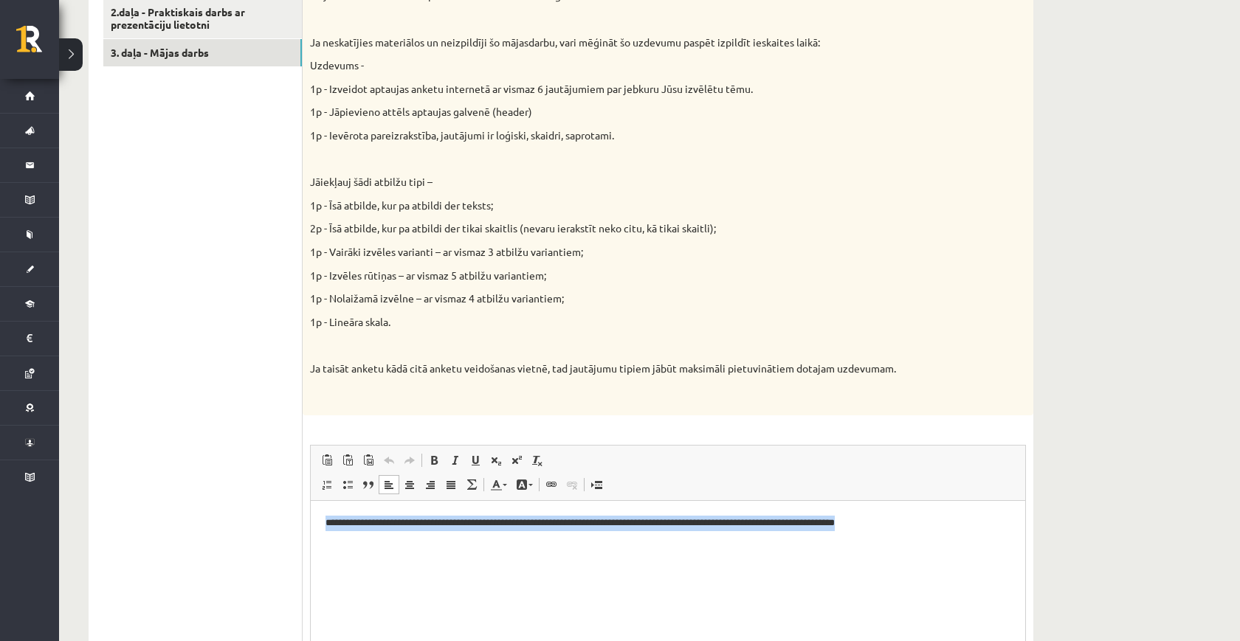
drag, startPoint x: 534, startPoint y: 548, endPoint x: 312, endPoint y: 521, distance: 223.9
click at [312, 521] on html "**********" at bounding box center [668, 530] width 715 height 59
click at [548, 481] on span at bounding box center [552, 485] width 12 height 12
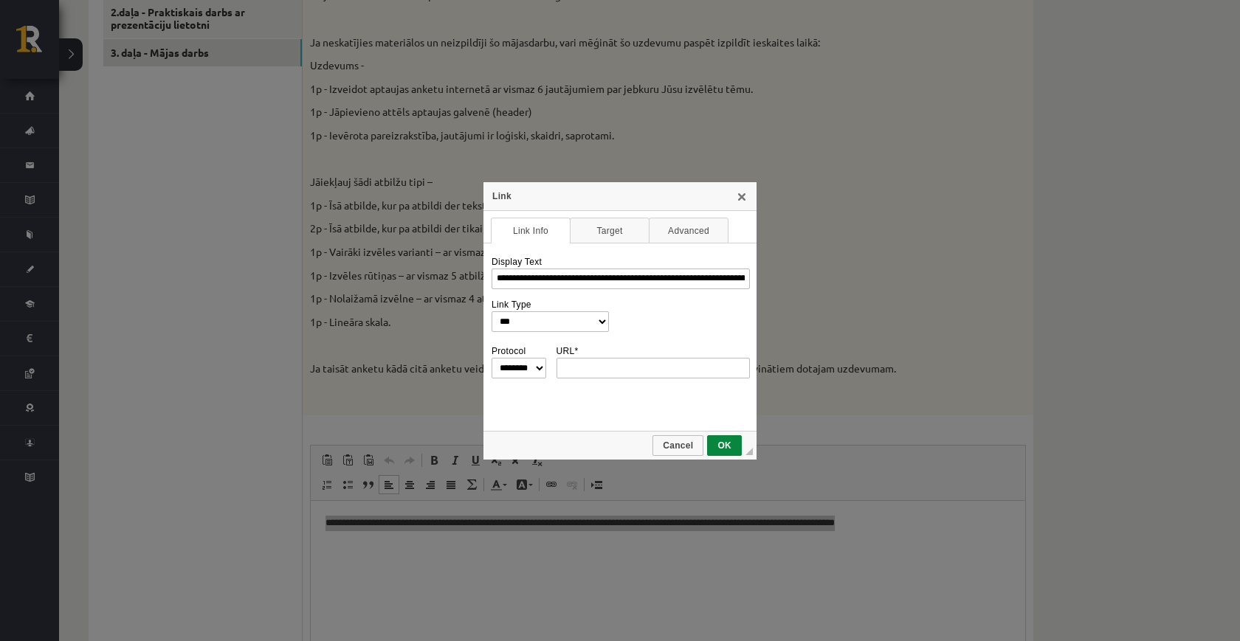
type input "**********"
select select "********"
type input "**********"
click at [722, 436] on link "OK" at bounding box center [724, 446] width 35 height 21
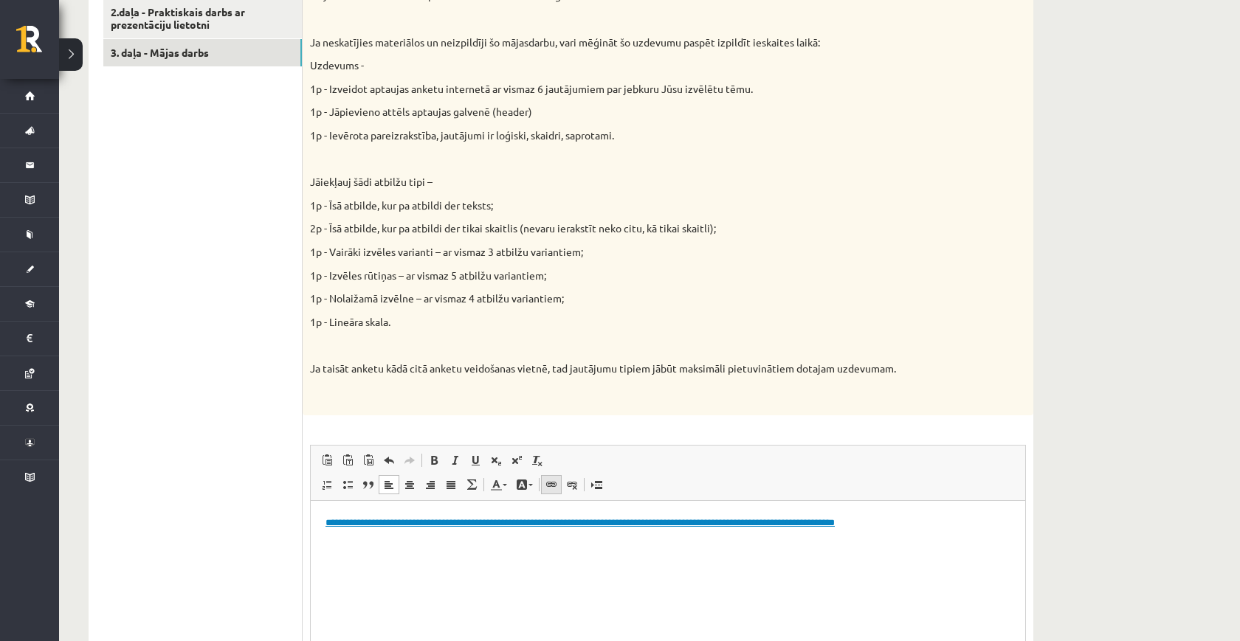
click at [558, 482] on link "Link Keyboard shortcut Command+K" at bounding box center [551, 484] width 21 height 19
select select "*******"
type input "**********"
select select "********"
type input "**********"
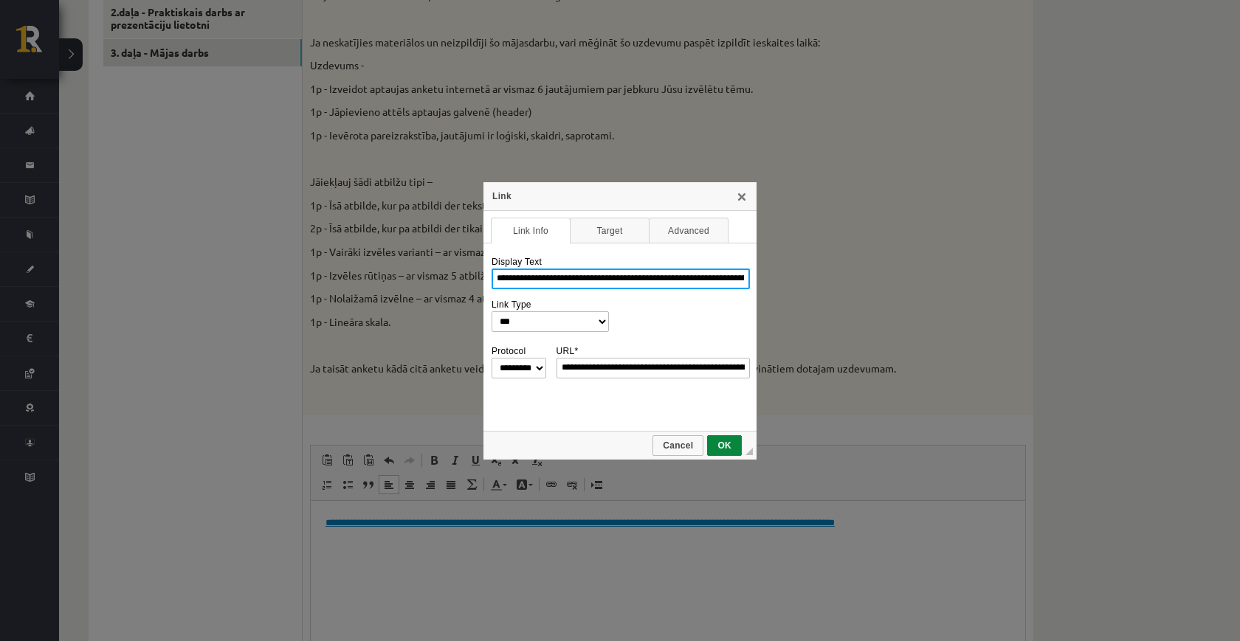
click at [598, 281] on input "**********" at bounding box center [621, 279] width 258 height 21
click at [726, 438] on link "OK" at bounding box center [724, 446] width 35 height 21
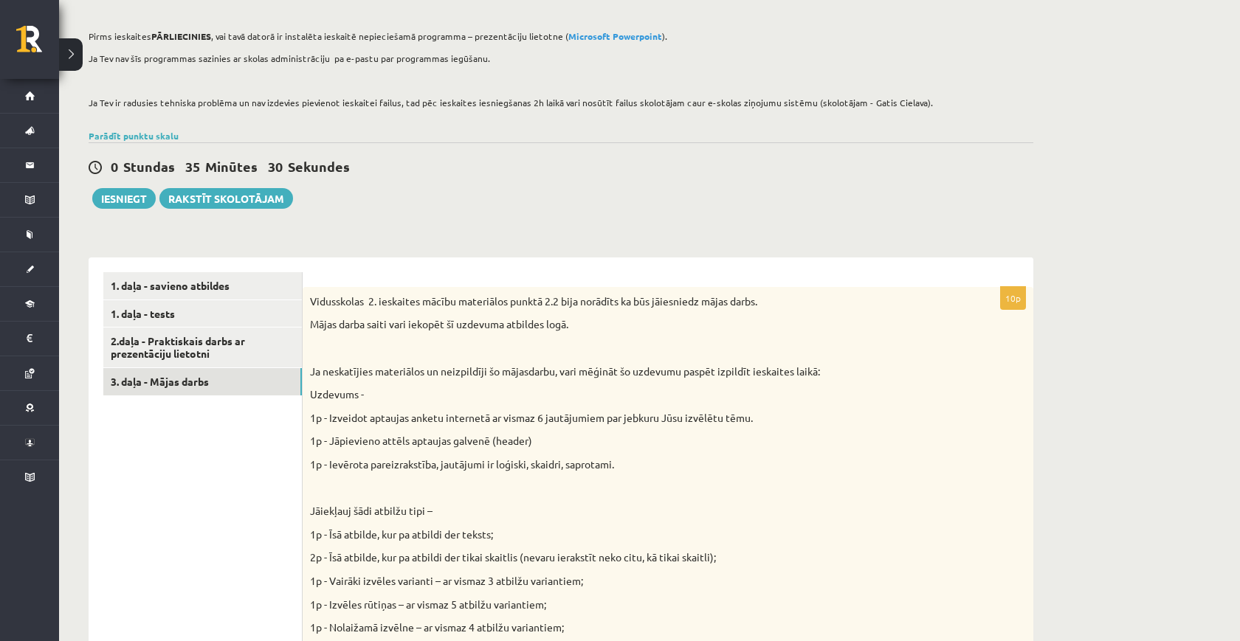
scroll to position [97, 0]
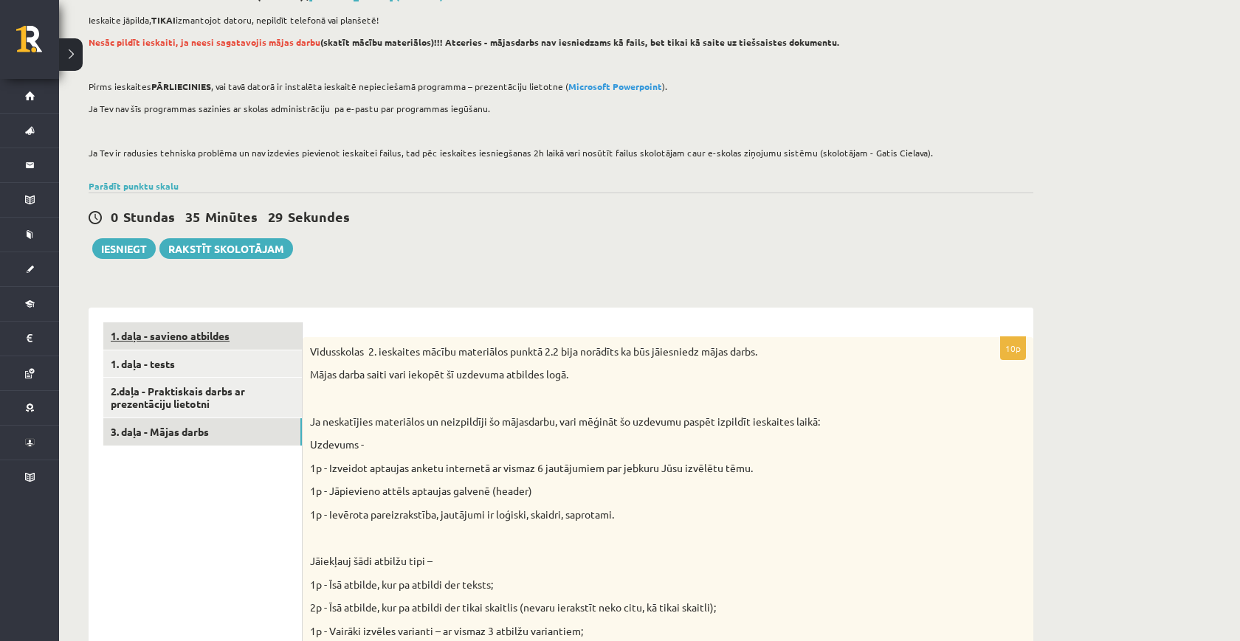
click at [211, 338] on link "1. daļa - savieno atbildes" at bounding box center [202, 336] width 199 height 27
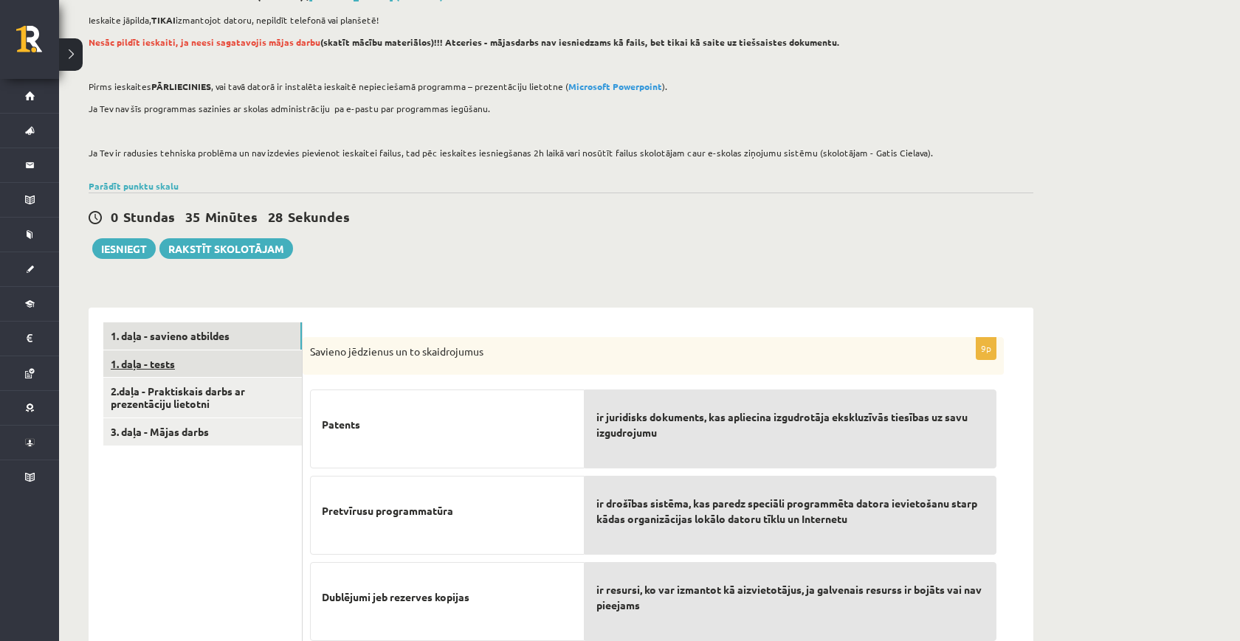
click at [212, 362] on link "1. daļa - tests" at bounding box center [202, 364] width 199 height 27
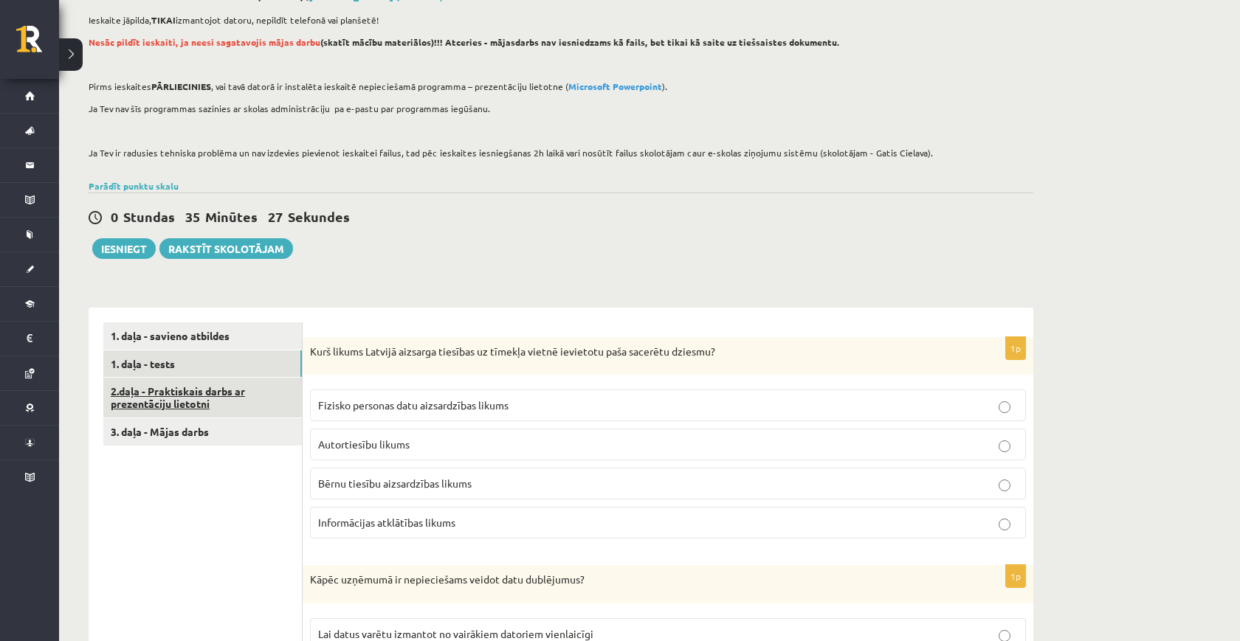
click at [206, 399] on link "2.daļa - Praktiskais darbs ar prezentāciju lietotni" at bounding box center [202, 398] width 199 height 40
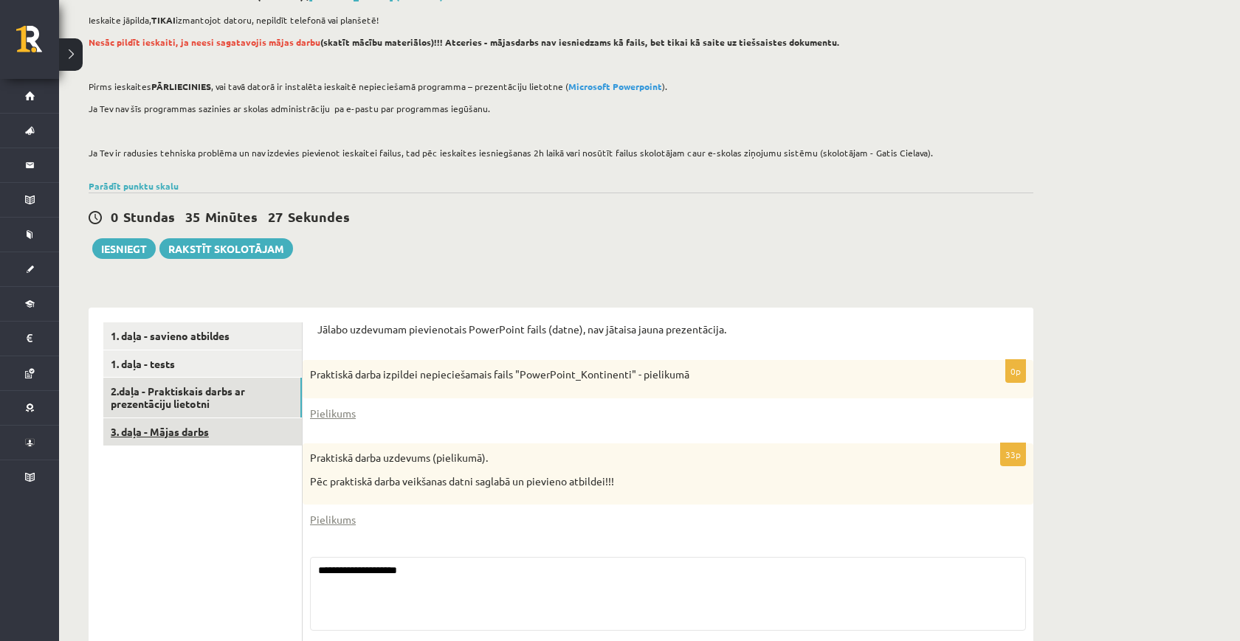
click at [207, 427] on link "3. daļa - Mājas darbs" at bounding box center [202, 432] width 199 height 27
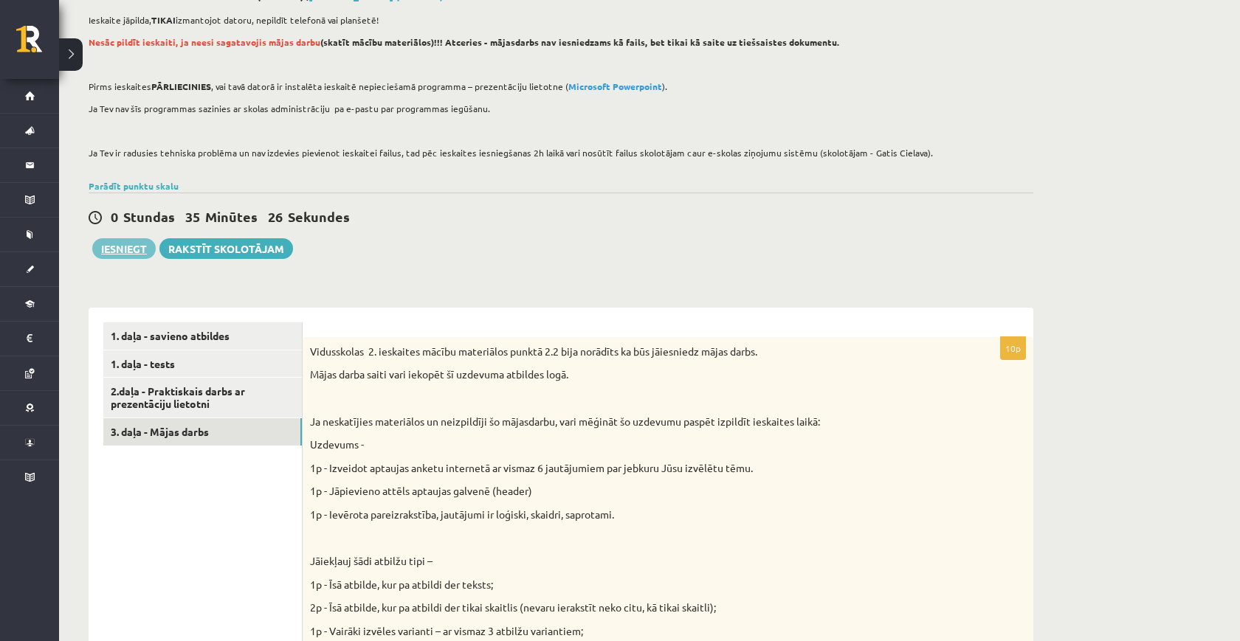
click at [125, 246] on button "Iesniegt" at bounding box center [123, 248] width 63 height 21
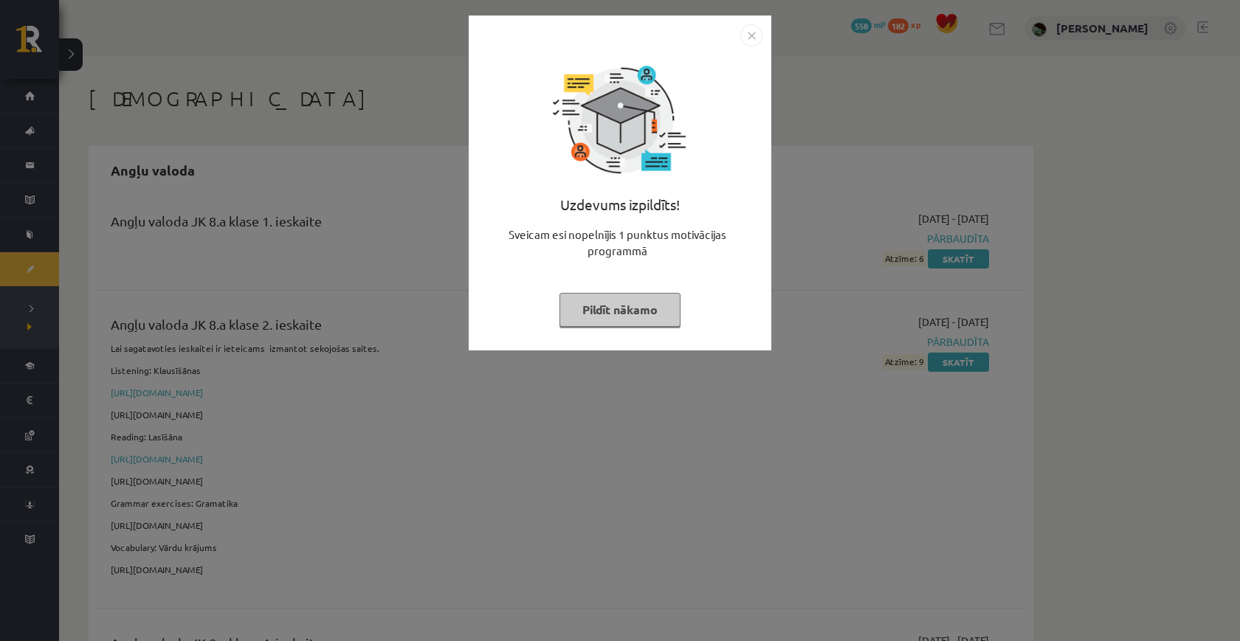
click at [646, 306] on button "Pildīt nākamo" at bounding box center [620, 310] width 121 height 34
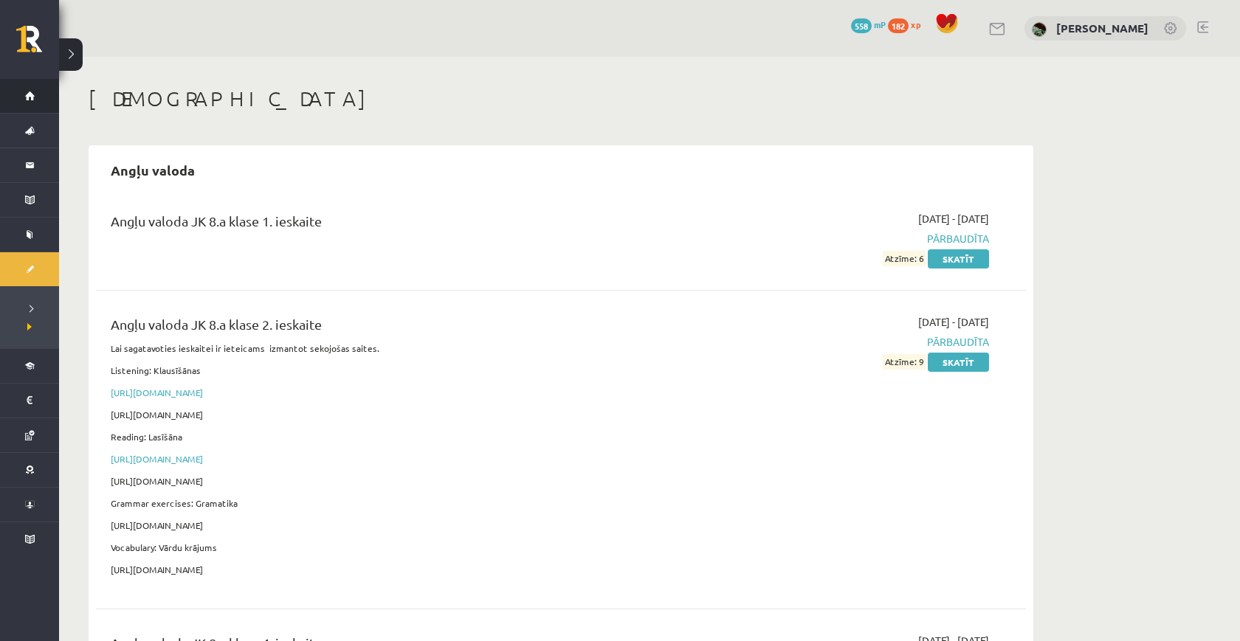
click at [18, 96] on span "Sākums" at bounding box center [18, 96] width 0 height 0
